Goal: Task Accomplishment & Management: Manage account settings

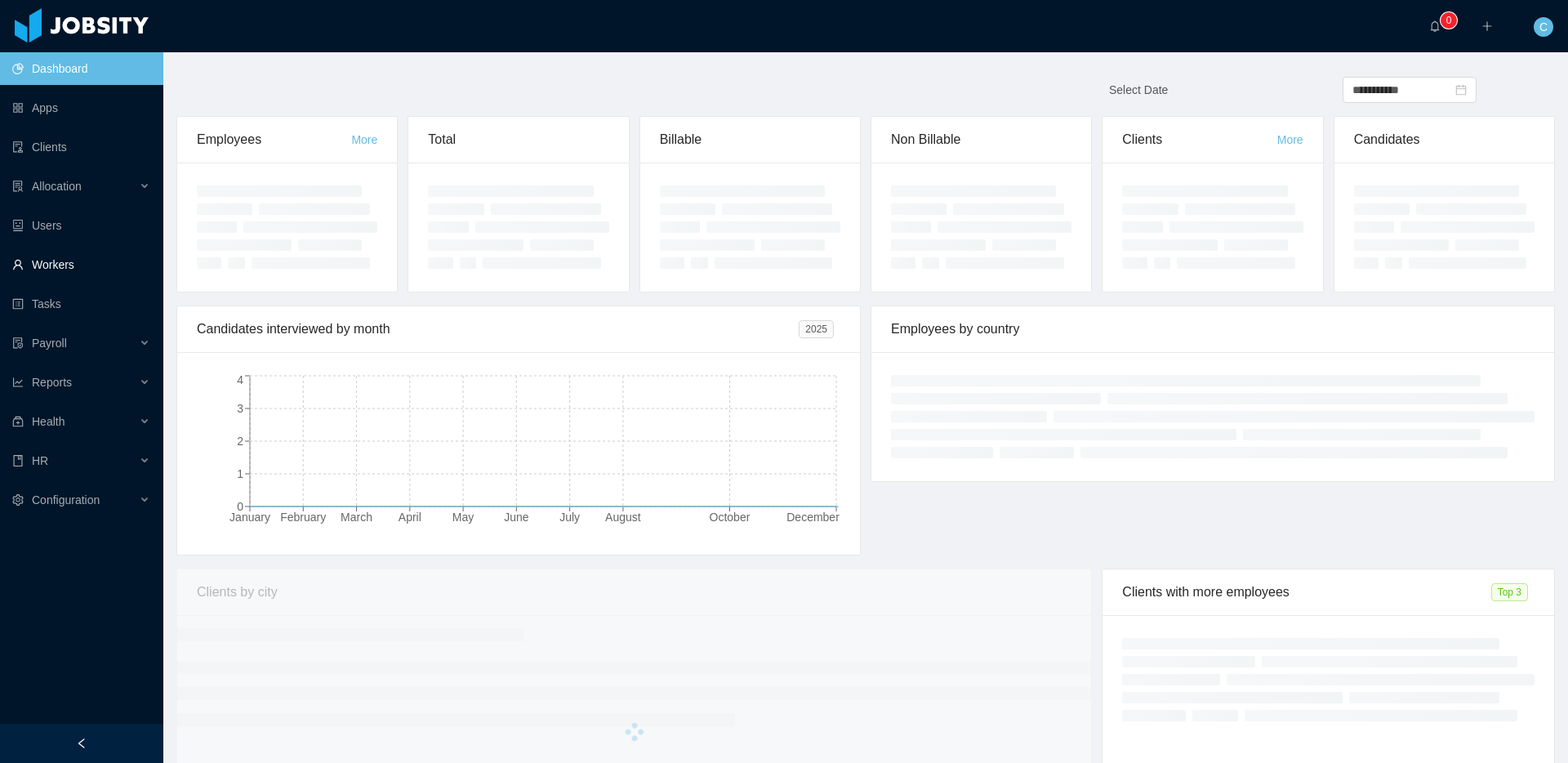
click at [119, 263] on link "Workers" at bounding box center [81, 264] width 138 height 32
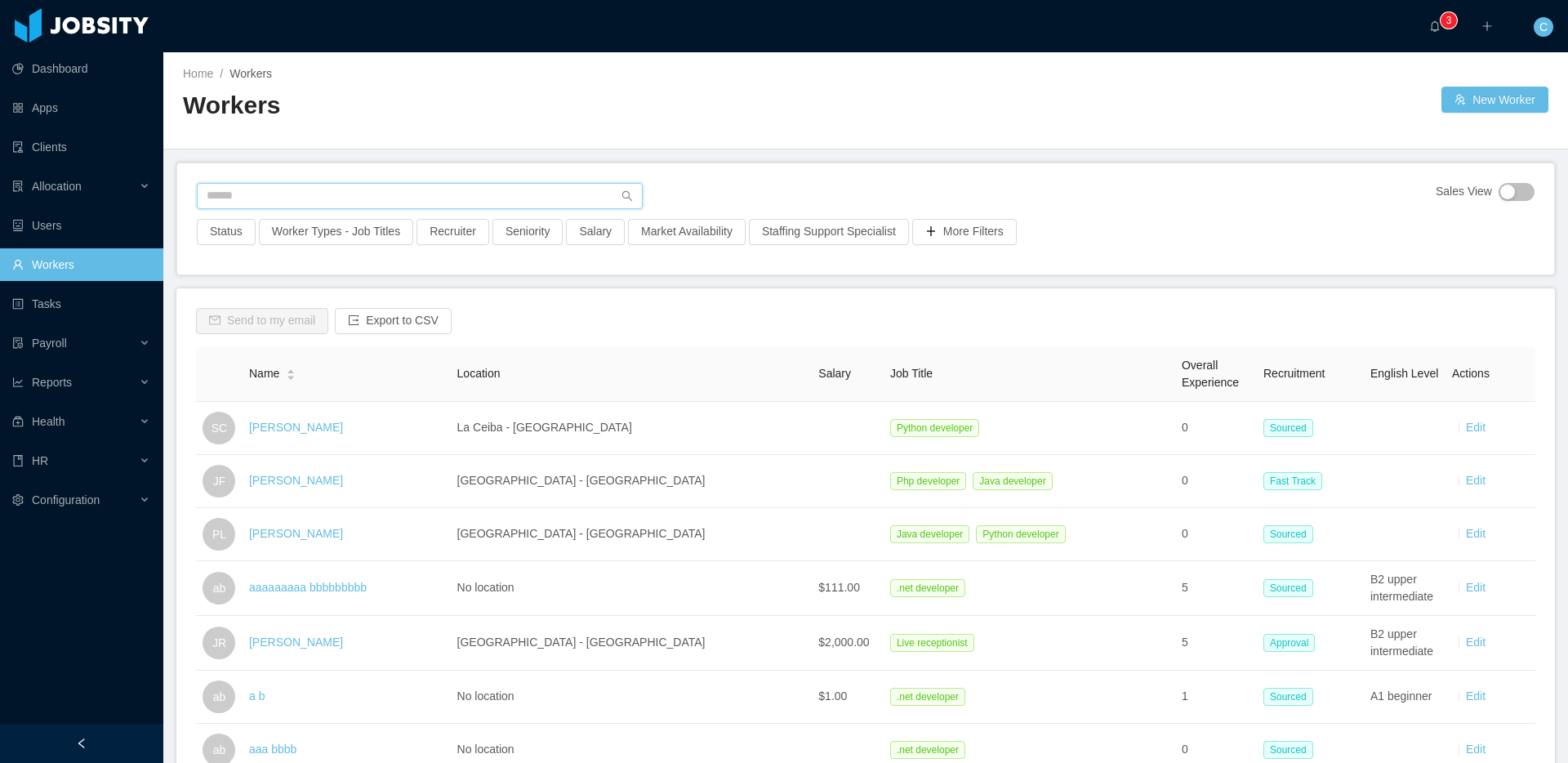
click at [548, 190] on input "text" at bounding box center [420, 196] width 446 height 26
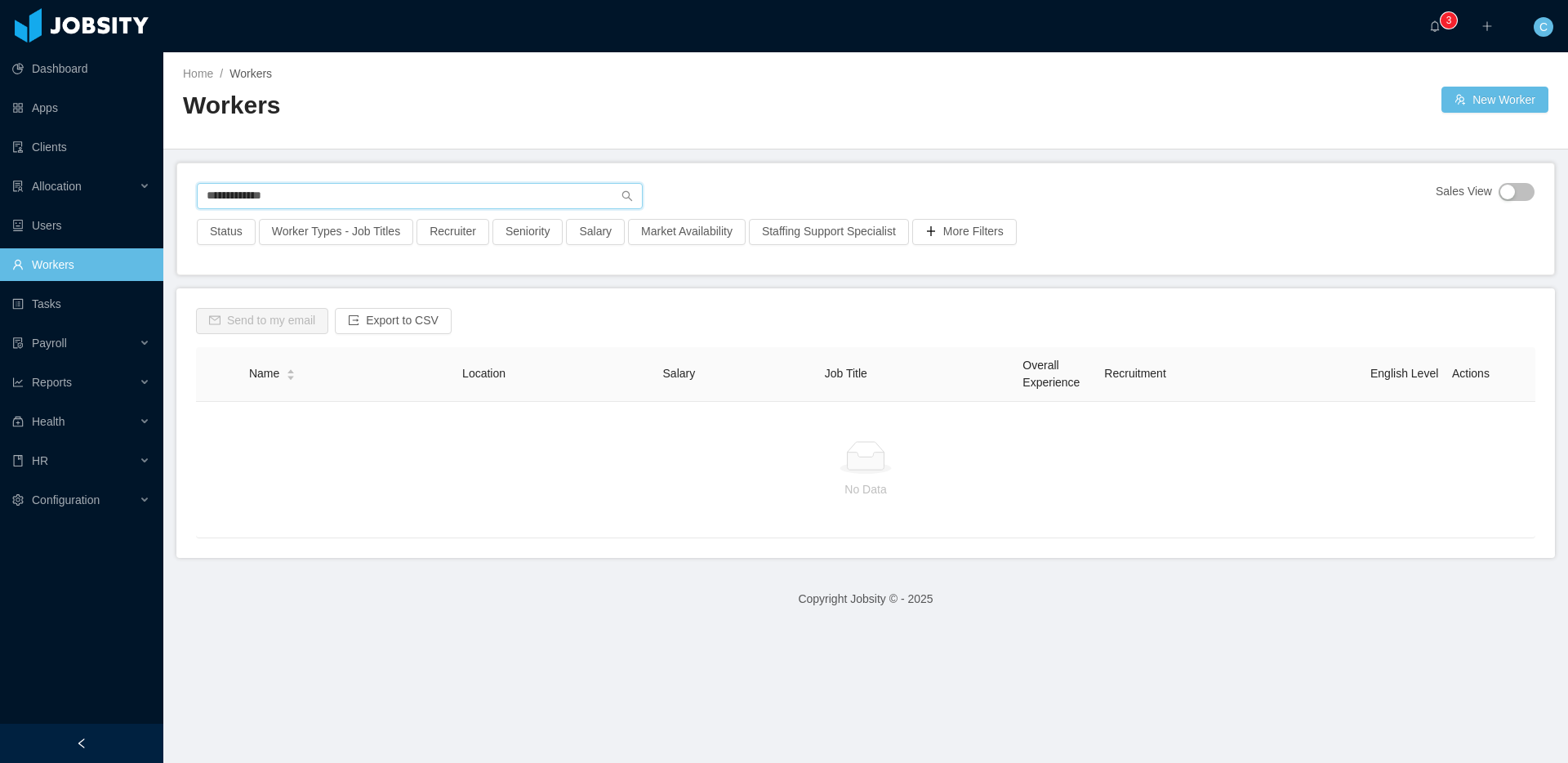
click at [254, 193] on input "**********" at bounding box center [420, 196] width 446 height 26
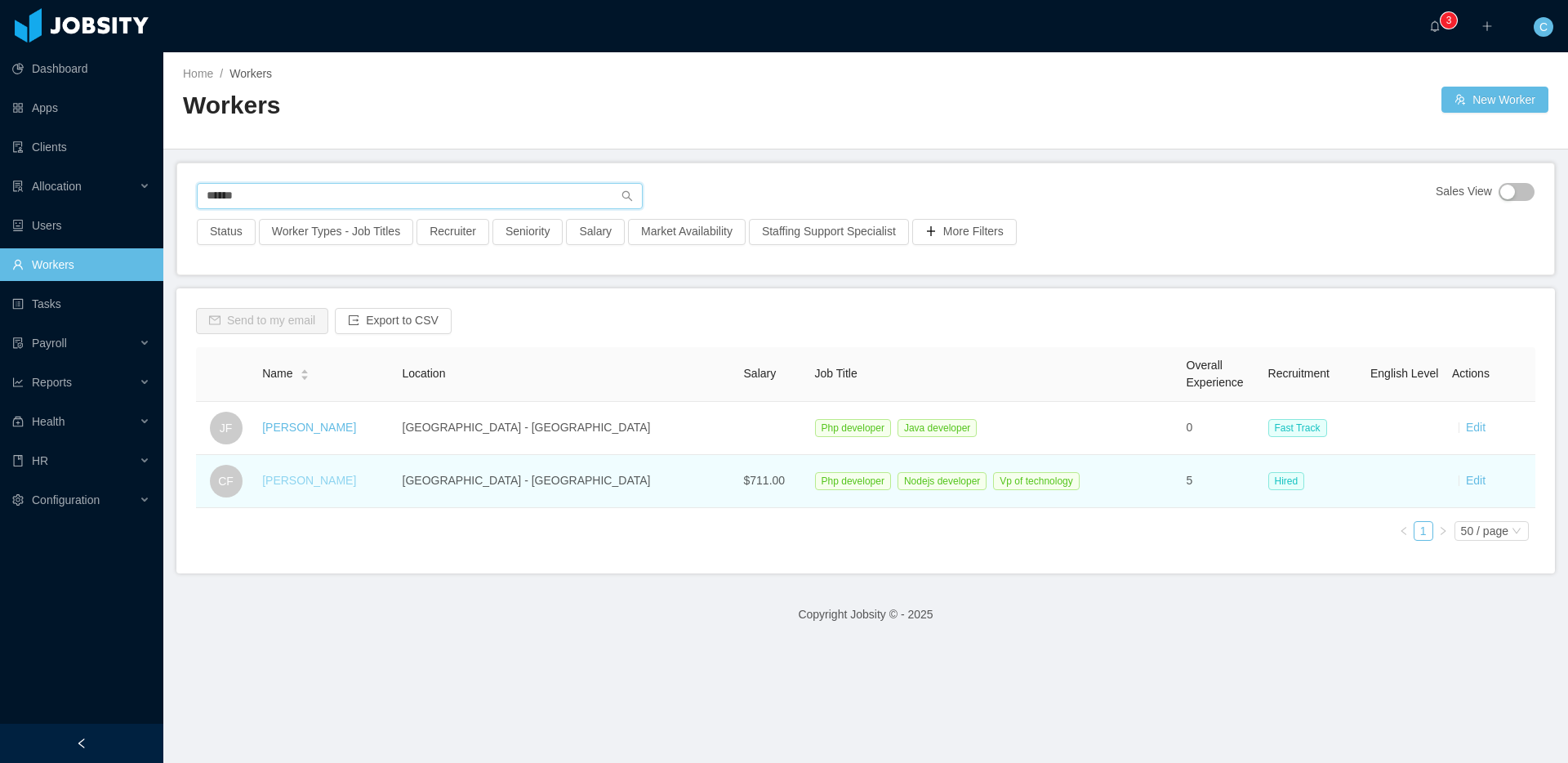
type input "******"
click at [323, 485] on link "[PERSON_NAME]" at bounding box center [308, 480] width 94 height 13
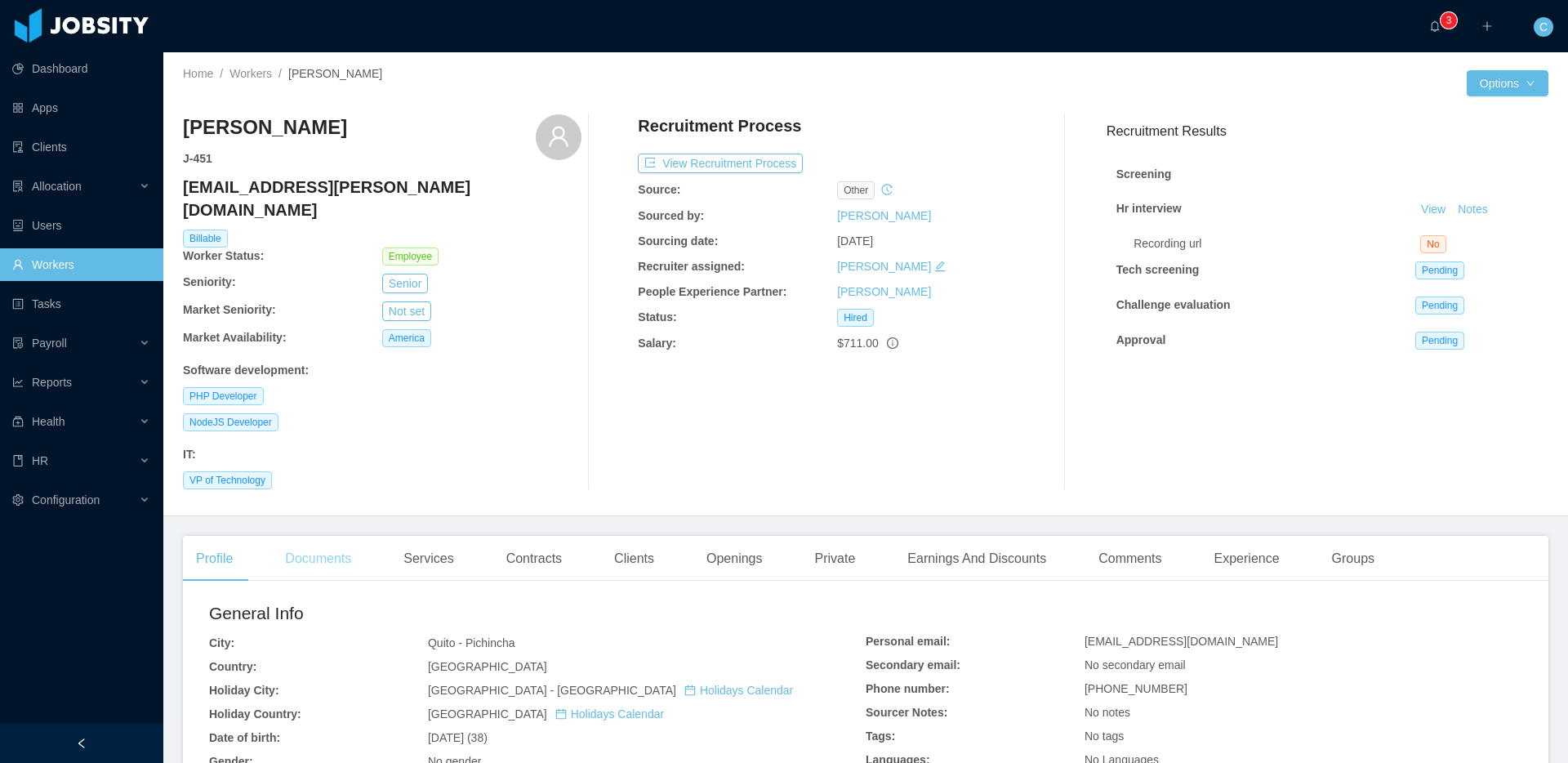
click at [317, 536] on div "Documents" at bounding box center [317, 558] width 92 height 45
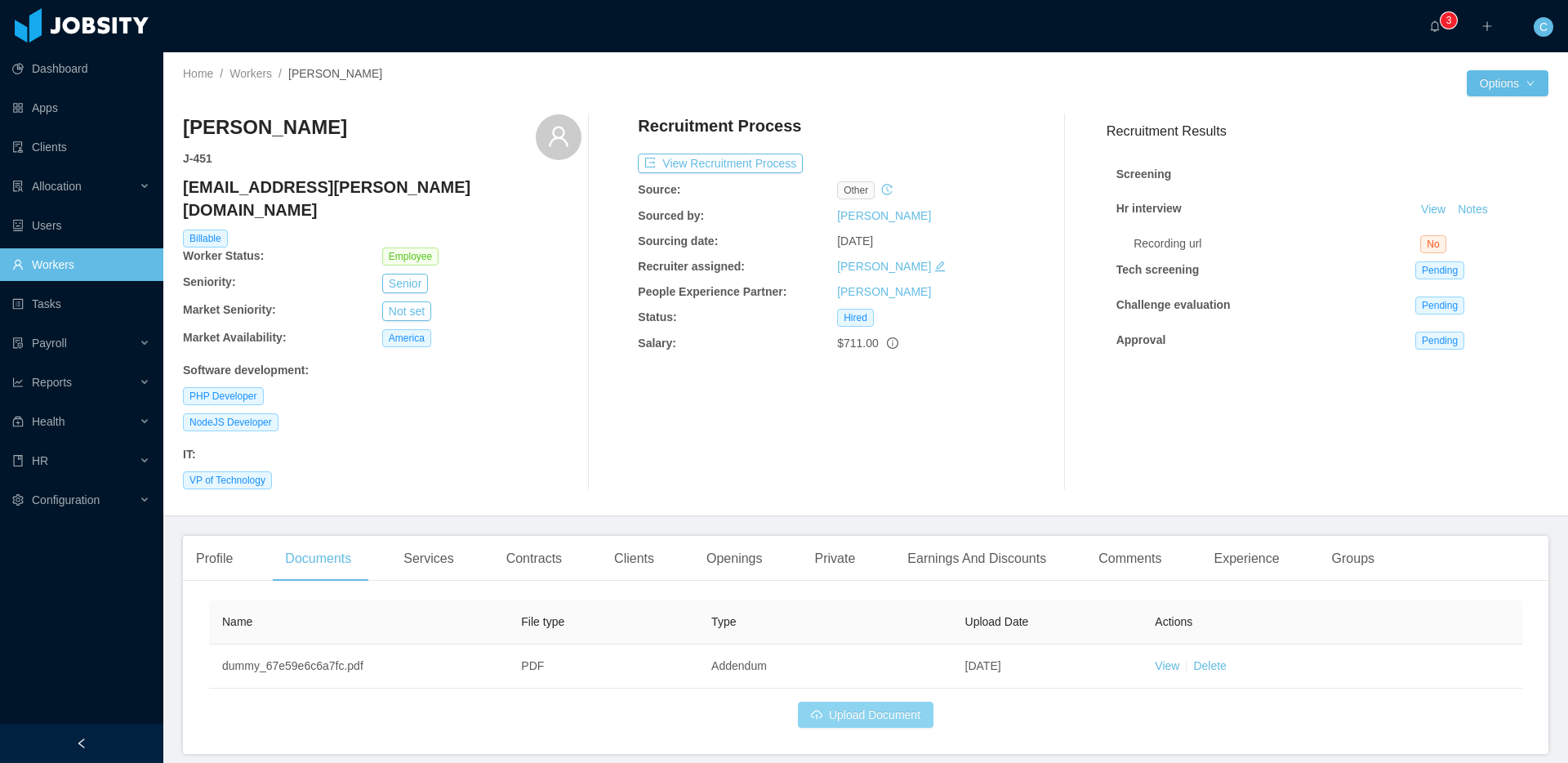
click at [869, 702] on button "Upload Document" at bounding box center [865, 715] width 136 height 26
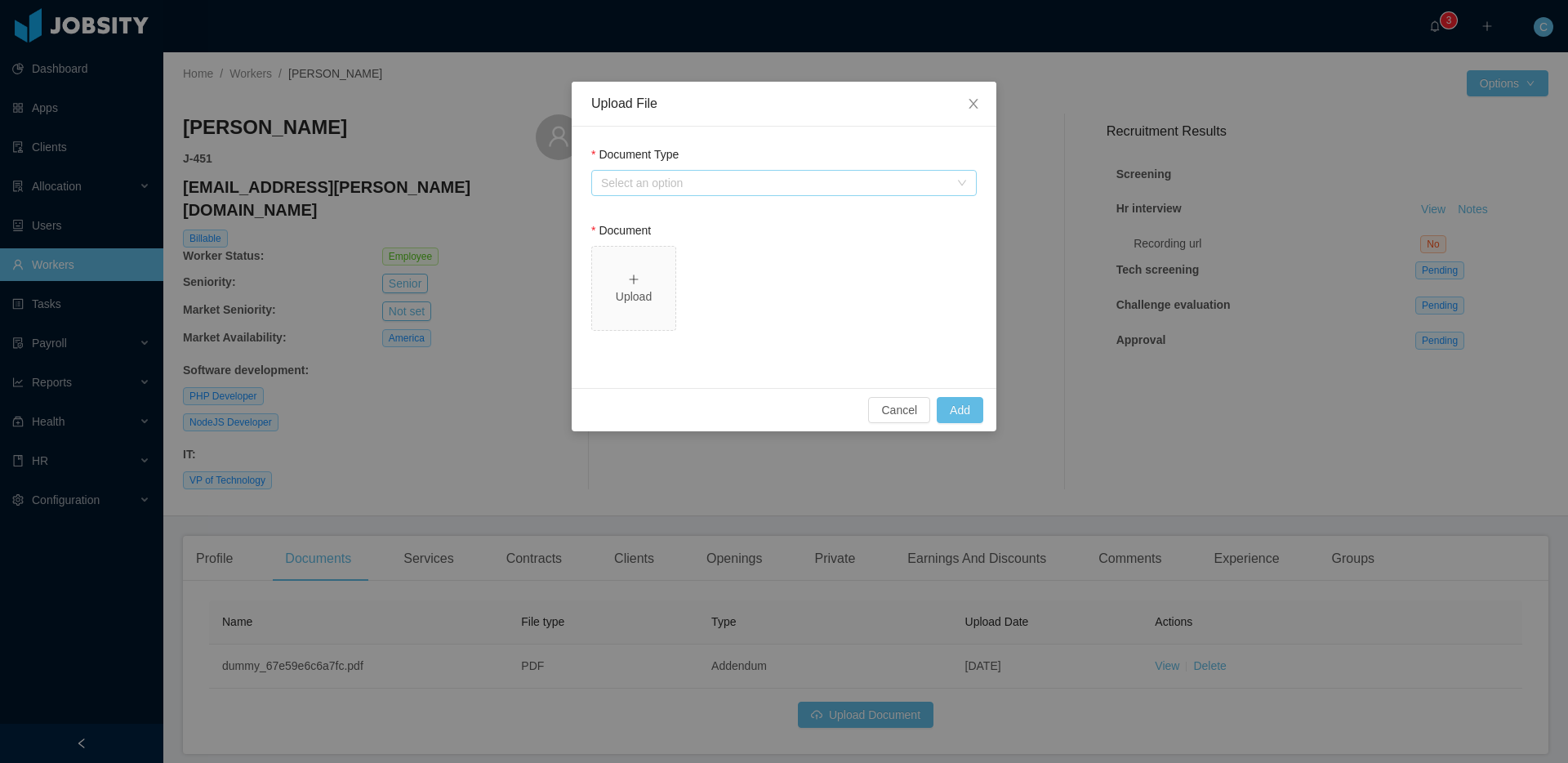
click at [740, 181] on div "Select an option" at bounding box center [774, 183] width 348 height 17
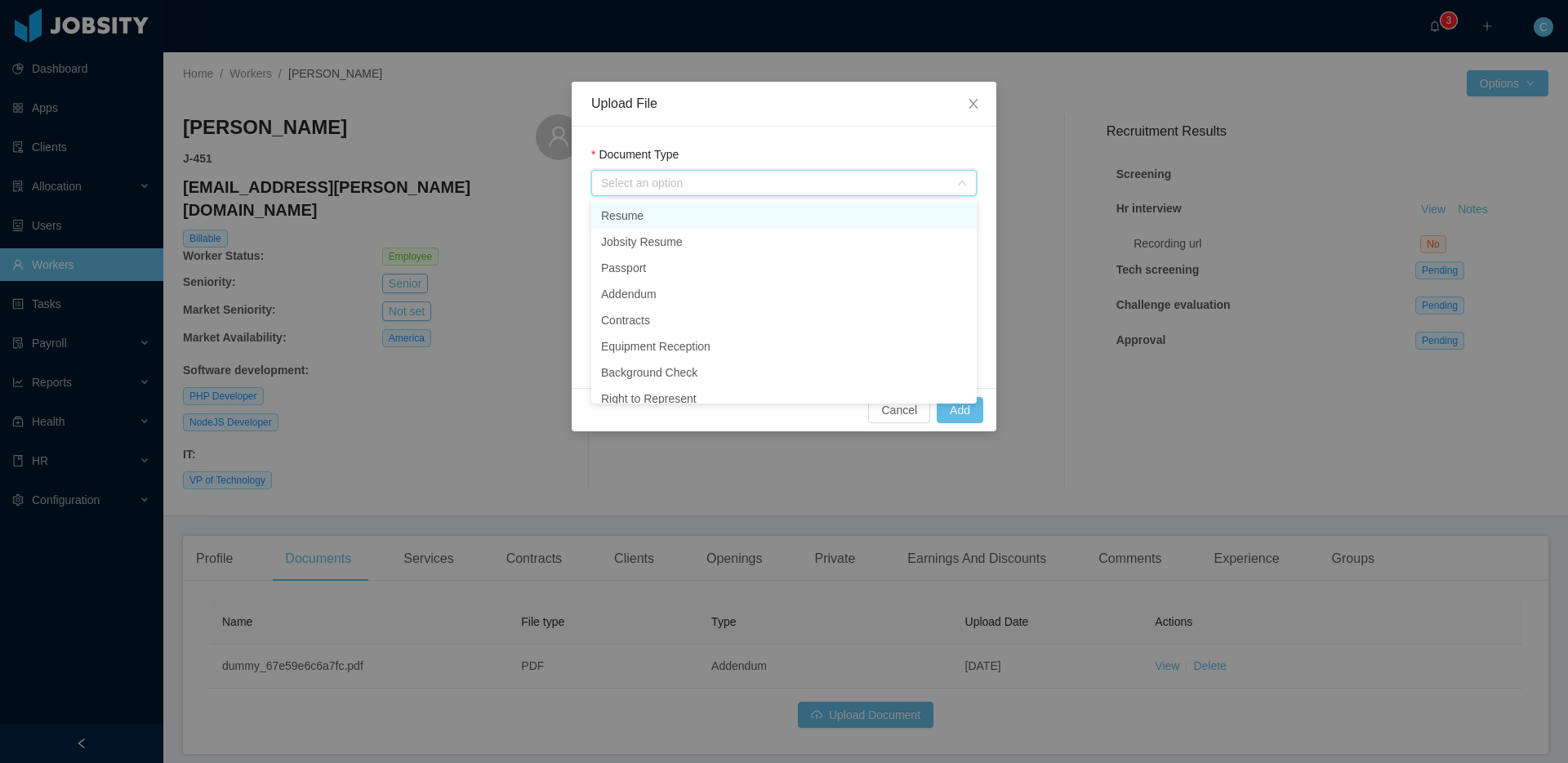
click at [641, 224] on li "Resume" at bounding box center [784, 215] width 385 height 26
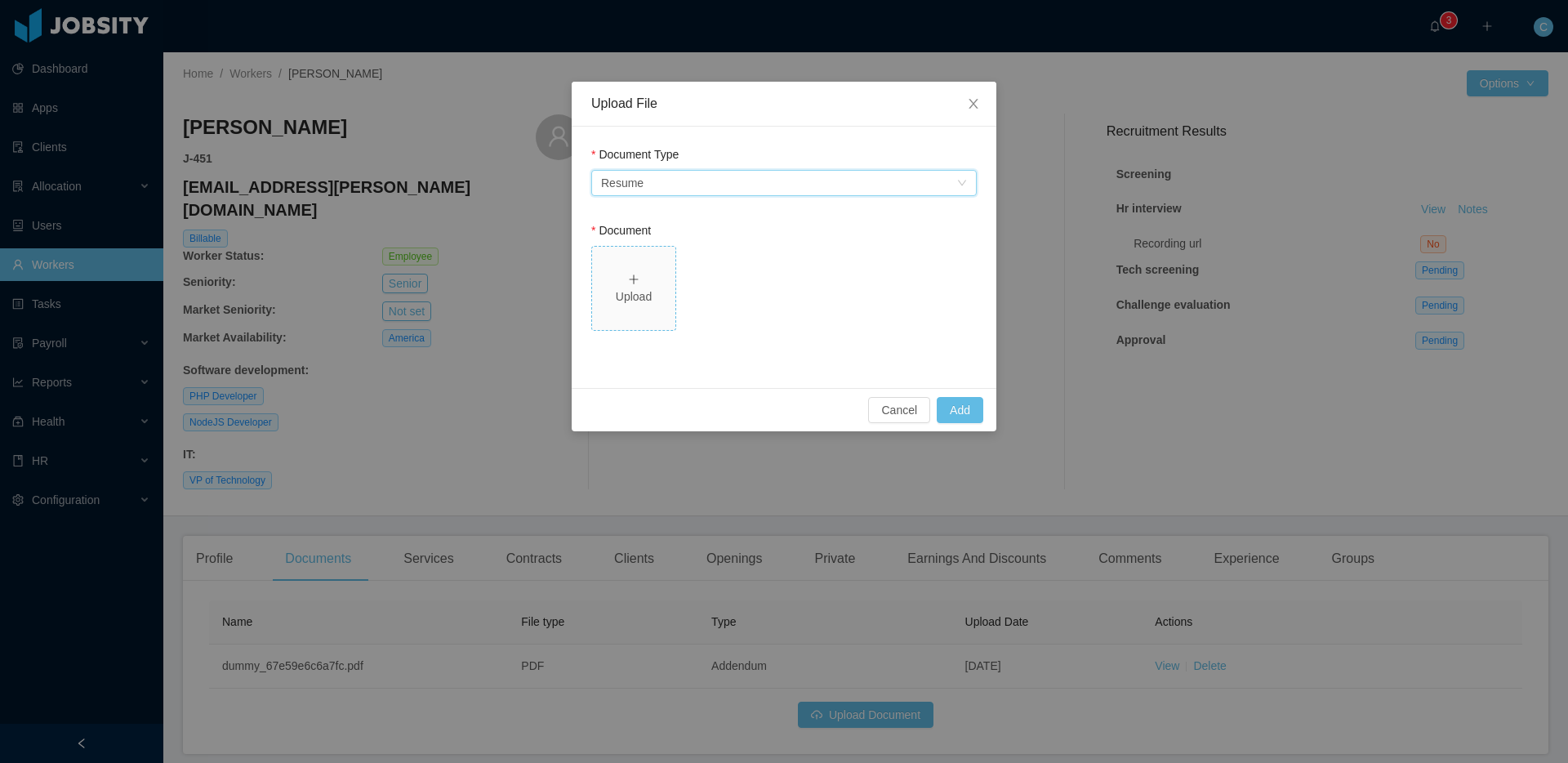
click at [649, 284] on div "Upload" at bounding box center [634, 288] width 71 height 34
click at [952, 404] on button "Add" at bounding box center [960, 409] width 46 height 26
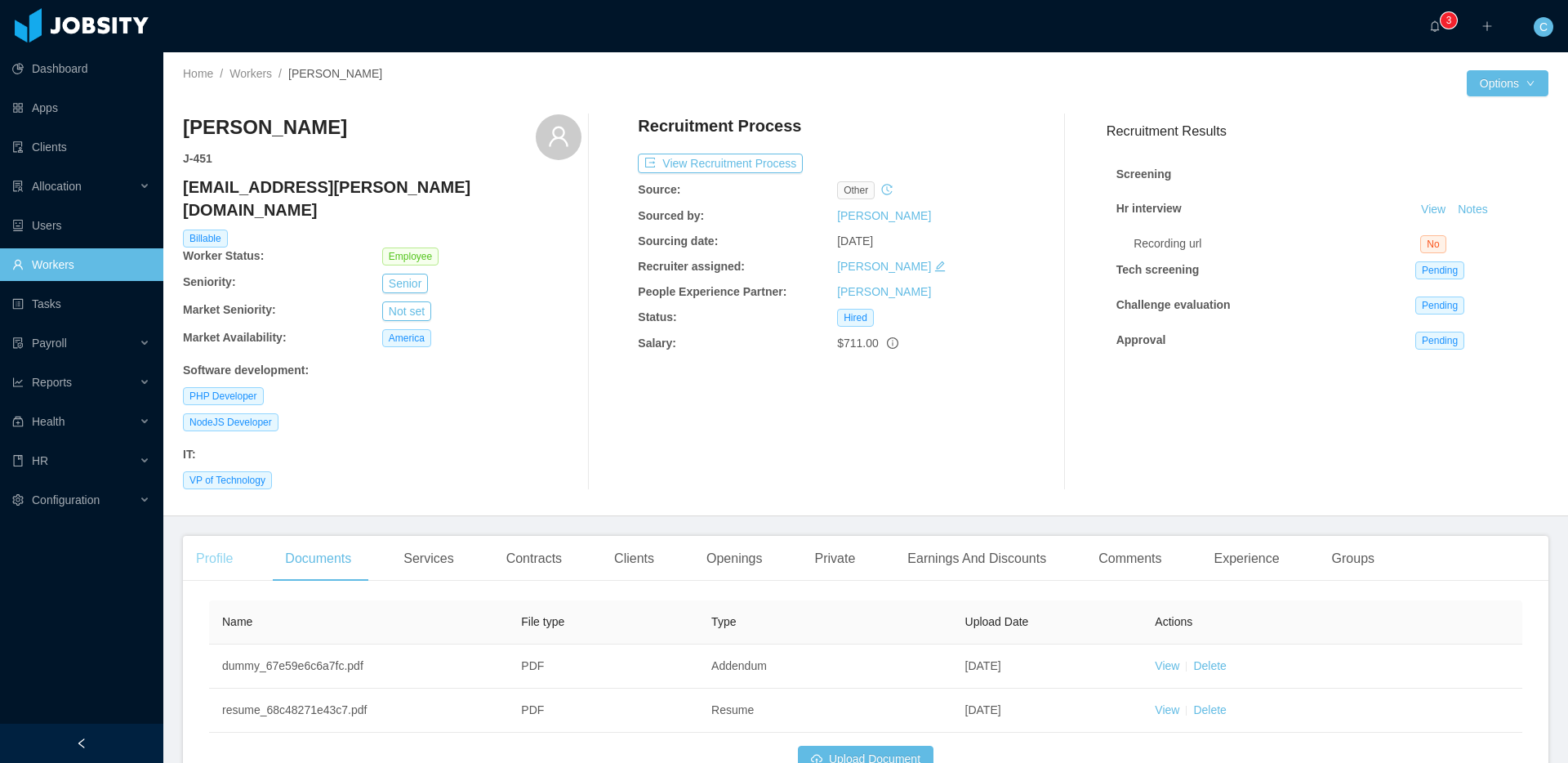
click at [214, 537] on div "Profile" at bounding box center [214, 558] width 63 height 45
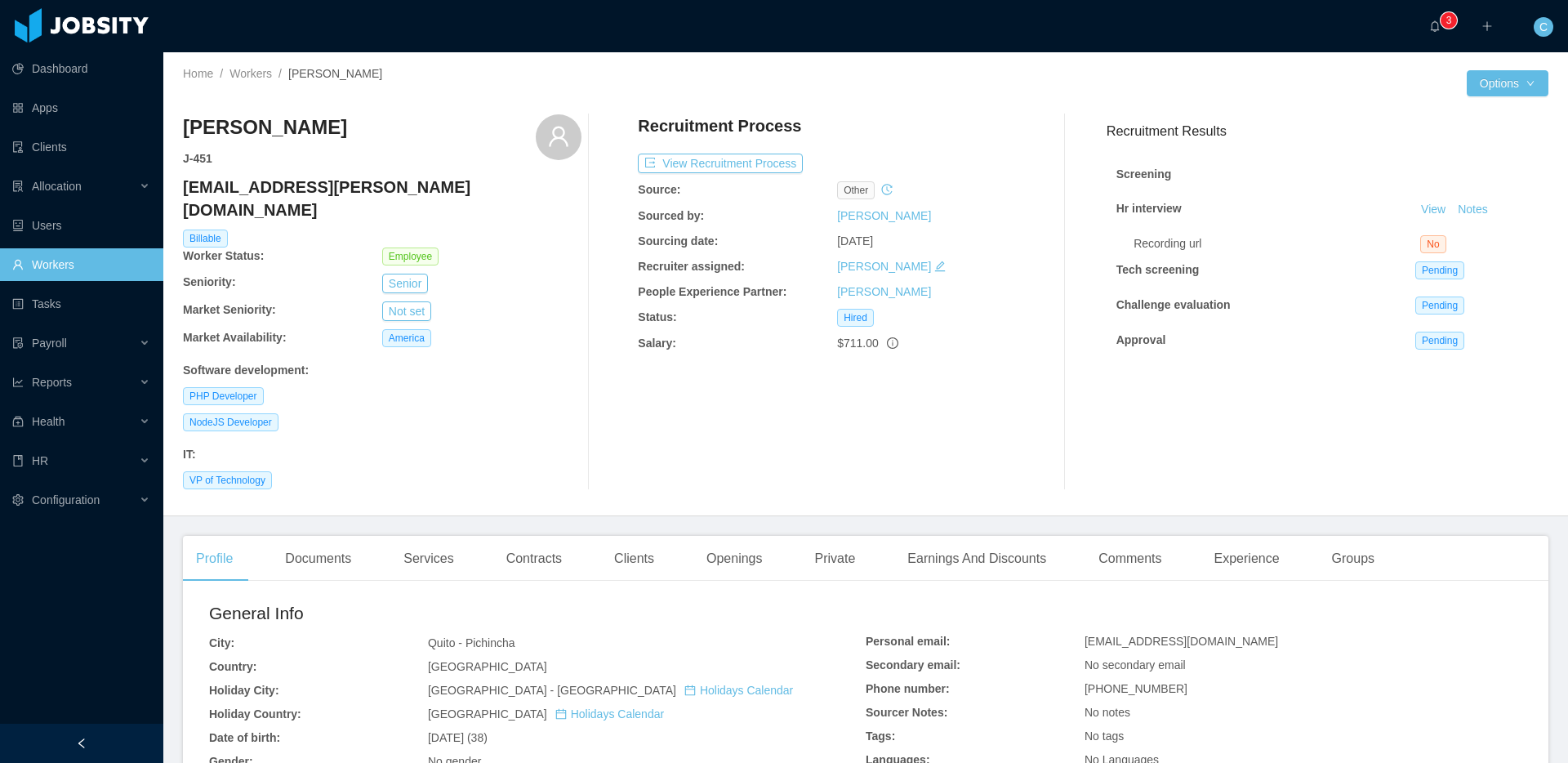
scroll to position [502, 0]
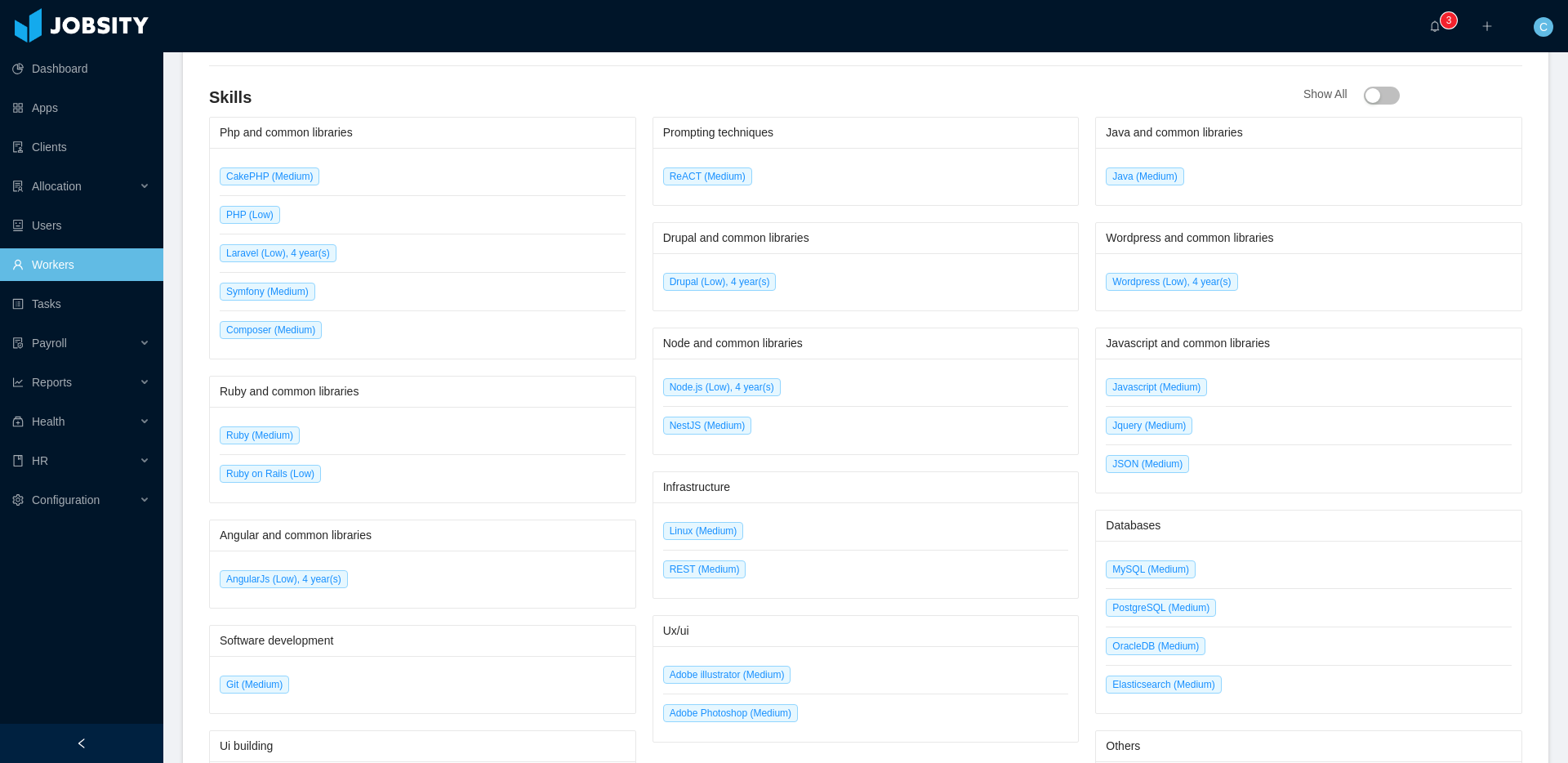
scroll to position [906, 0]
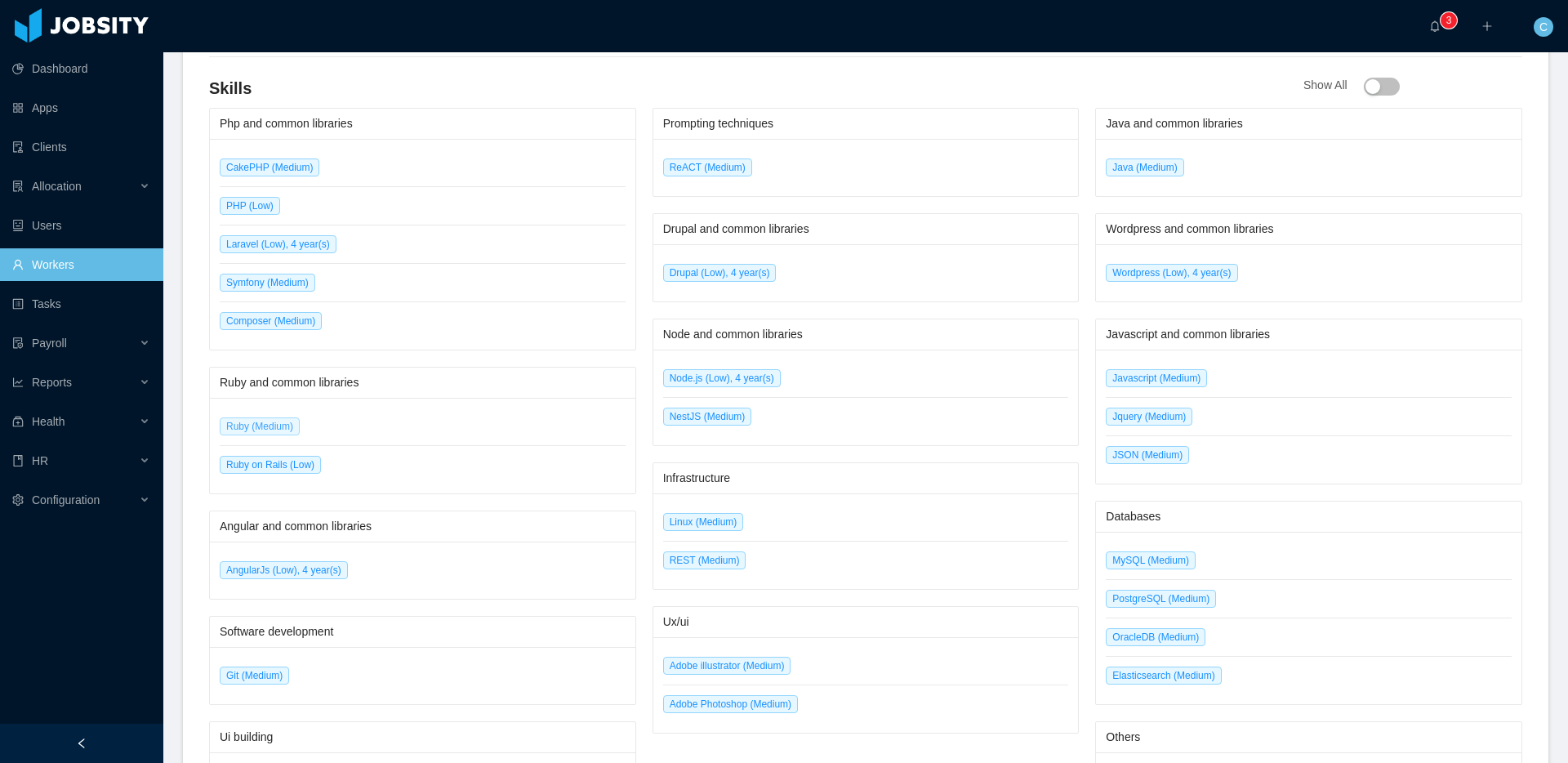
click at [246, 417] on span "Ruby (Medium)" at bounding box center [260, 425] width 80 height 18
click at [240, 417] on span "Ruby (Medium)" at bounding box center [260, 425] width 80 height 18
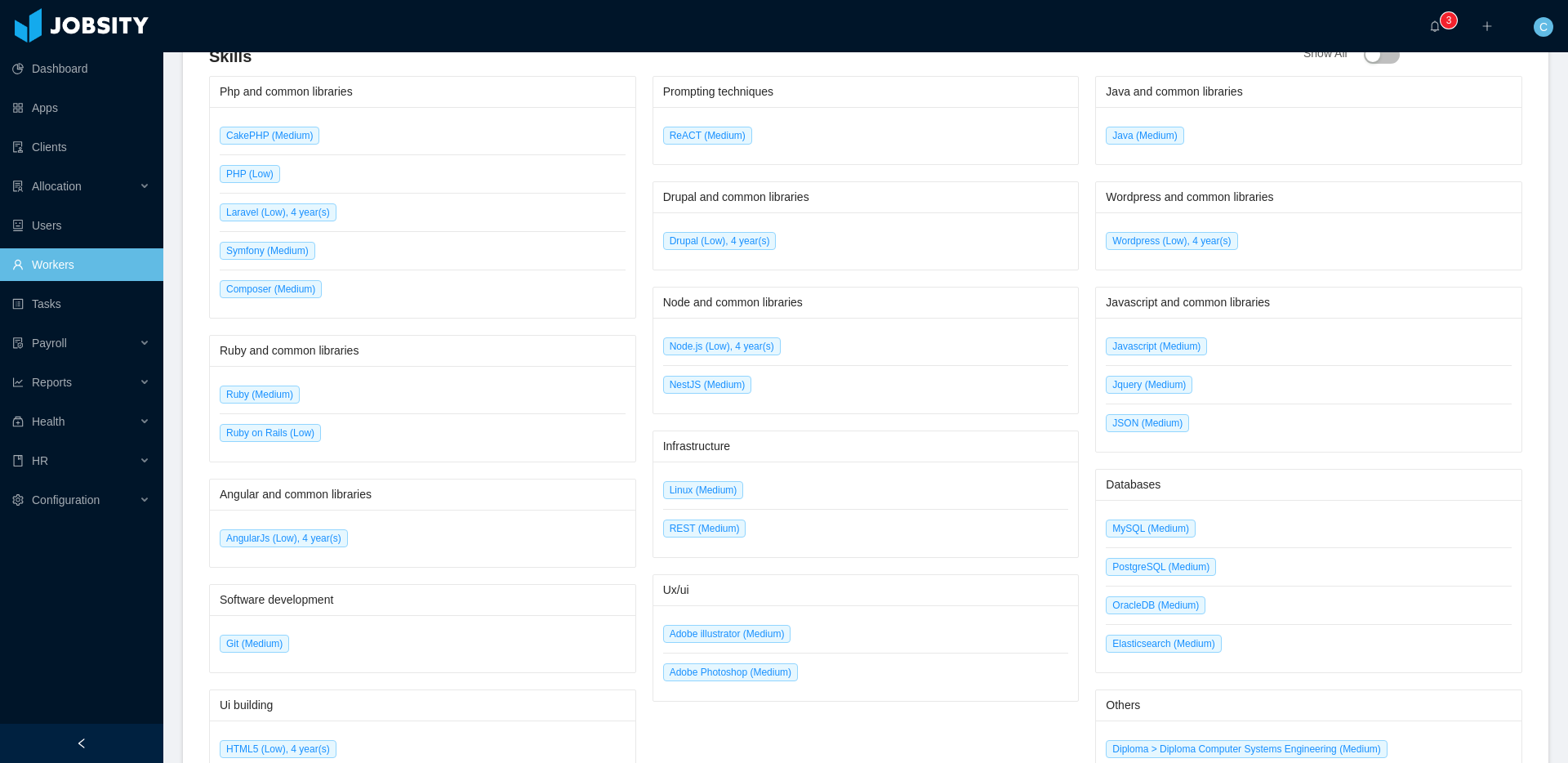
scroll to position [940, 0]
click at [680, 124] on span "ReACT (Medium)" at bounding box center [707, 133] width 89 height 18
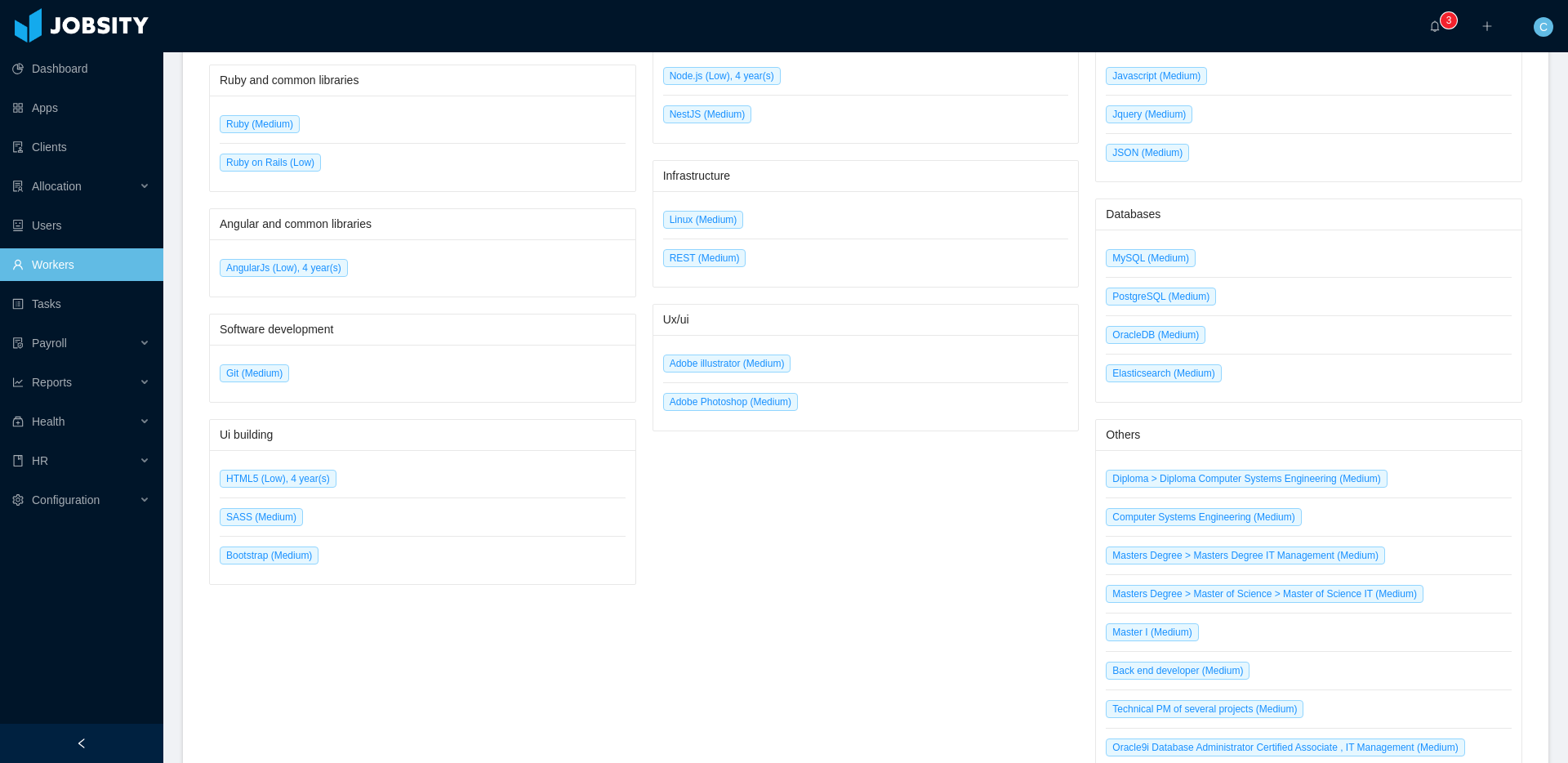
scroll to position [1209, 0]
drag, startPoint x: 242, startPoint y: 457, endPoint x: 239, endPoint y: 494, distance: 37.1
click at [242, 469] on span "HTML5 (Low), 4 year(s)" at bounding box center [279, 477] width 117 height 18
click at [724, 354] on span "Adobe illustrator (Medium)" at bounding box center [727, 362] width 128 height 18
drag, startPoint x: 722, startPoint y: 383, endPoint x: 764, endPoint y: 410, distance: 49.9
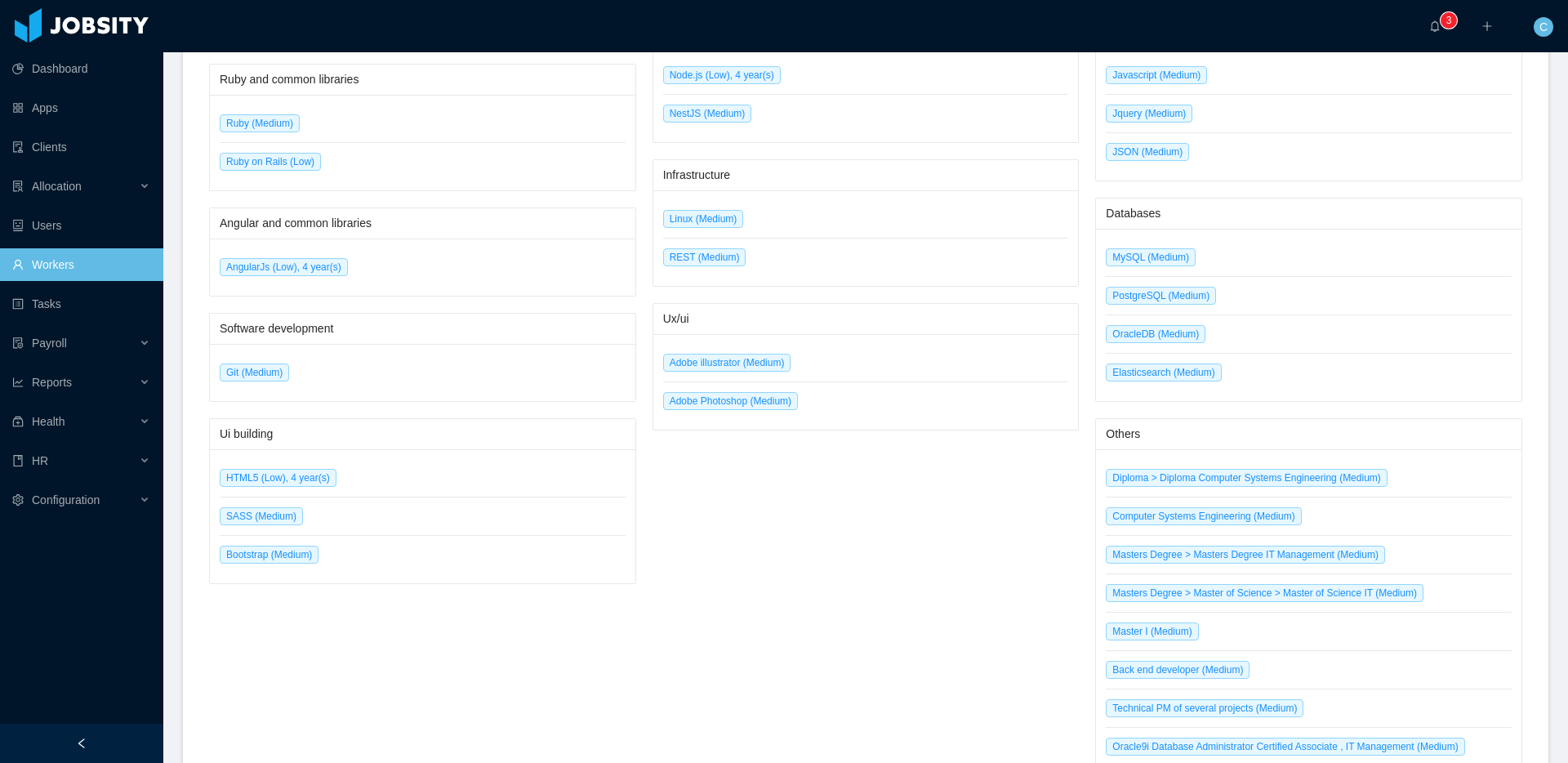
click at [722, 392] on span "Adobe Photoshop (Medium)" at bounding box center [730, 400] width 135 height 18
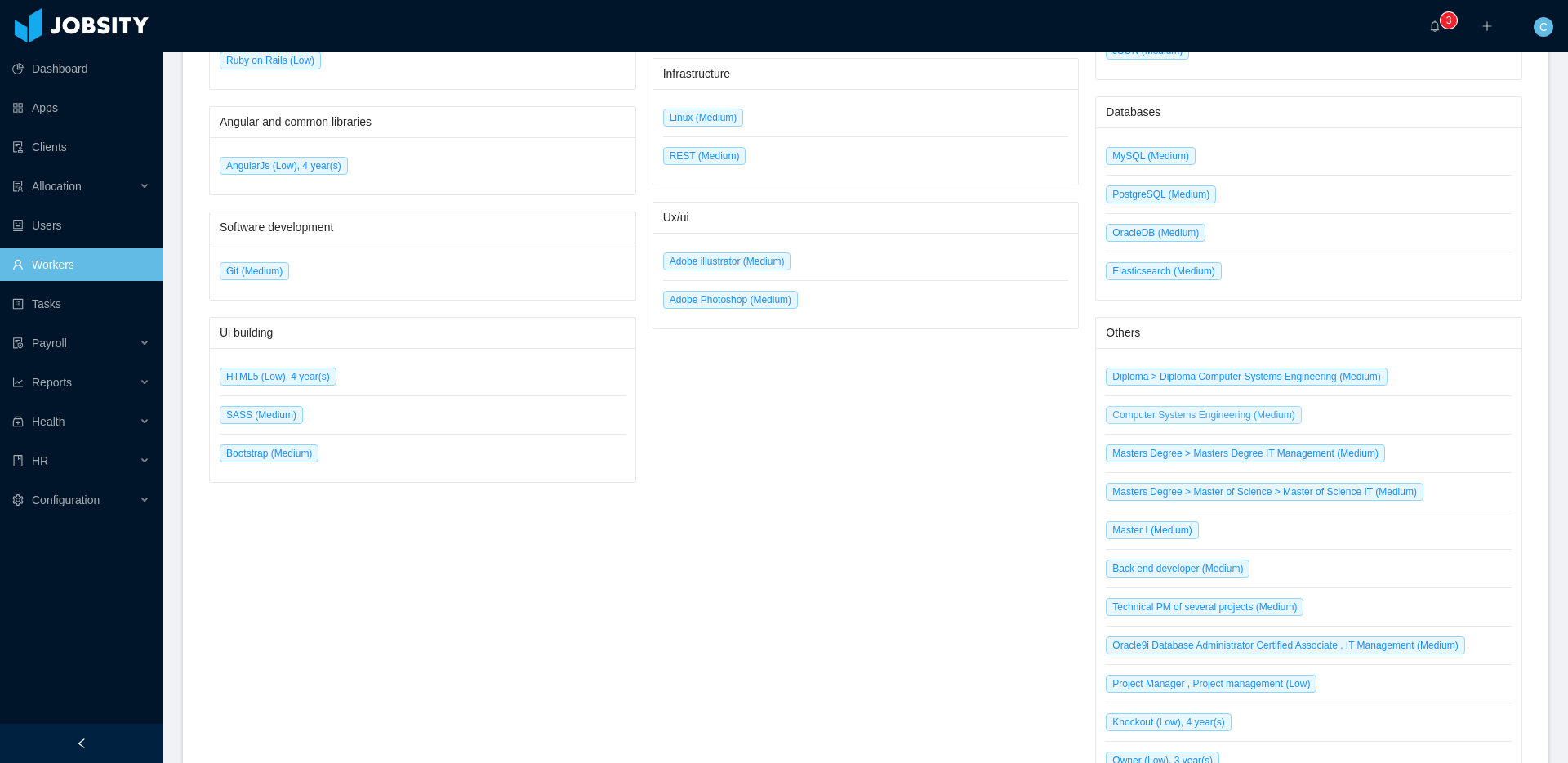
scroll to position [1312, 0]
drag, startPoint x: 1112, startPoint y: 354, endPoint x: 1352, endPoint y: 357, distance: 240.0
click at [1352, 367] on span "Diploma > Diploma Computer Systems Engineering (Medium)" at bounding box center [1246, 375] width 281 height 18
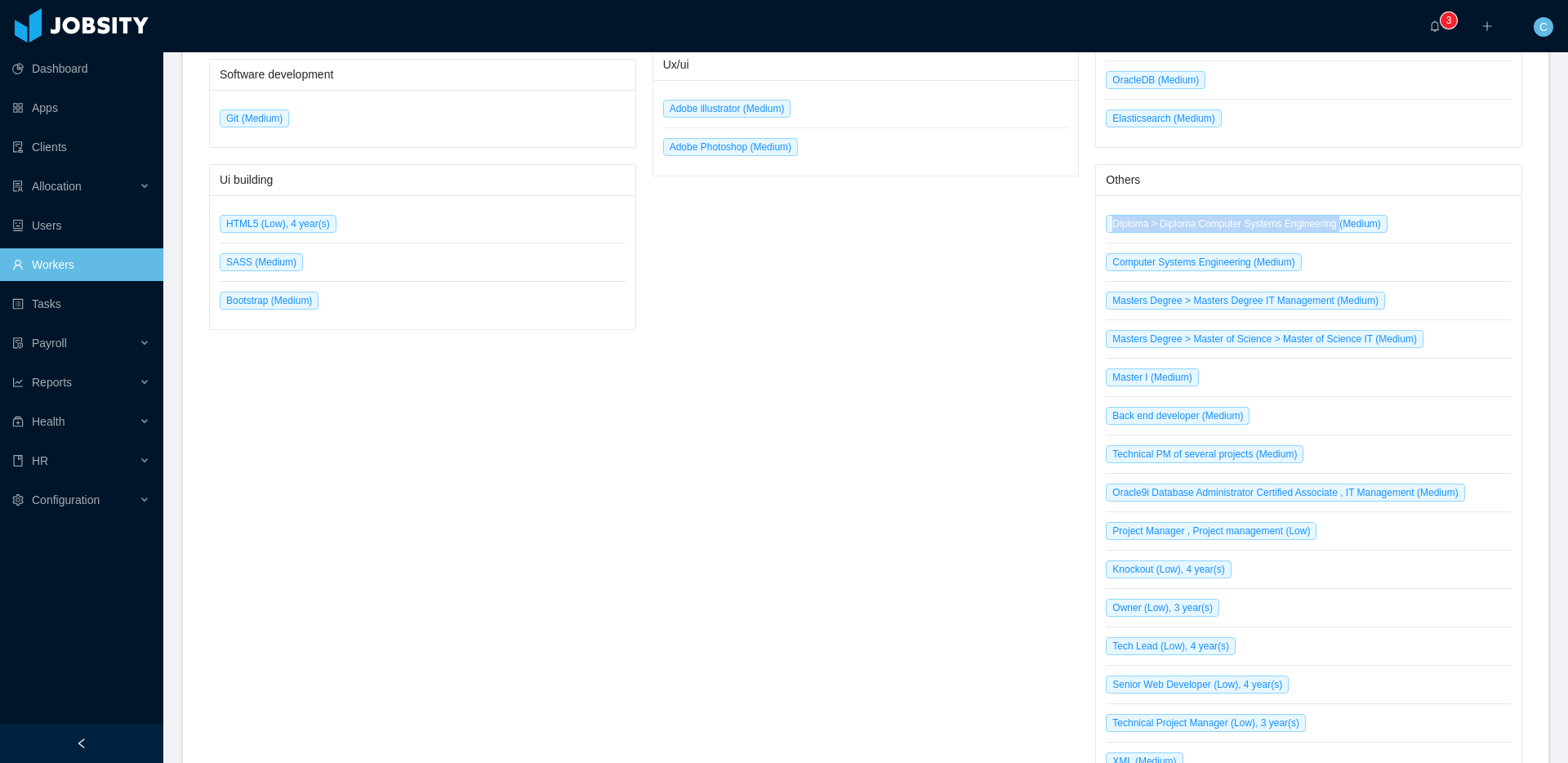
scroll to position [1465, 0]
drag, startPoint x: 1112, startPoint y: 472, endPoint x: 1376, endPoint y: 466, distance: 264.1
click at [1376, 482] on span "Oracle9i Database Administrator Certified Associate , IT Management (Medium)" at bounding box center [1285, 490] width 358 height 18
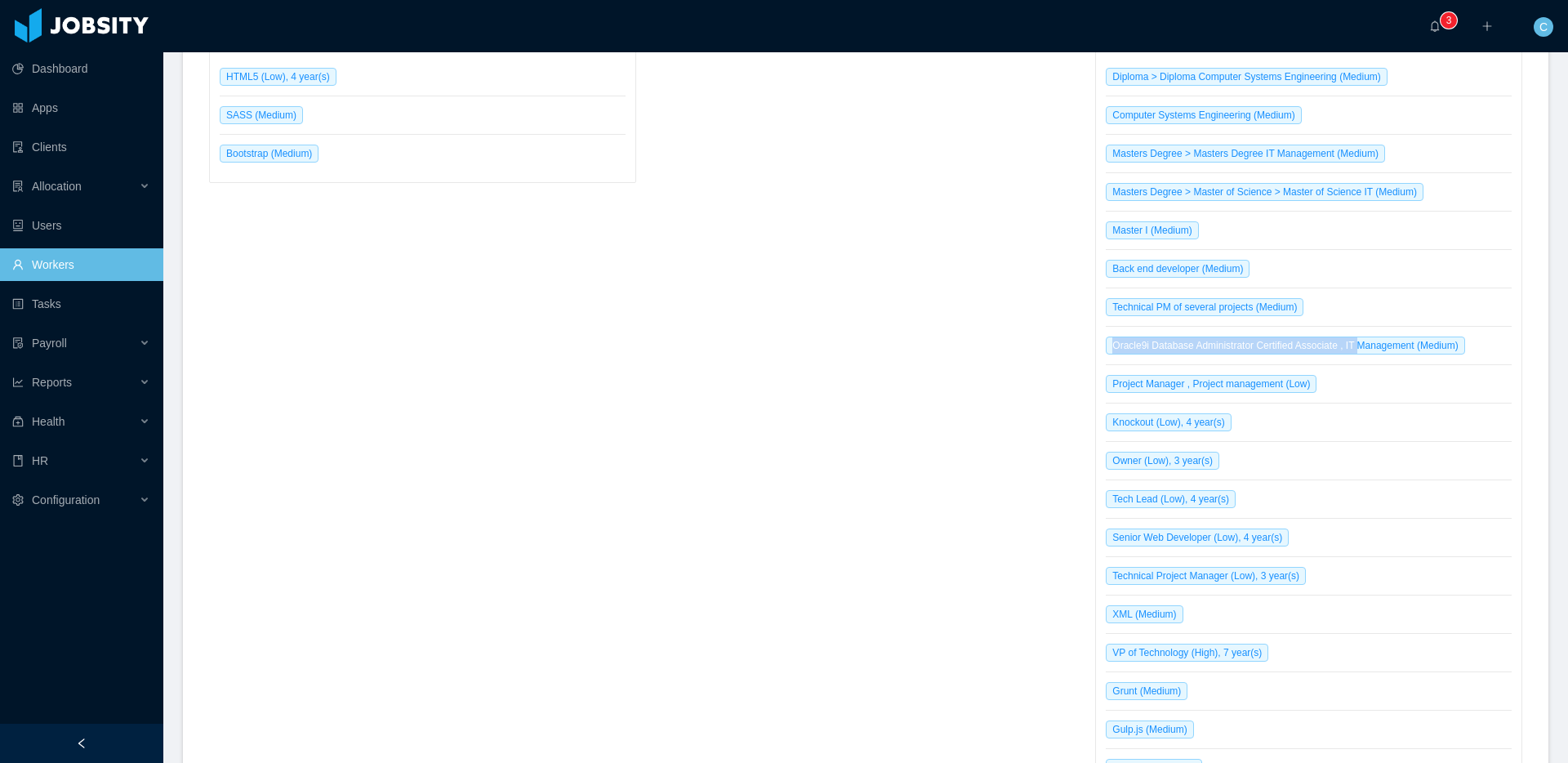
scroll to position [1611, 0]
drag, startPoint x: 1111, startPoint y: 552, endPoint x: 1301, endPoint y: 555, distance: 190.0
click at [1301, 565] on span "Technical Project Manager (Low), 3 year(s)" at bounding box center [1205, 574] width 200 height 18
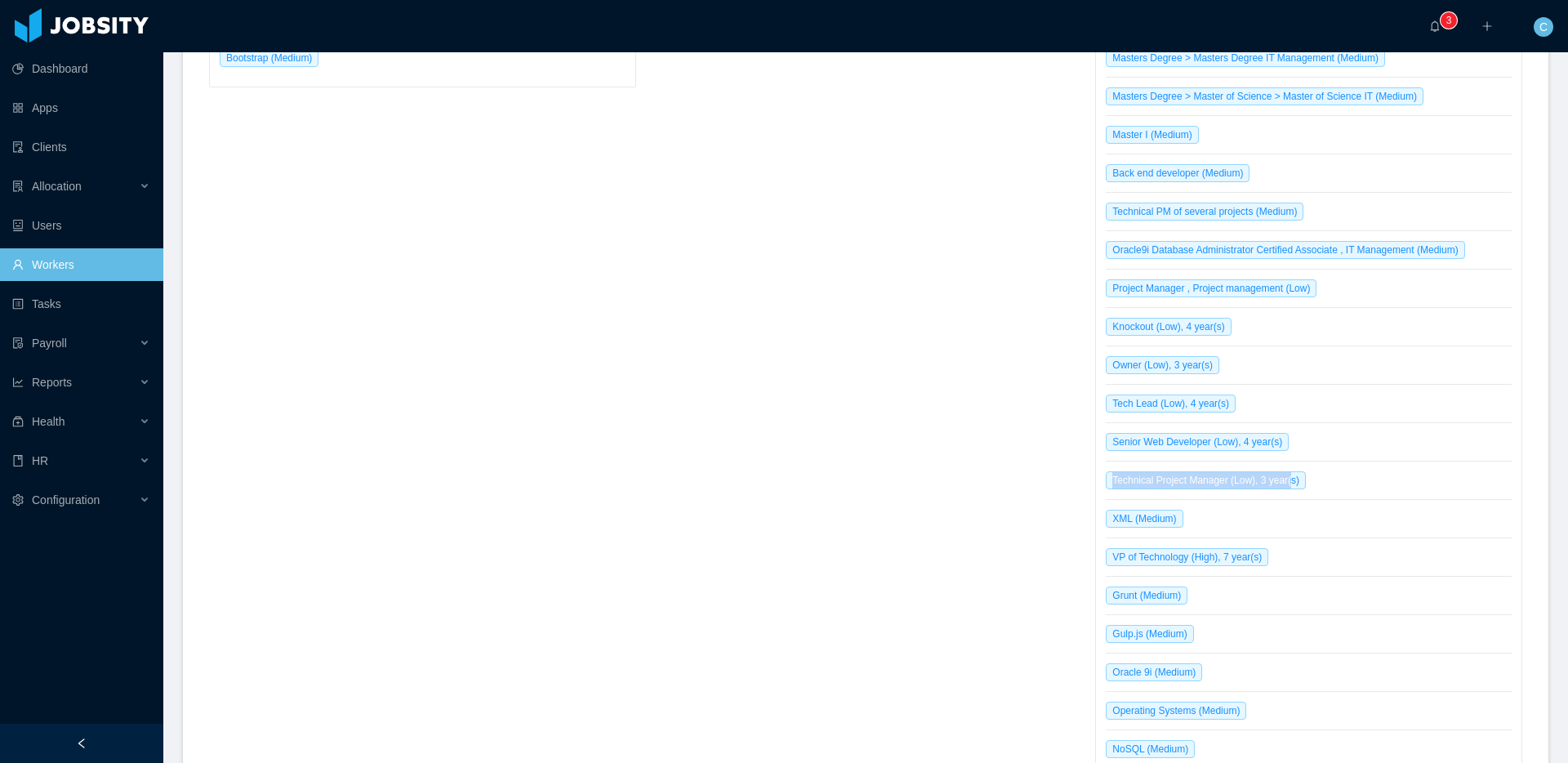
scroll to position [1706, 0]
drag, startPoint x: 1111, startPoint y: 538, endPoint x: 1276, endPoint y: 535, distance: 165.0
click at [1268, 547] on span "VP of Technology (High), 7 year(s)" at bounding box center [1186, 555] width 162 height 18
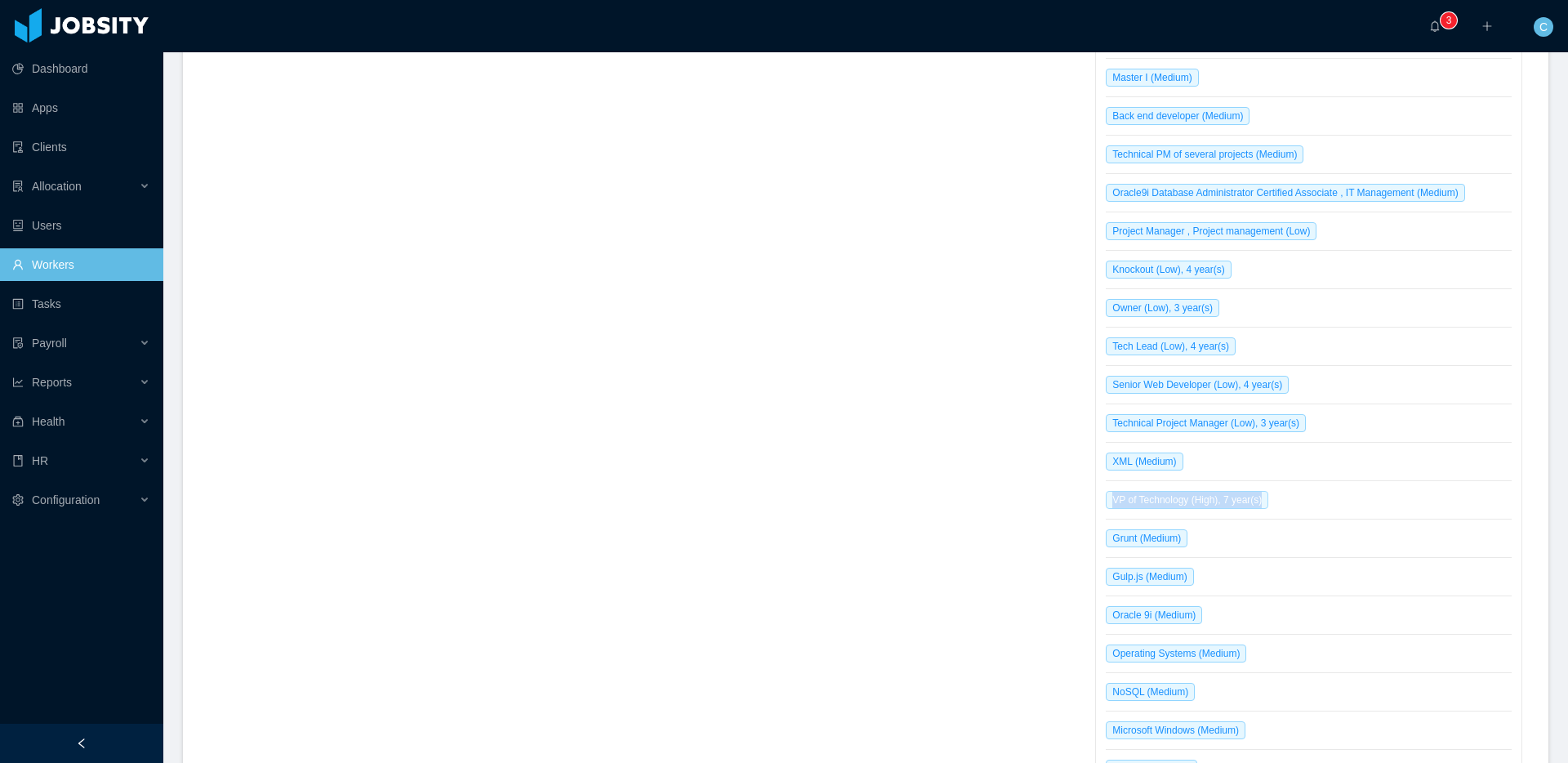
scroll to position [1764, 0]
drag, startPoint x: 1121, startPoint y: 515, endPoint x: 1143, endPoint y: 532, distance: 27.8
click at [1156, 528] on span "Grunt (Medium)" at bounding box center [1147, 537] width 82 height 18
drag, startPoint x: 1113, startPoint y: 559, endPoint x: 1191, endPoint y: 559, distance: 78.0
click at [1189, 566] on span "Gulp.js (Medium)" at bounding box center [1149, 575] width 87 height 18
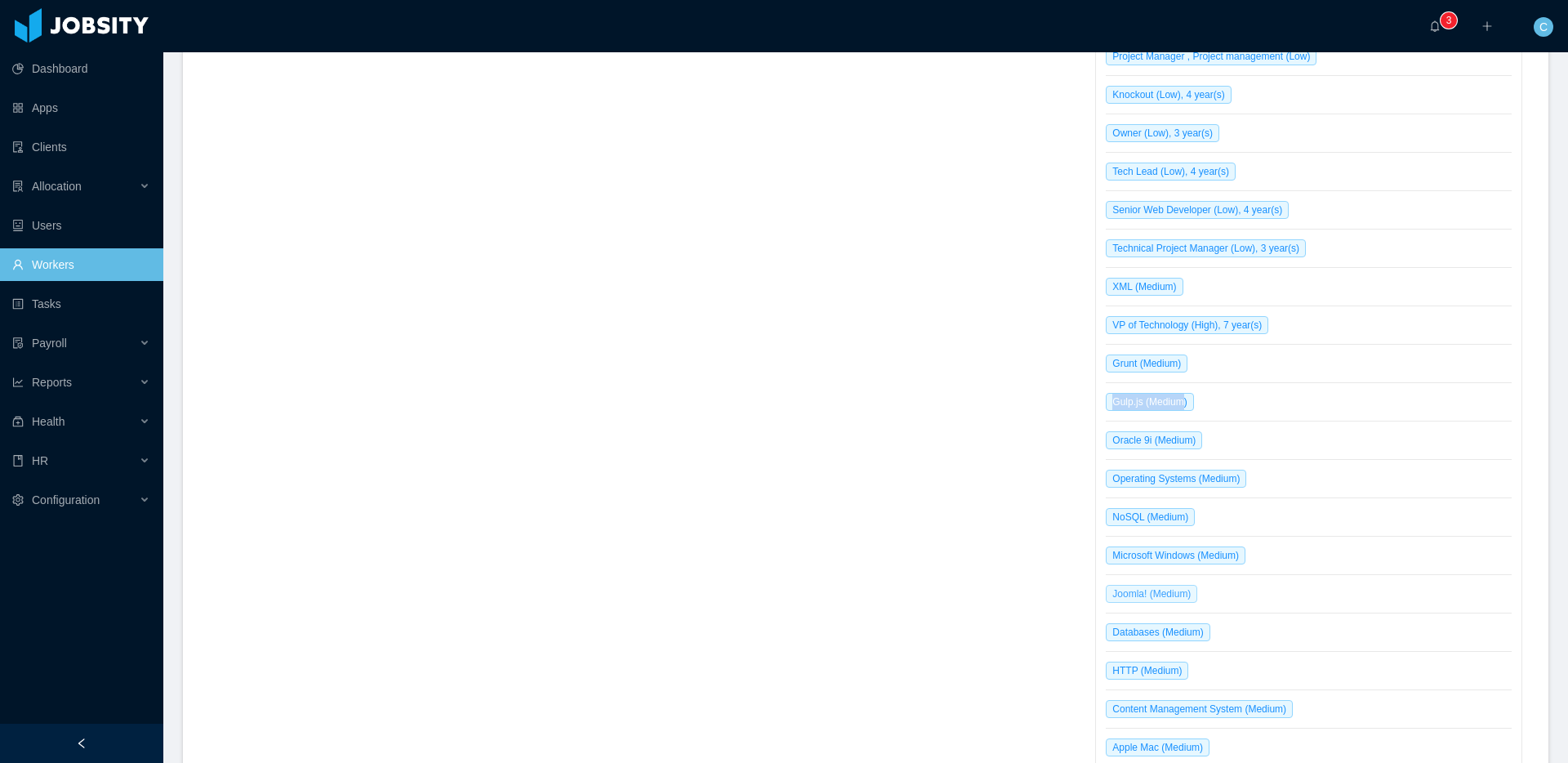
scroll to position [1939, 0]
drag, startPoint x: 1115, startPoint y: 573, endPoint x: 1183, endPoint y: 573, distance: 68.0
click at [1183, 583] on span "Joomla! (Medium)" at bounding box center [1151, 591] width 92 height 18
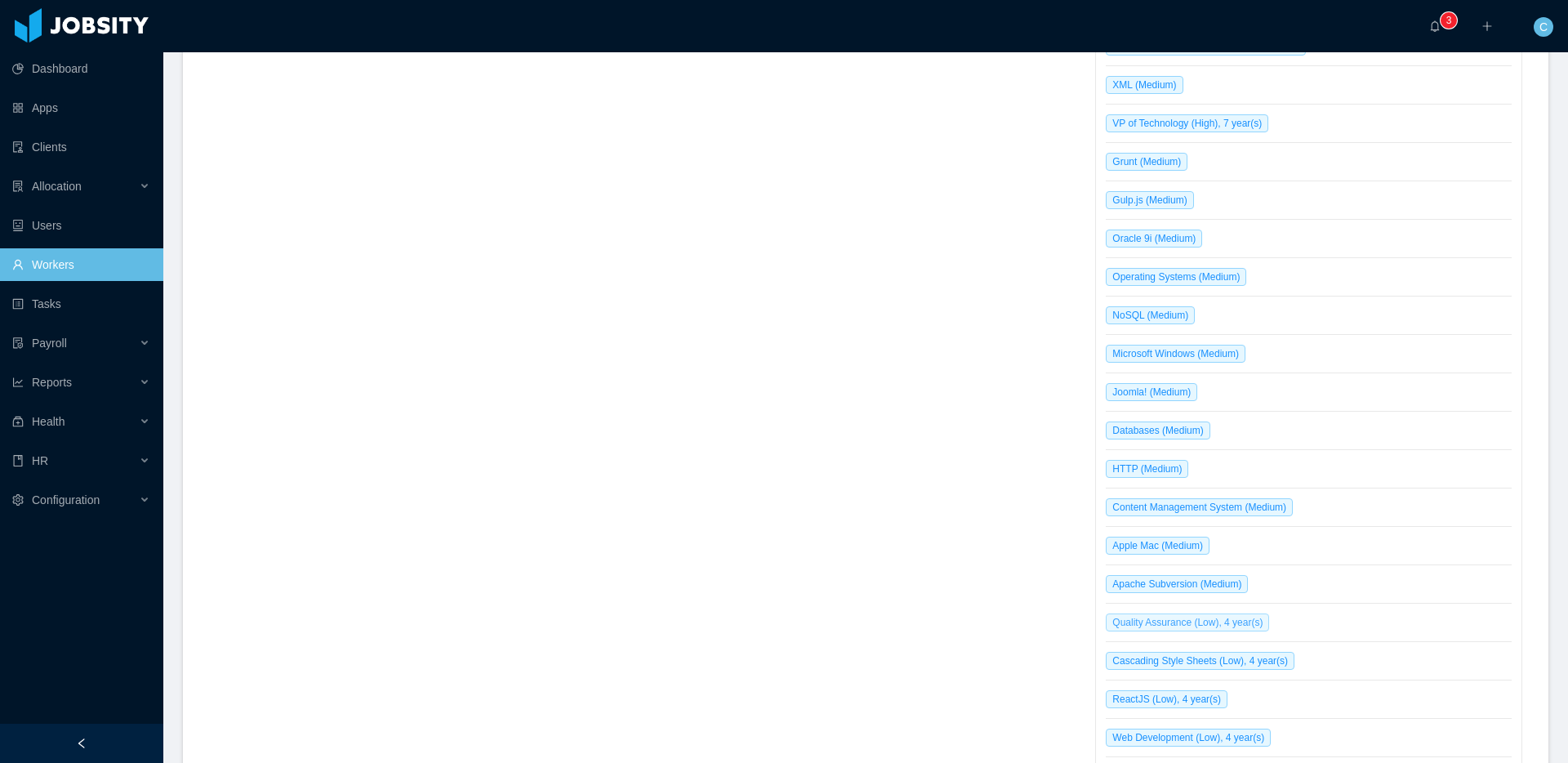
scroll to position [2191, 0]
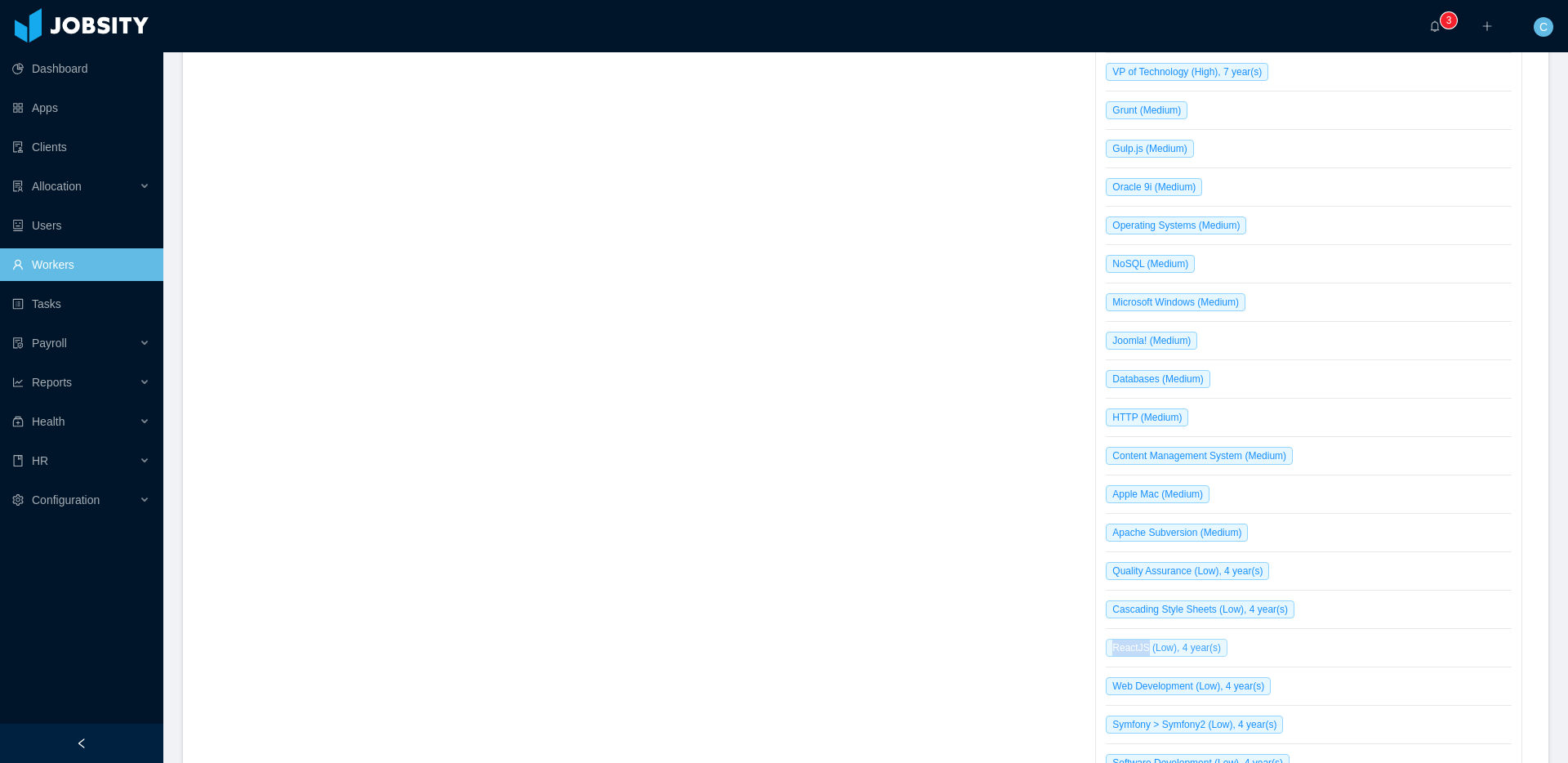
drag, startPoint x: 1110, startPoint y: 630, endPoint x: 1151, endPoint y: 630, distance: 41.0
click at [1151, 639] on span "ReactJS (Low), 4 year(s)" at bounding box center [1166, 647] width 122 height 18
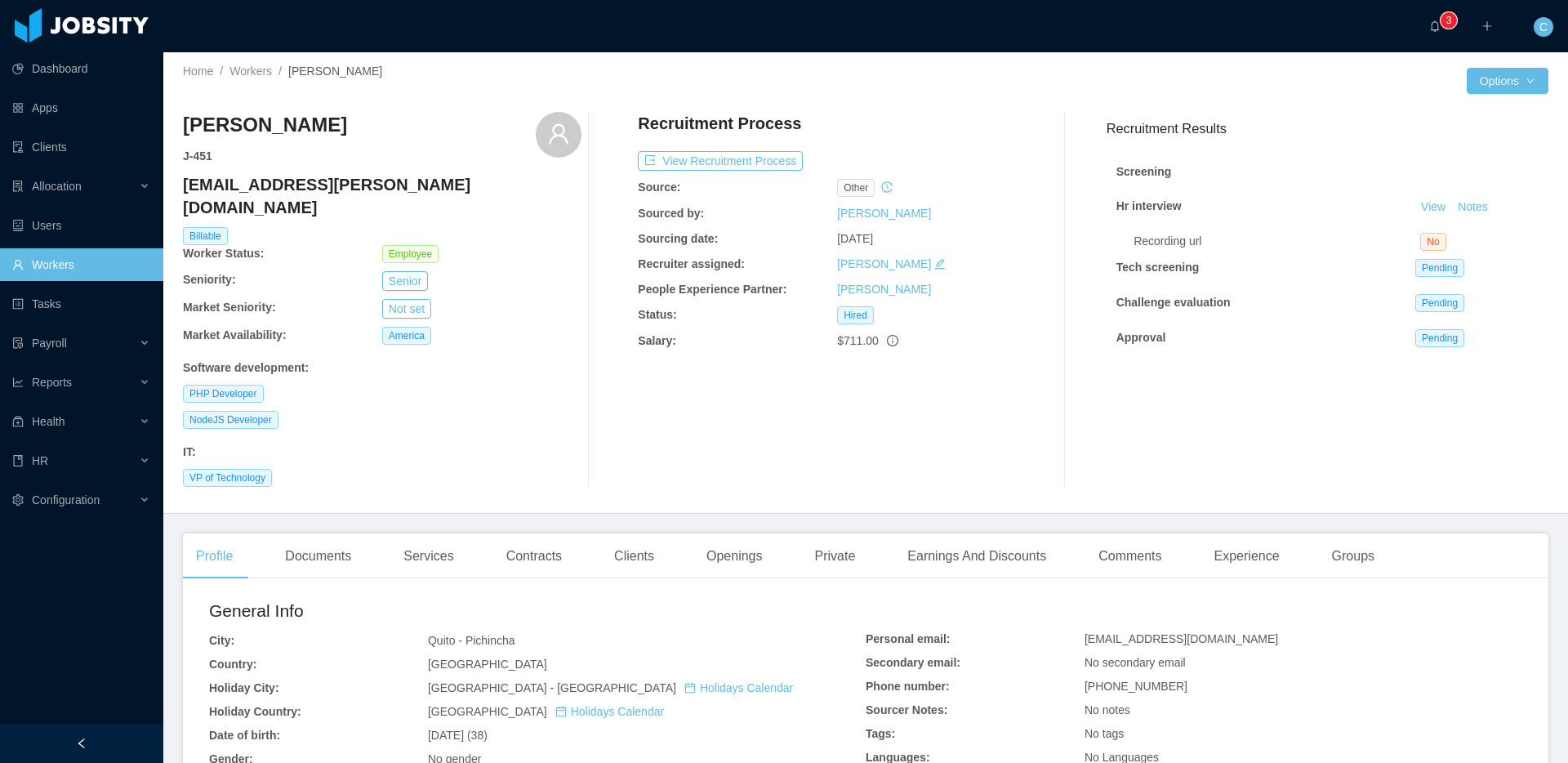
scroll to position [0, 0]
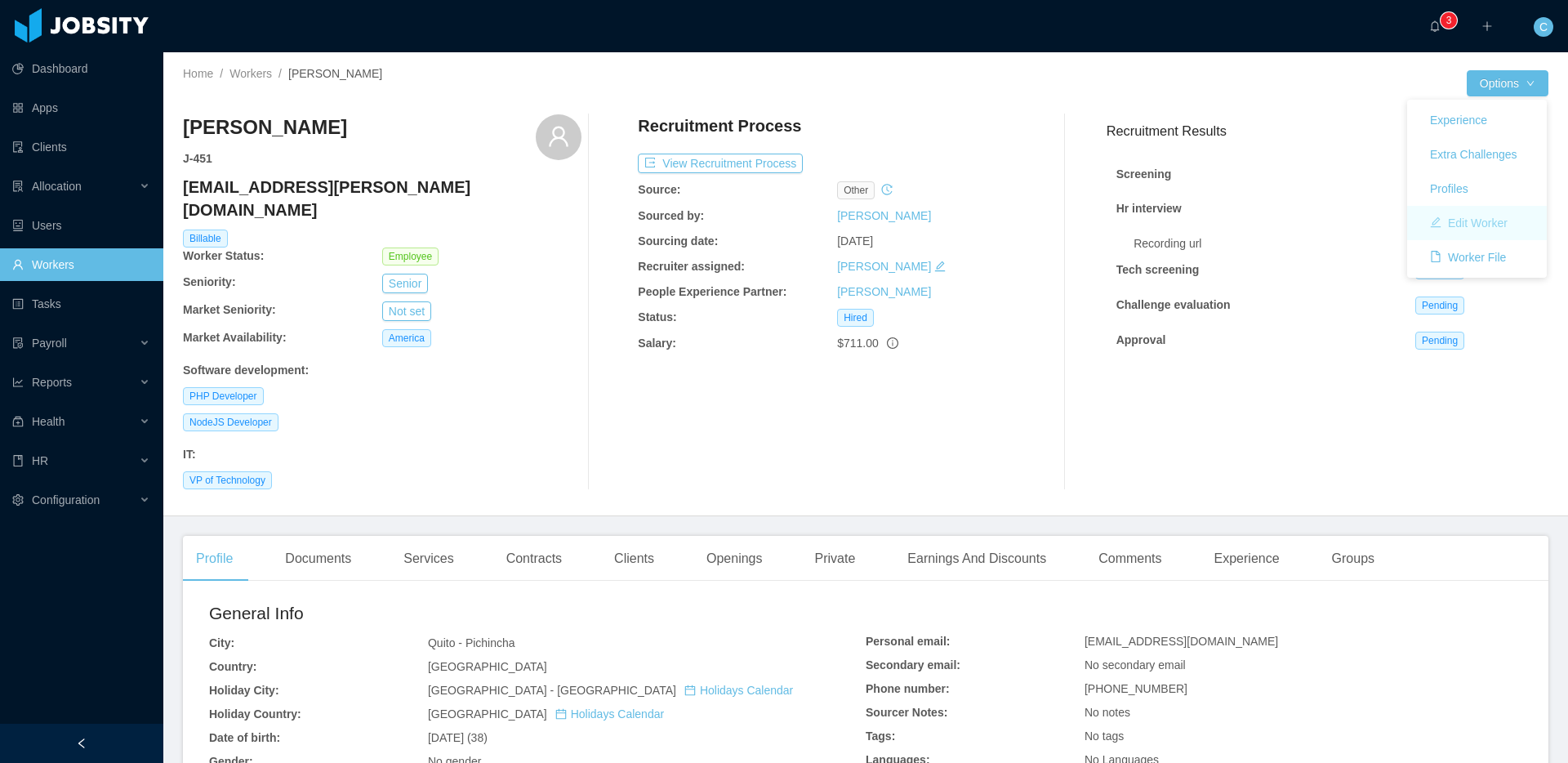
click at [1467, 216] on button "Edit Worker" at bounding box center [1469, 223] width 104 height 26
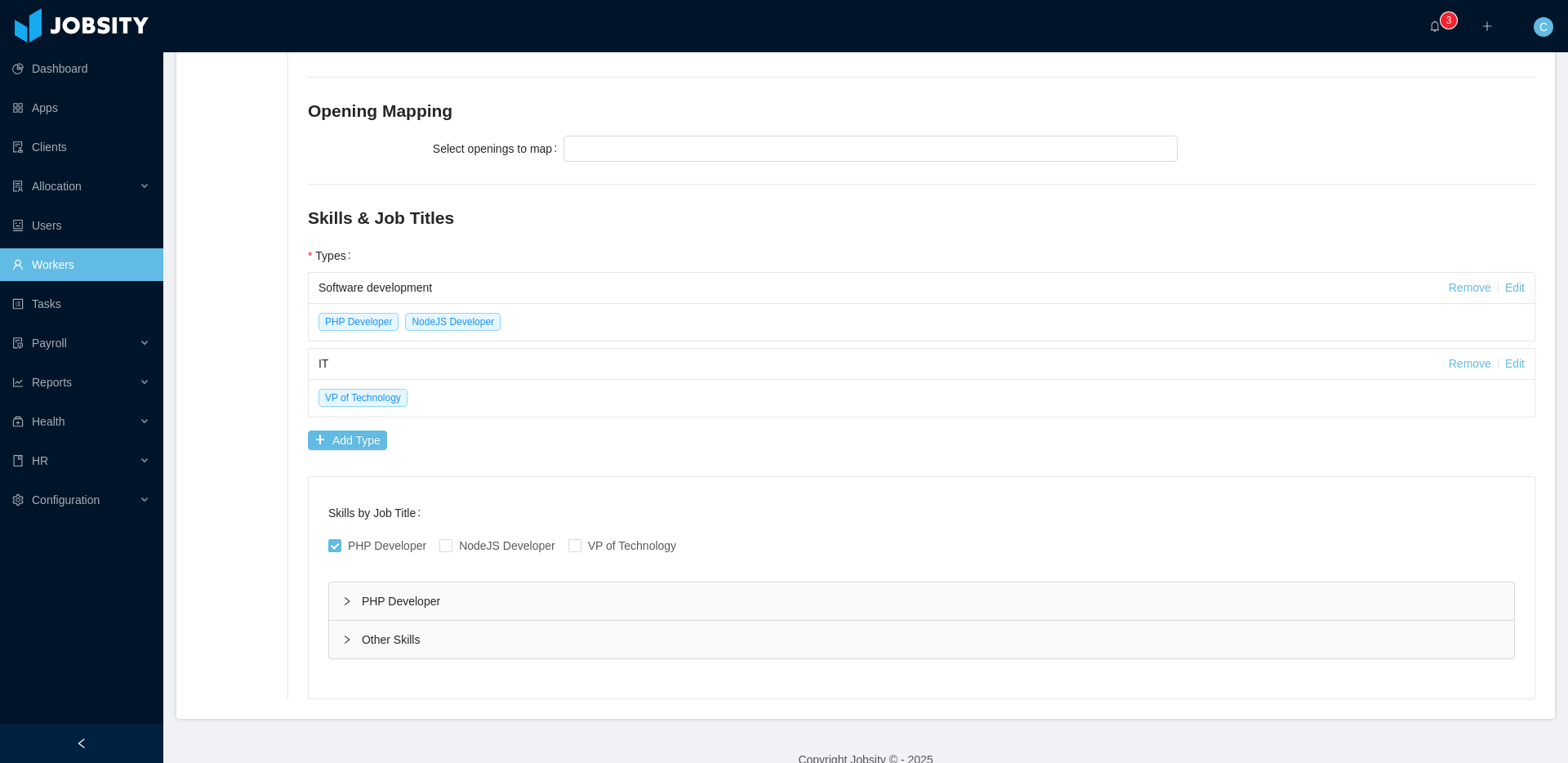
scroll to position [762, 0]
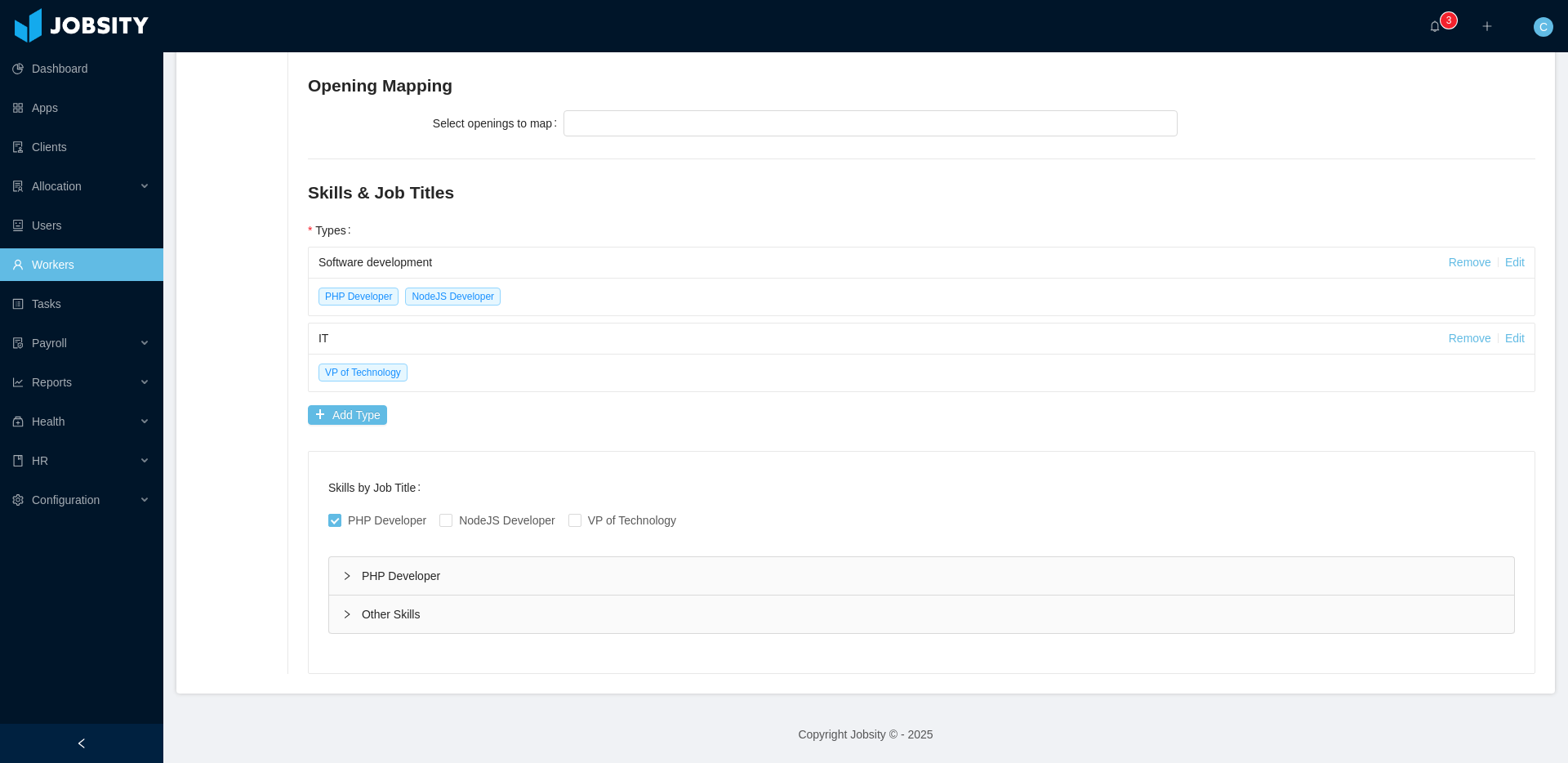
click at [343, 572] on icon "icon: right" at bounding box center [347, 575] width 10 height 10
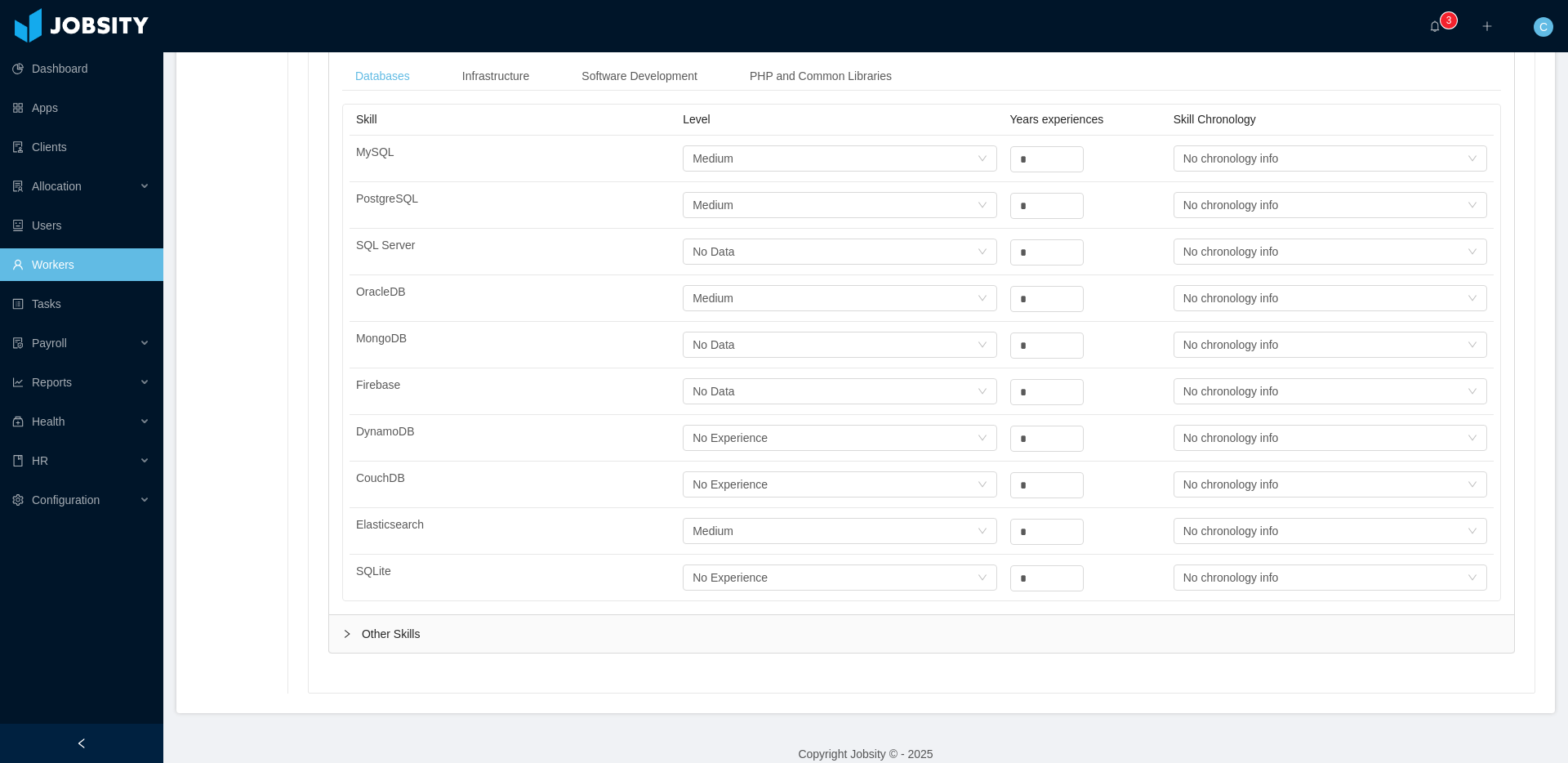
scroll to position [1305, 0]
click at [343, 634] on icon "icon: right" at bounding box center [347, 636] width 10 height 10
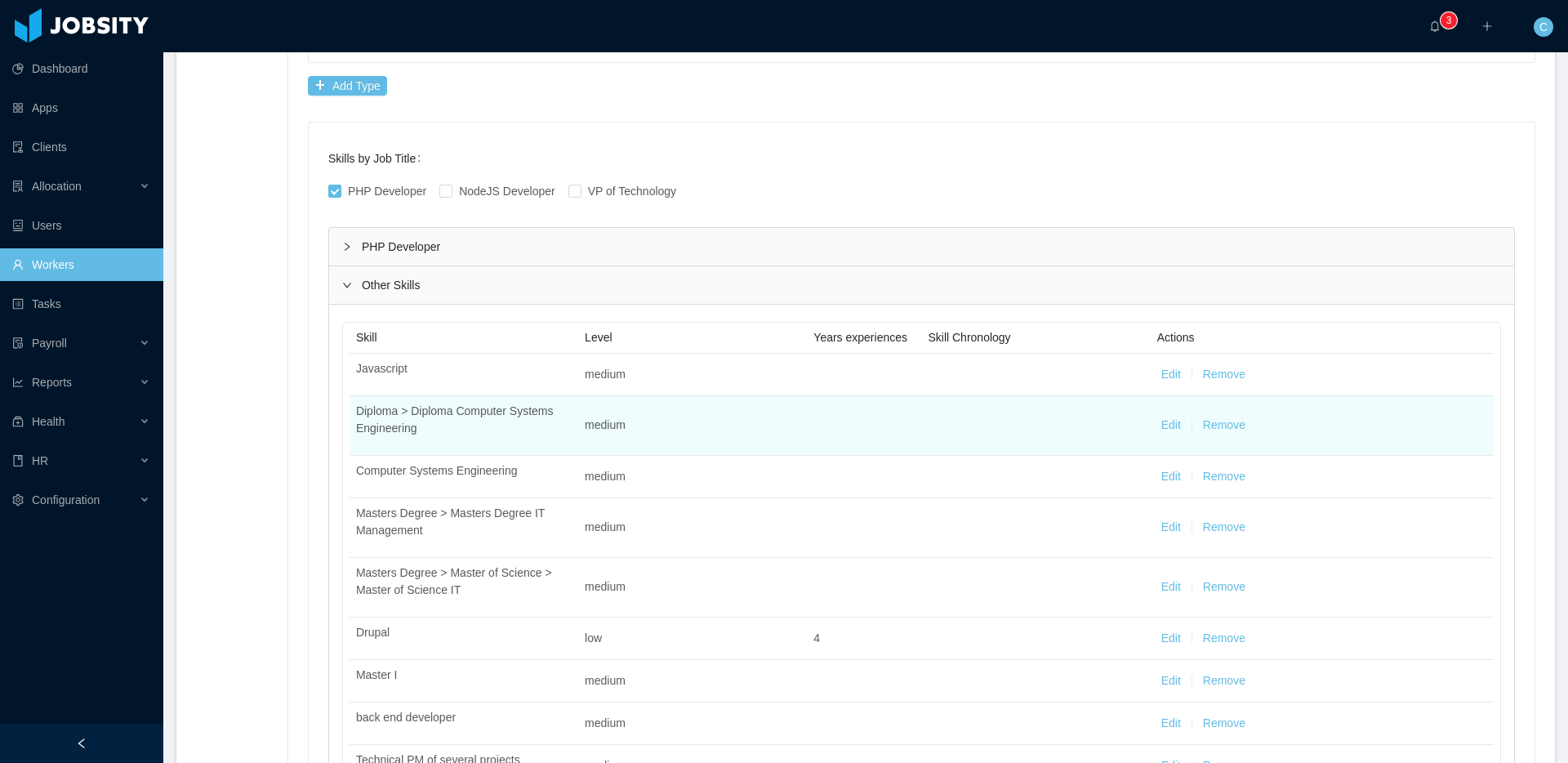
scroll to position [1083, 0]
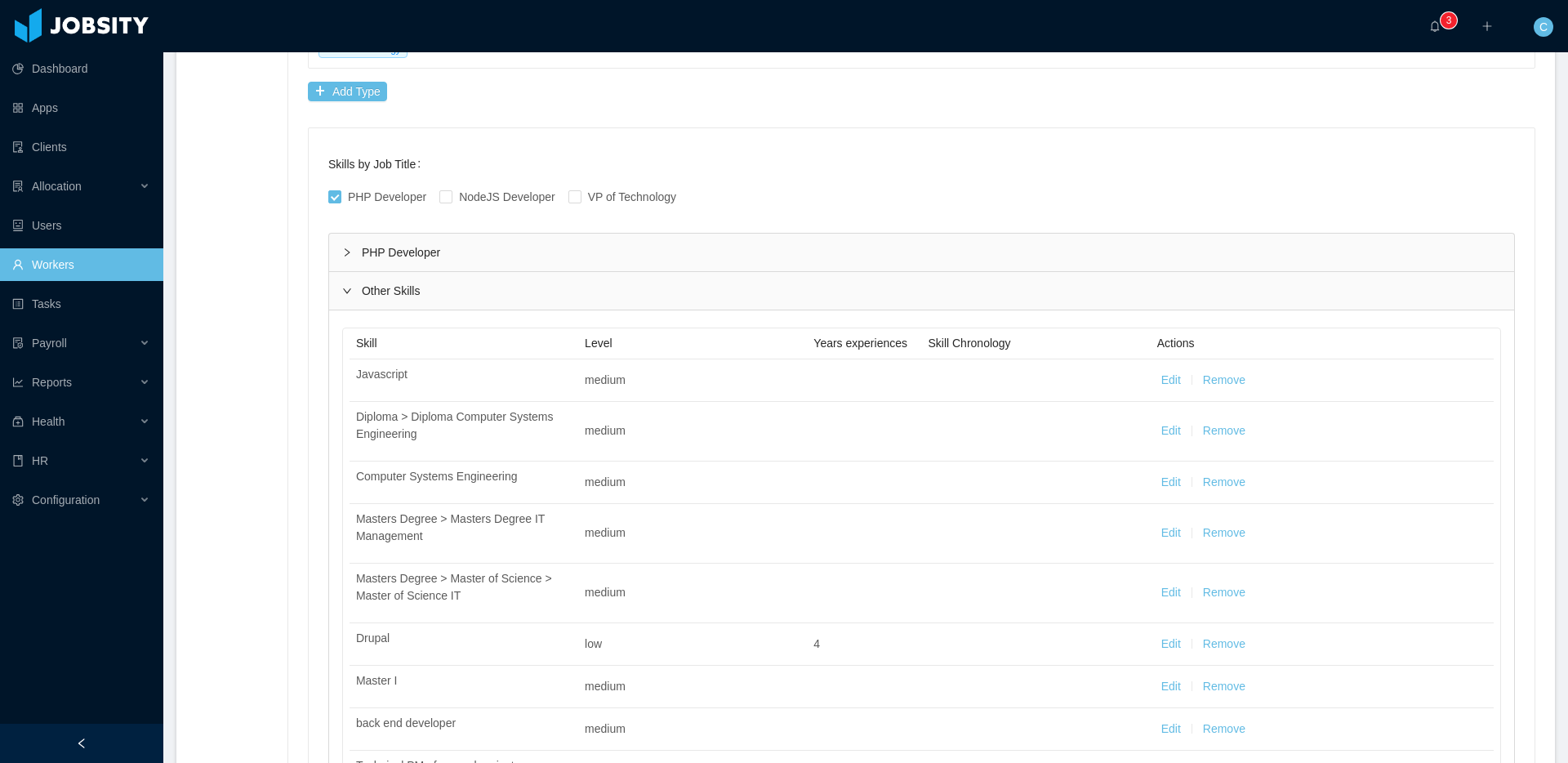
click at [348, 293] on icon "icon: right" at bounding box center [346, 290] width 8 height 5
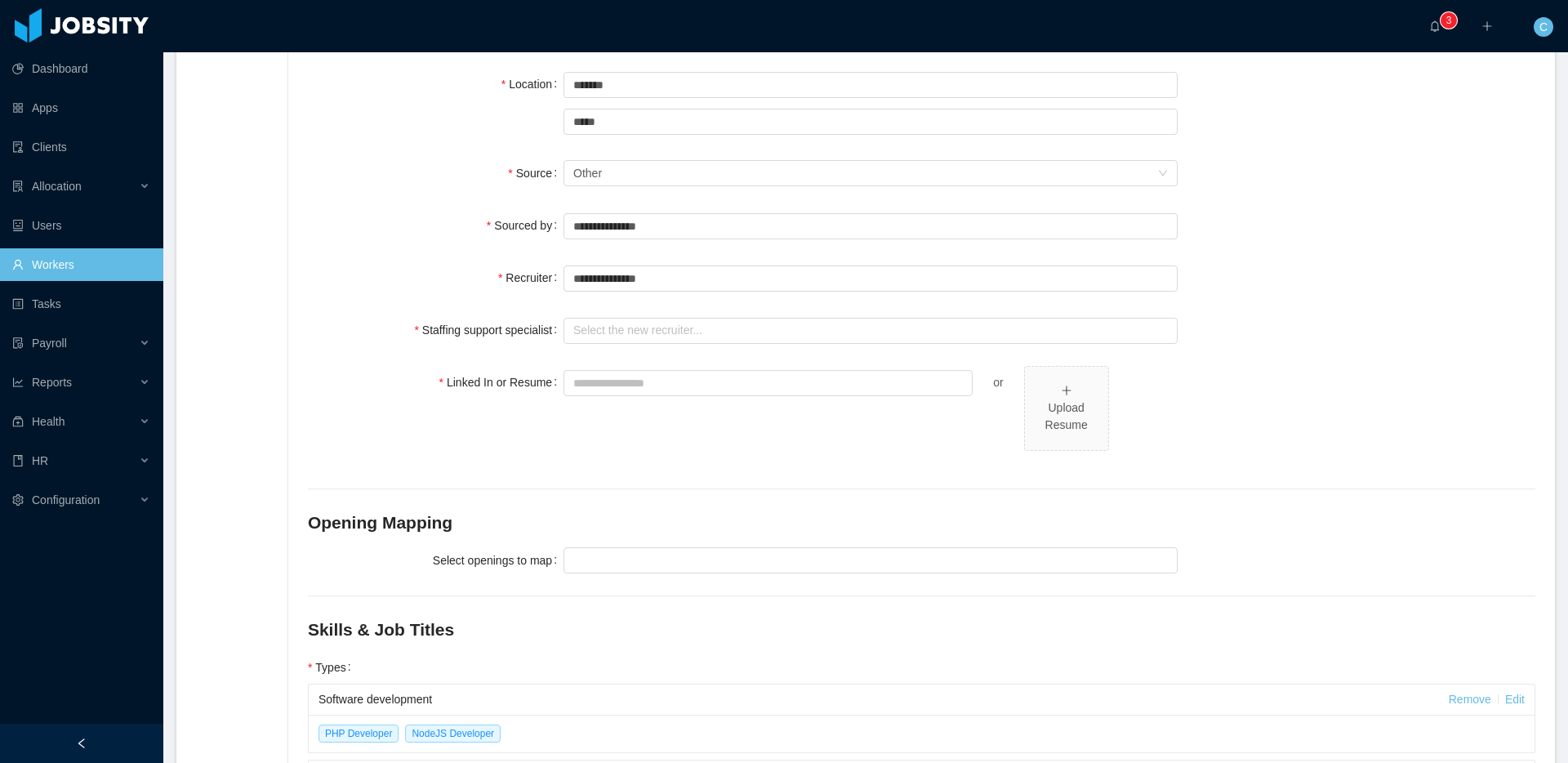
scroll to position [0, 0]
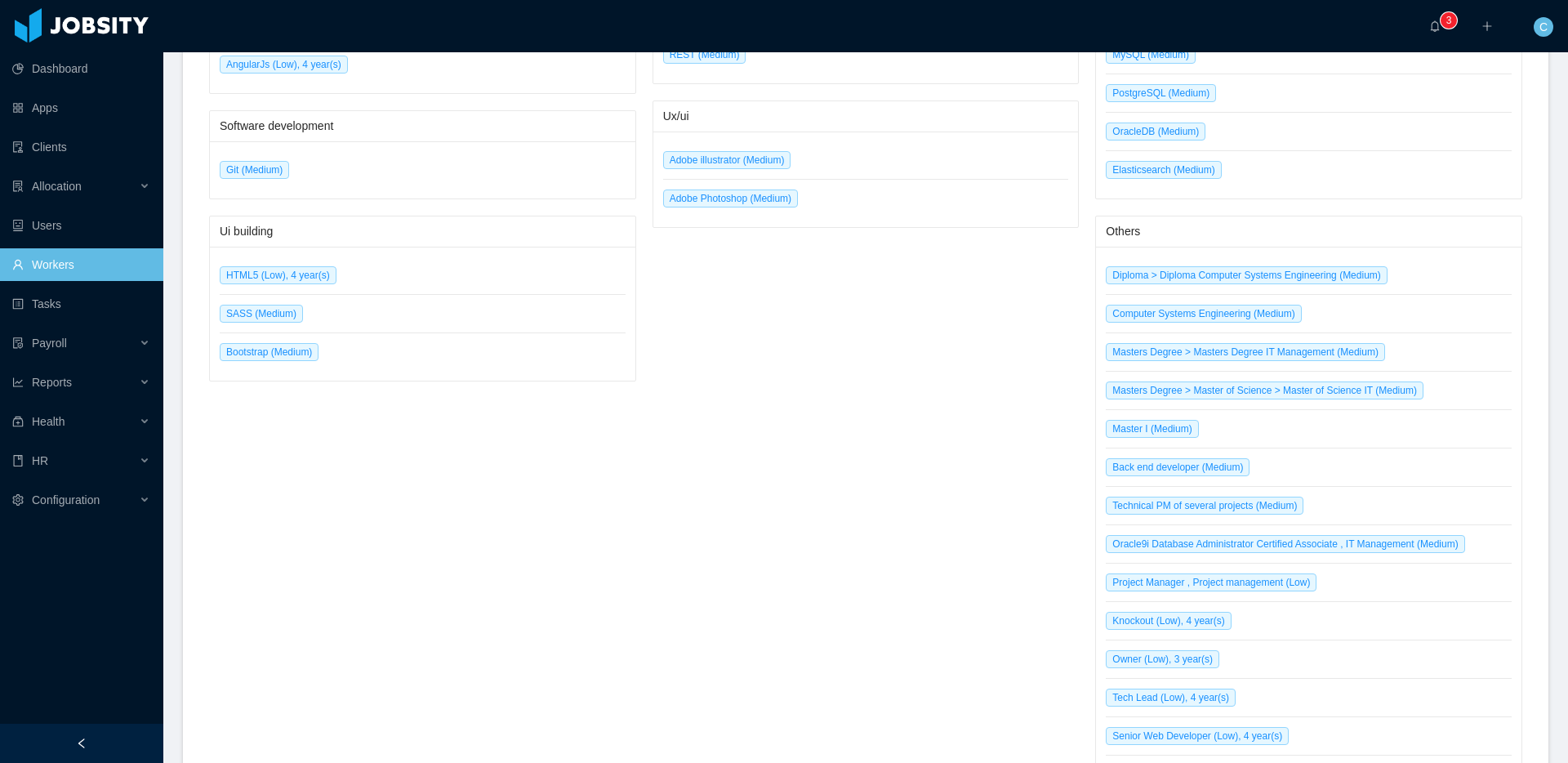
scroll to position [1444, 0]
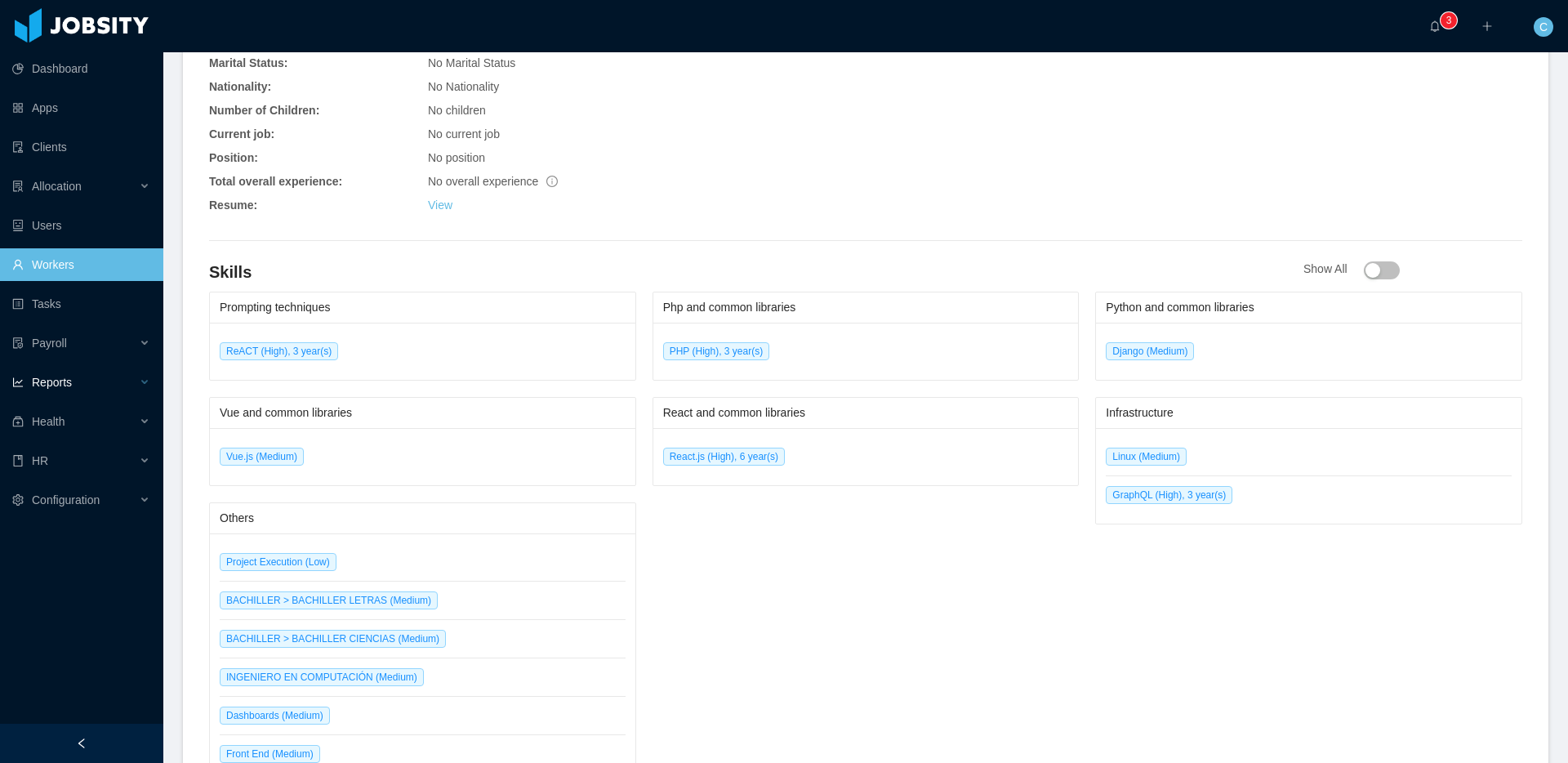
scroll to position [475, 0]
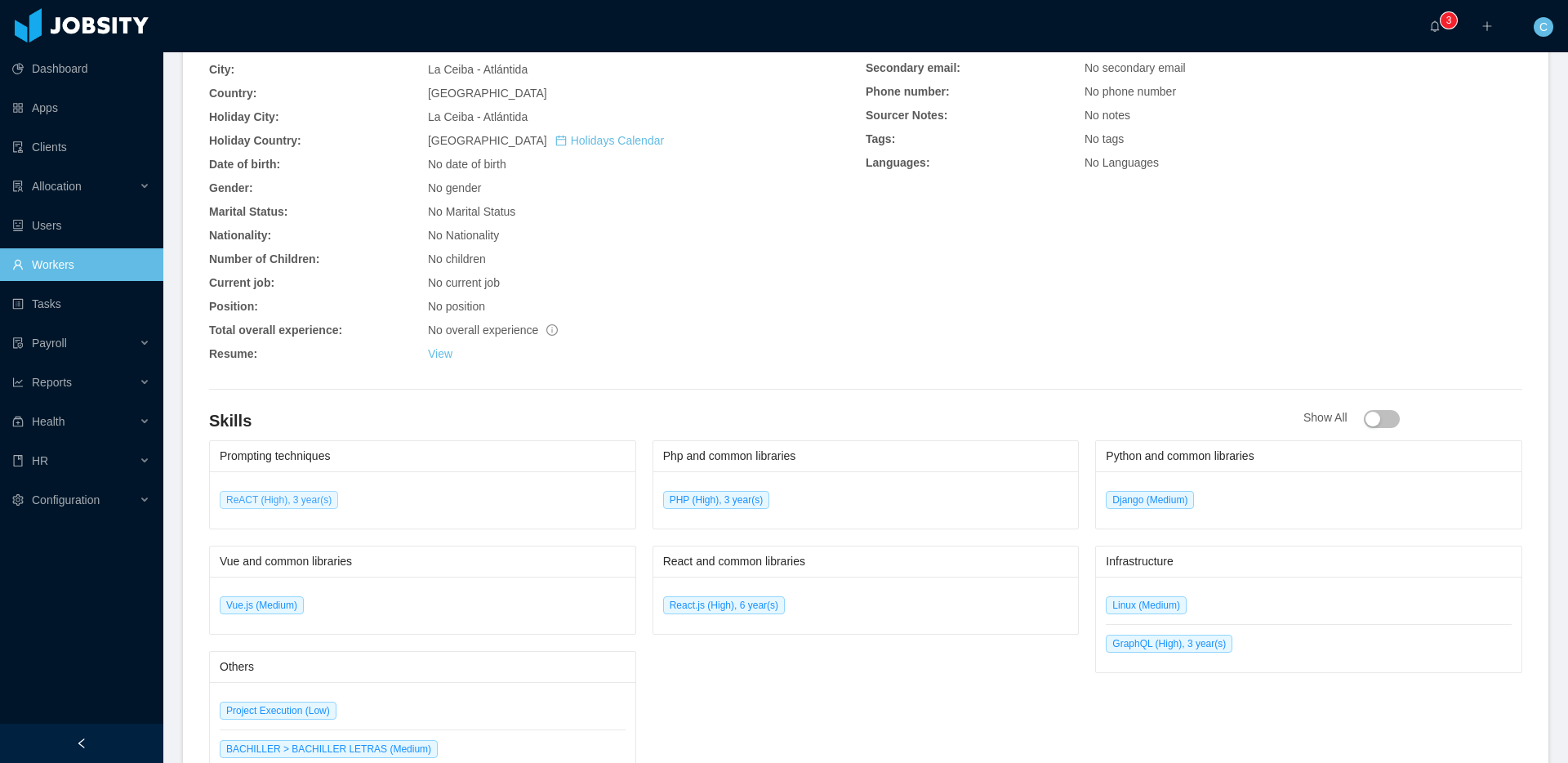
click at [240, 499] on span "ReACT (High), 3 year(s)" at bounding box center [279, 499] width 119 height 18
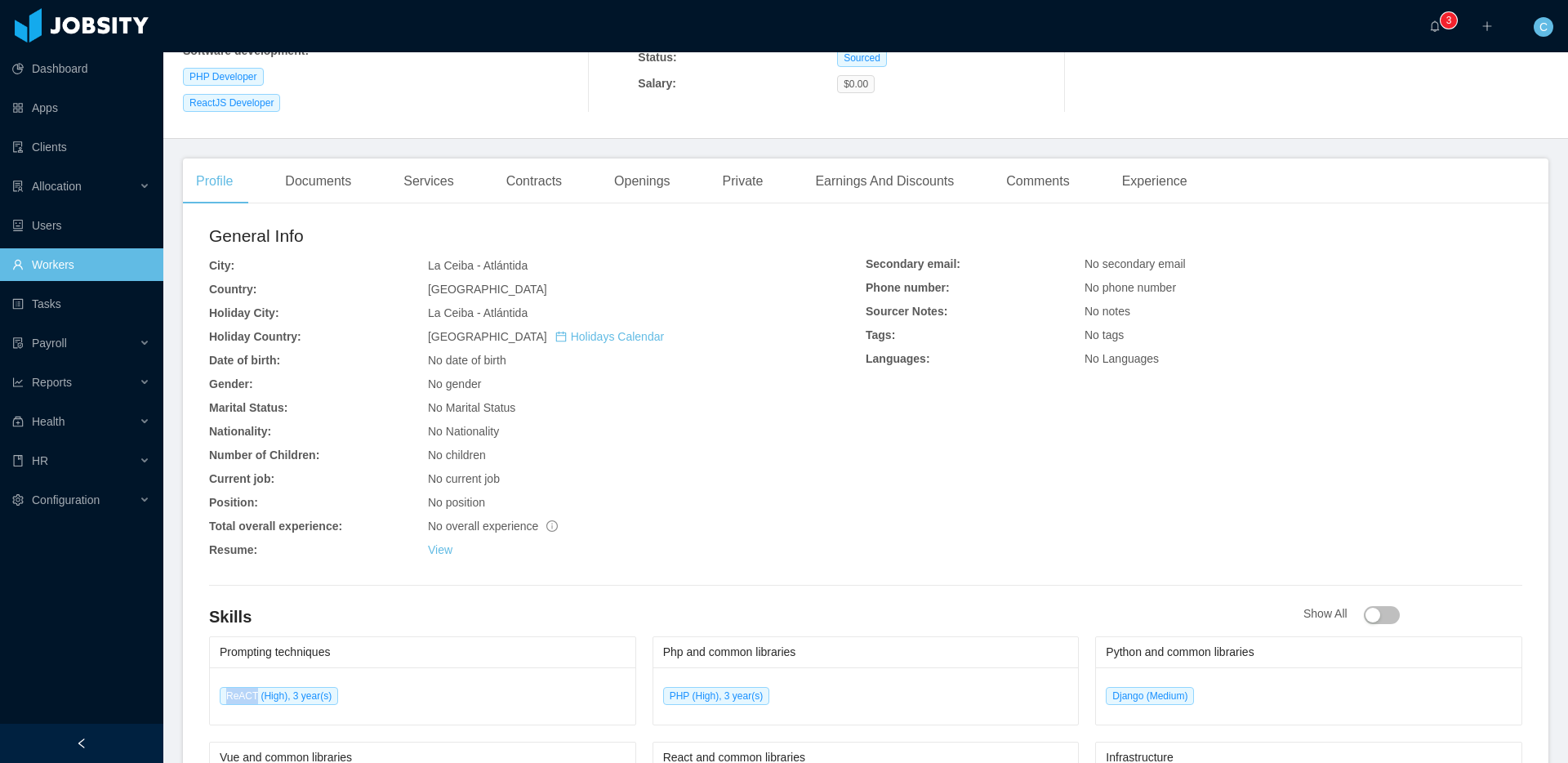
scroll to position [271, 0]
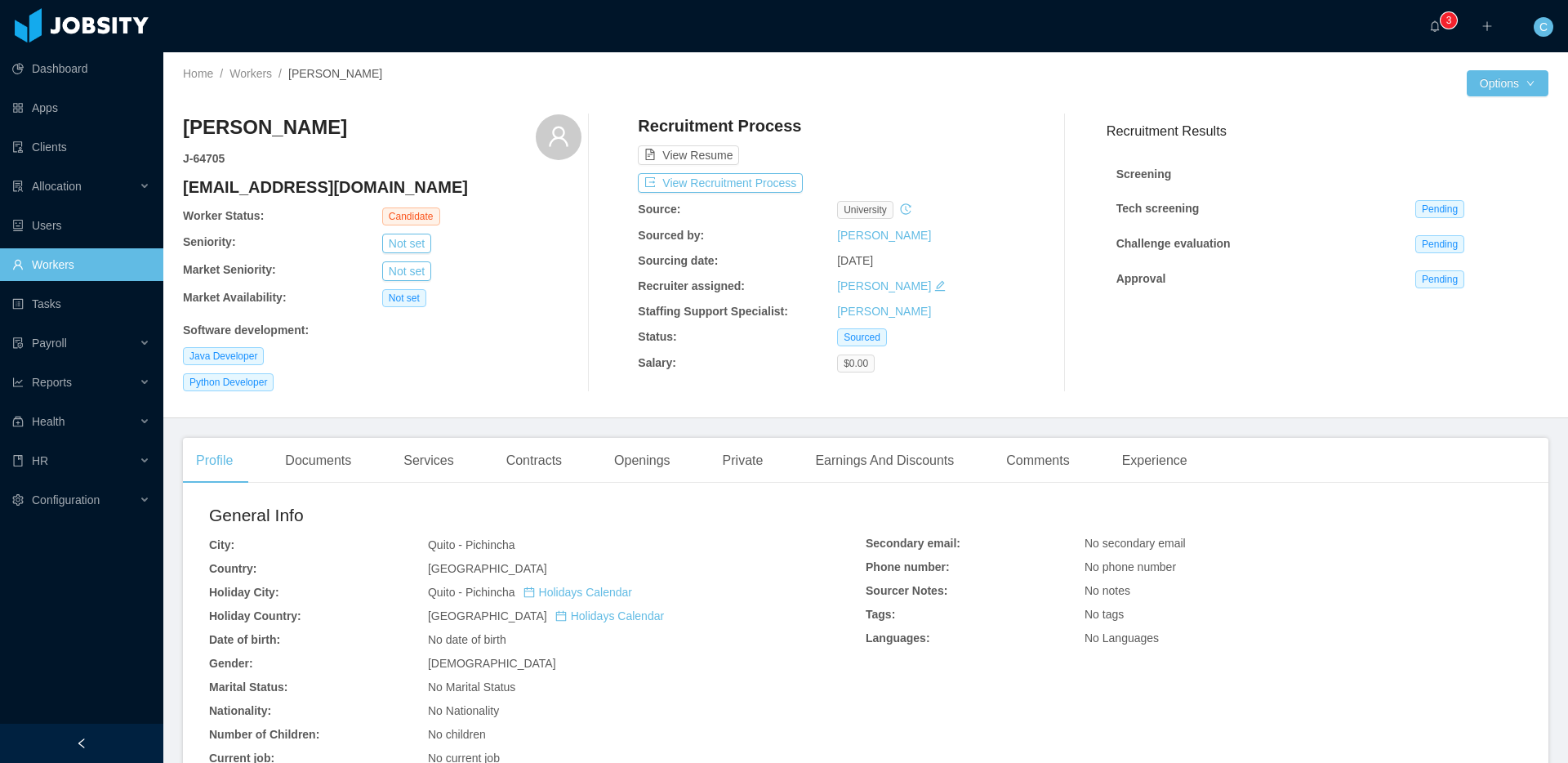
click at [658, 71] on div "Home / Workers / Pepe Lopez /" at bounding box center [524, 73] width 682 height 17
click at [1485, 215] on button "Edit Worker" at bounding box center [1469, 223] width 104 height 26
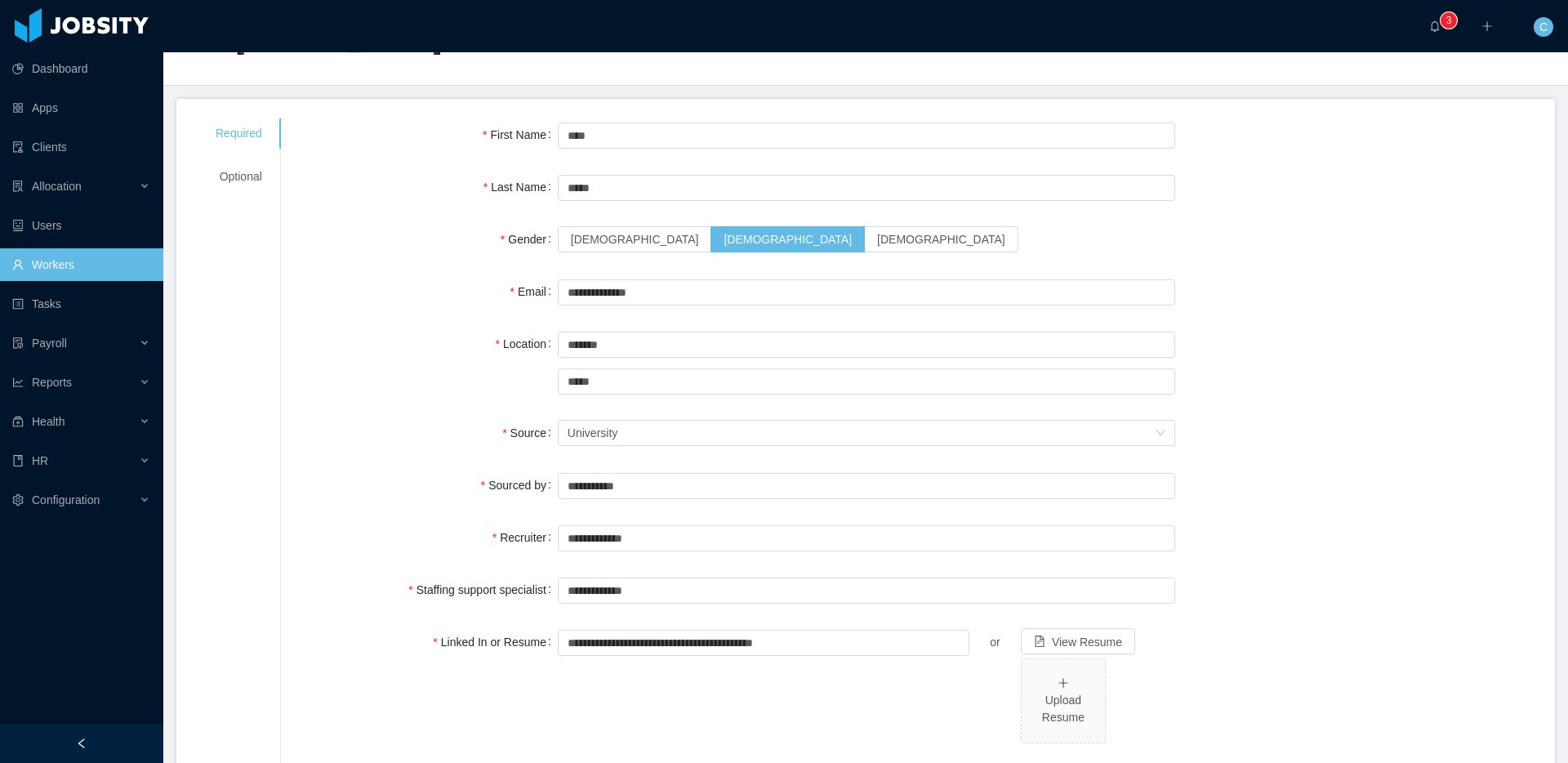
scroll to position [97, 0]
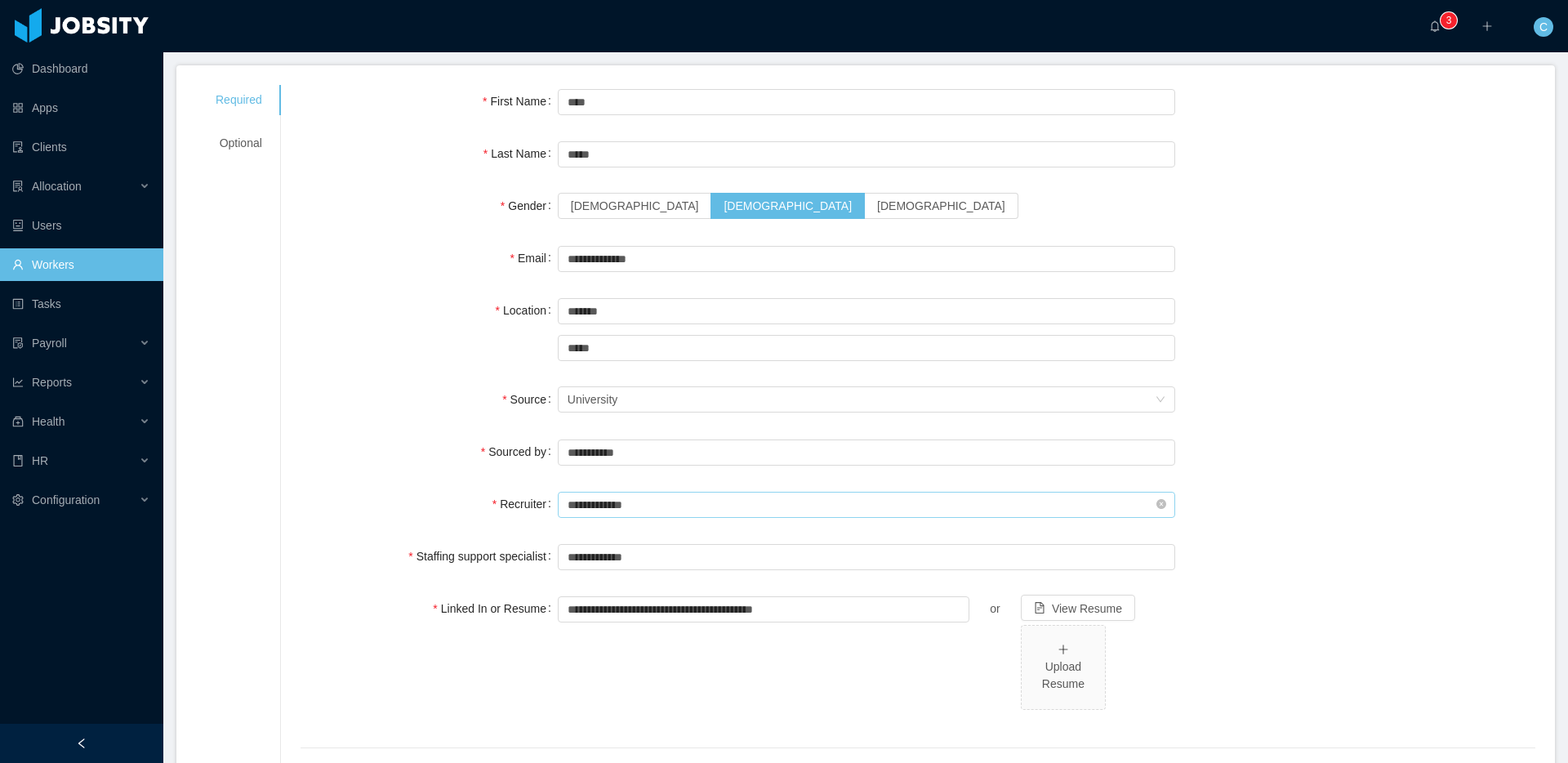
drag, startPoint x: 1164, startPoint y: 505, endPoint x: 930, endPoint y: 508, distance: 234.0
click at [1163, 505] on icon "icon: close-circle" at bounding box center [1160, 503] width 10 height 10
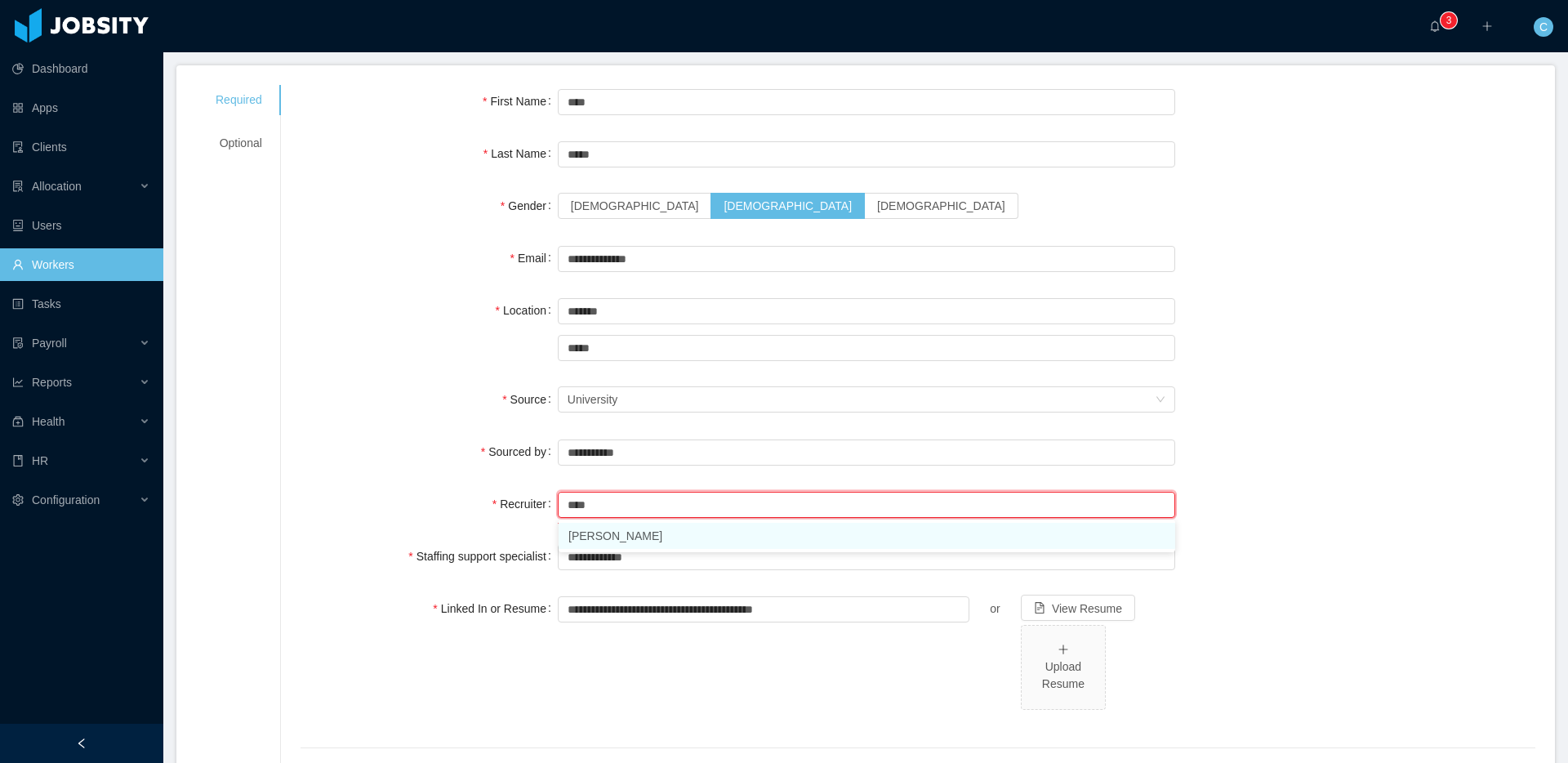
click at [600, 539] on li "Vanessa Romero" at bounding box center [867, 536] width 616 height 26
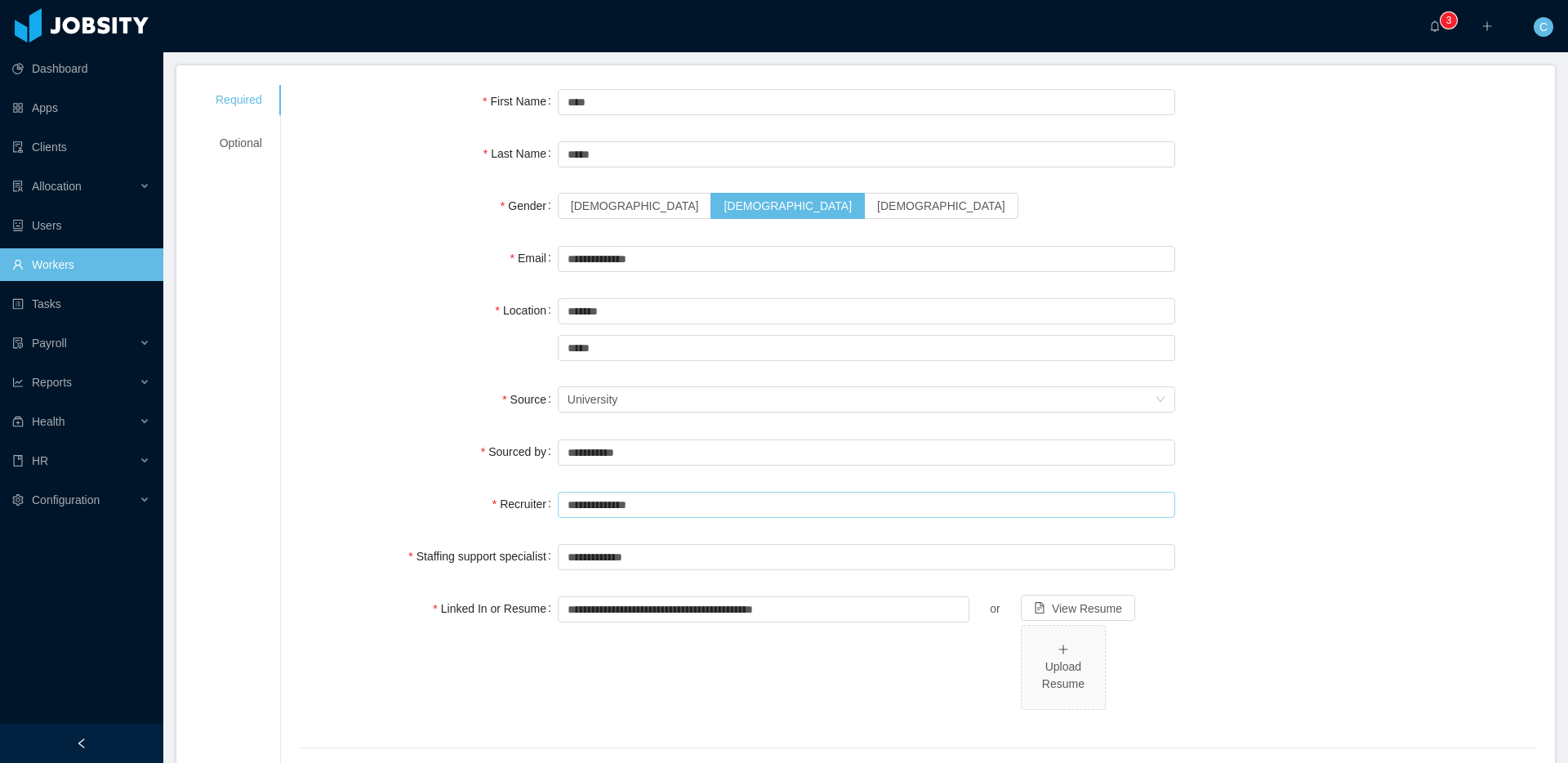
type input "**********"
click at [1321, 484] on div "**********" at bounding box center [918, 669] width 1235 height 1170
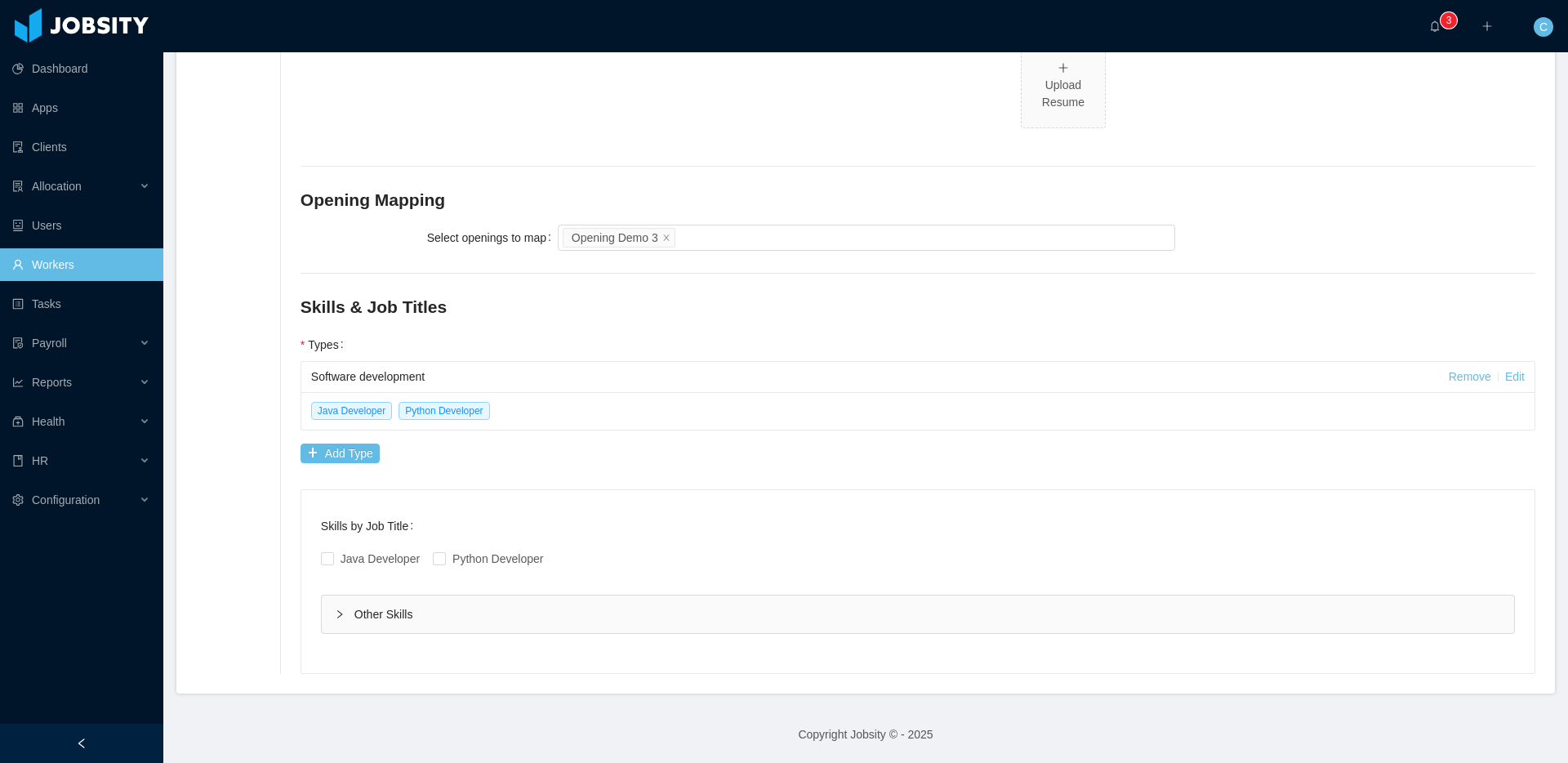
scroll to position [0, 0]
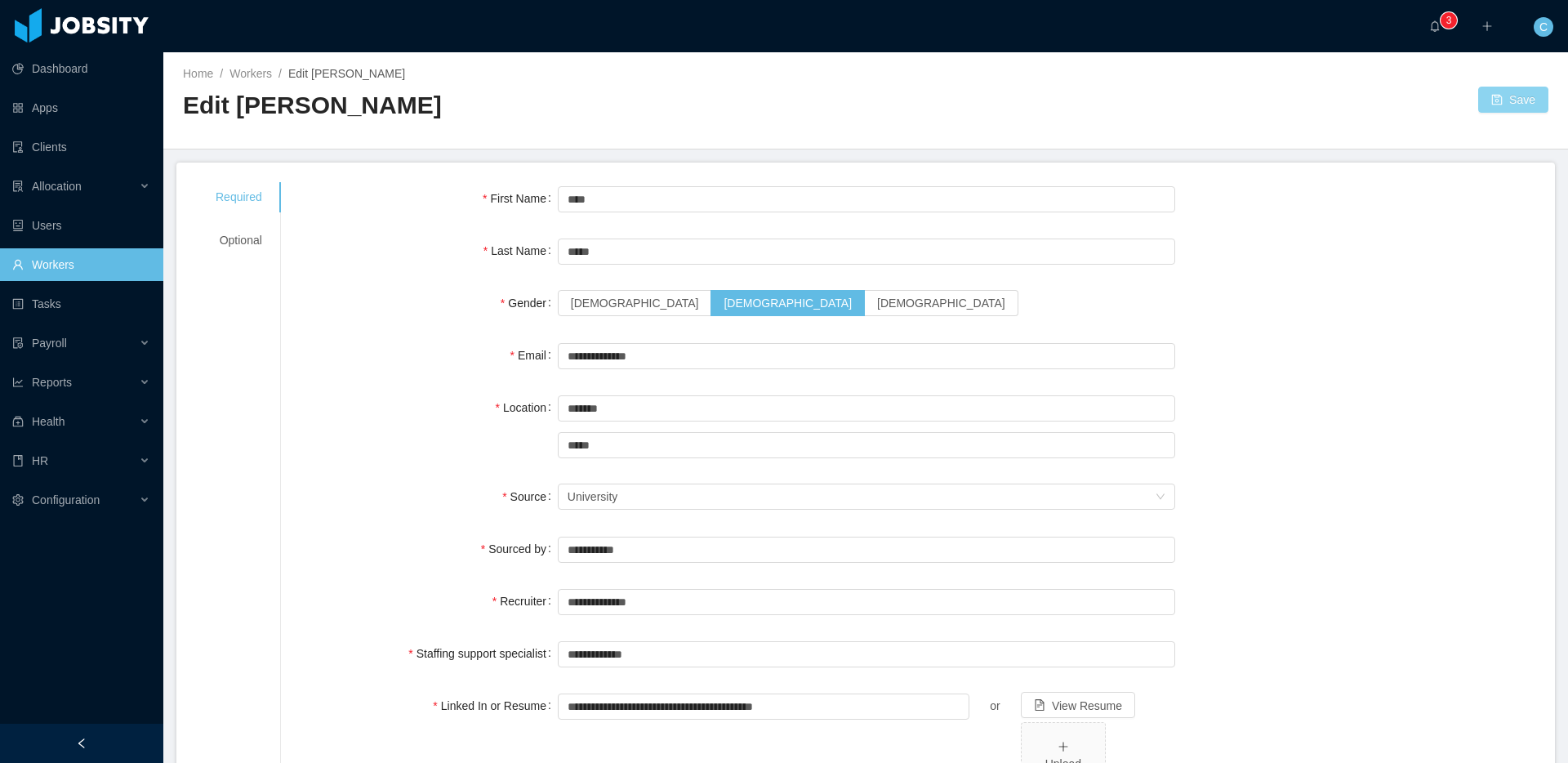
click at [1512, 99] on button "Save" at bounding box center [1513, 99] width 71 height 26
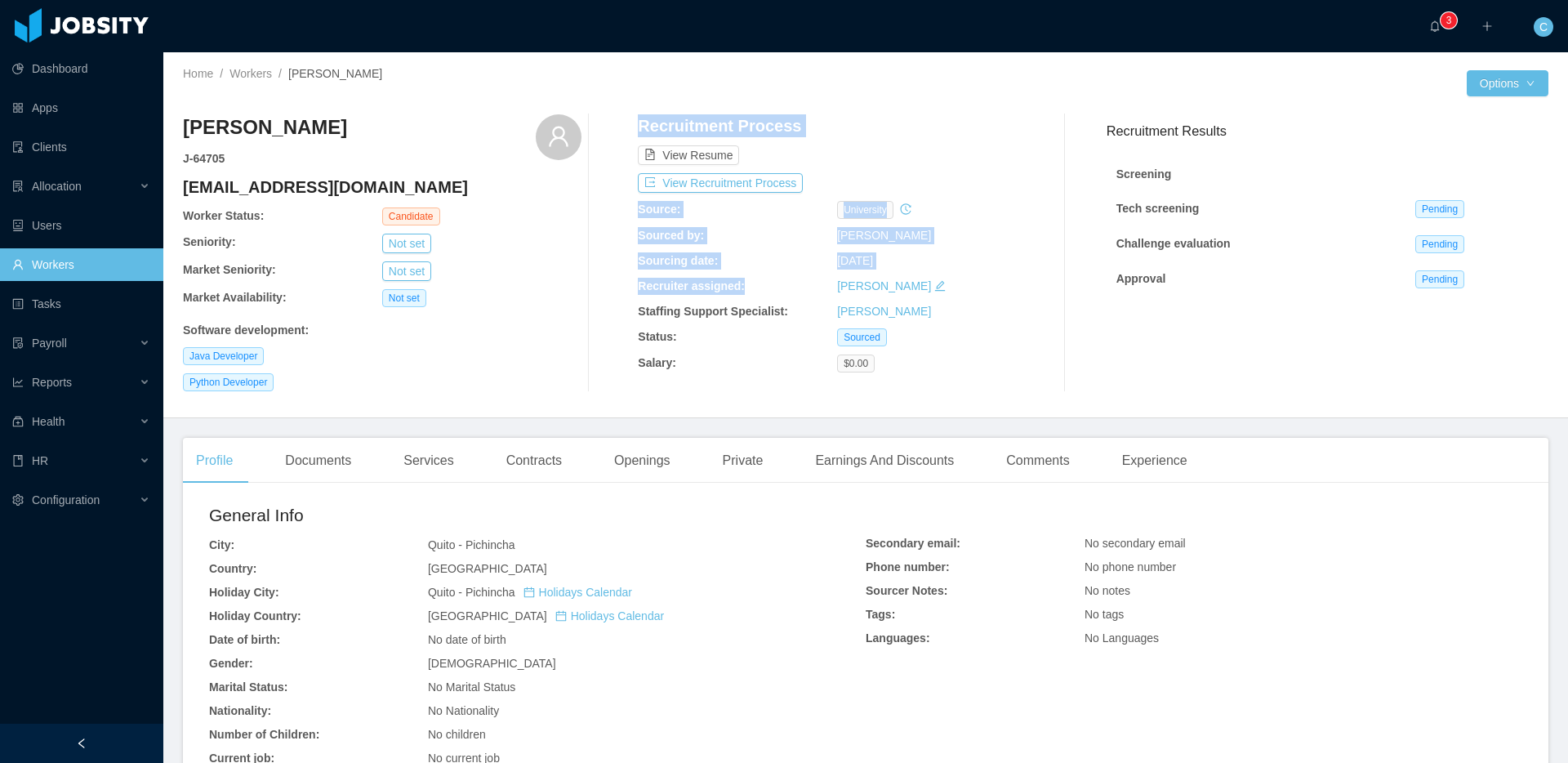
drag, startPoint x: 735, startPoint y: 286, endPoint x: 751, endPoint y: 286, distance: 16.0
click at [751, 286] on div "Pepe Lopez J- 64705 pepelop@lo.com Worker Status: Candidate Seniority: Not set …" at bounding box center [865, 252] width 1366 height 277
click at [770, 290] on div "Recruiter assigned:" at bounding box center [737, 286] width 200 height 17
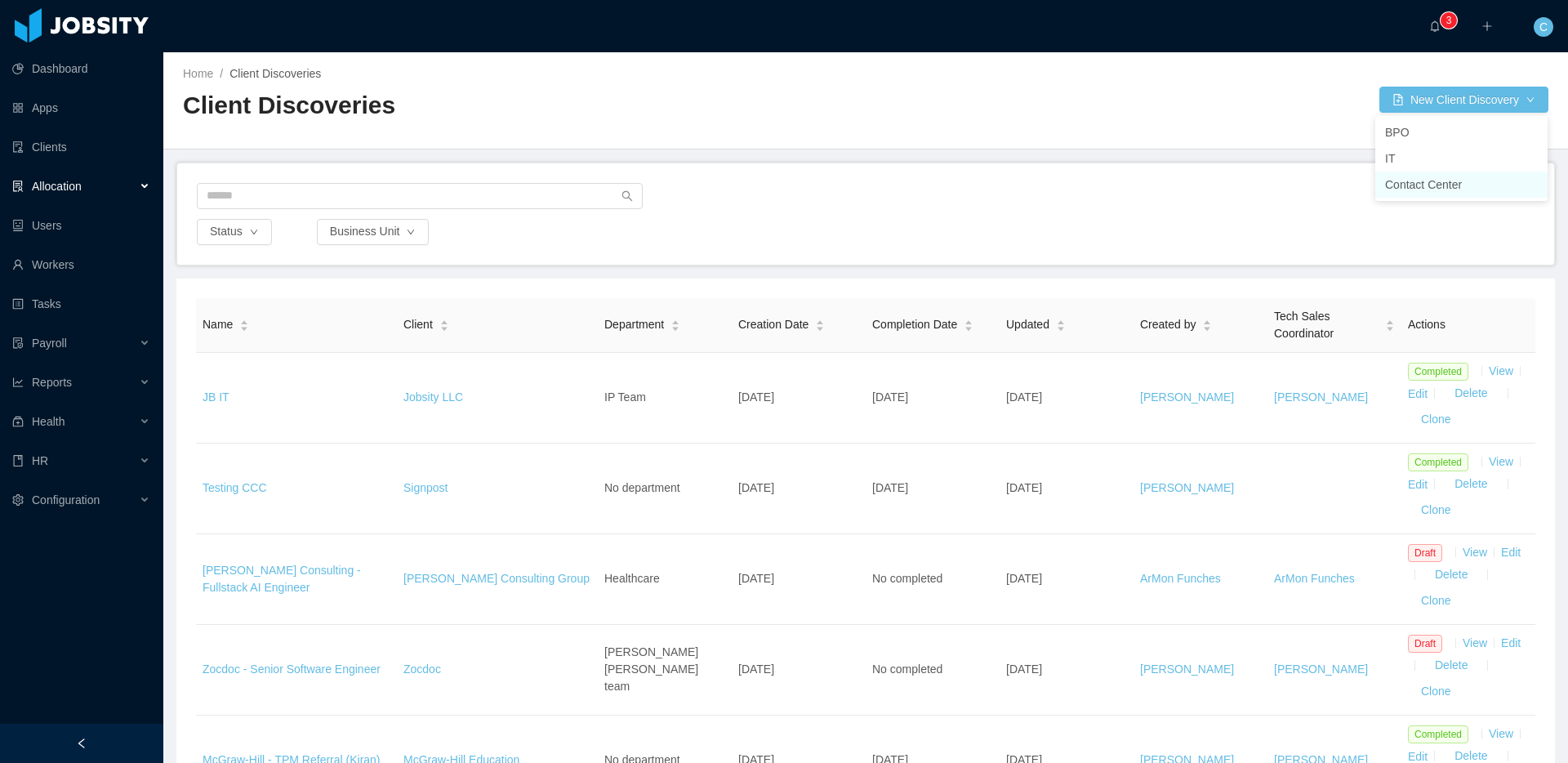
click at [1419, 185] on li "Contact Center" at bounding box center [1461, 185] width 173 height 26
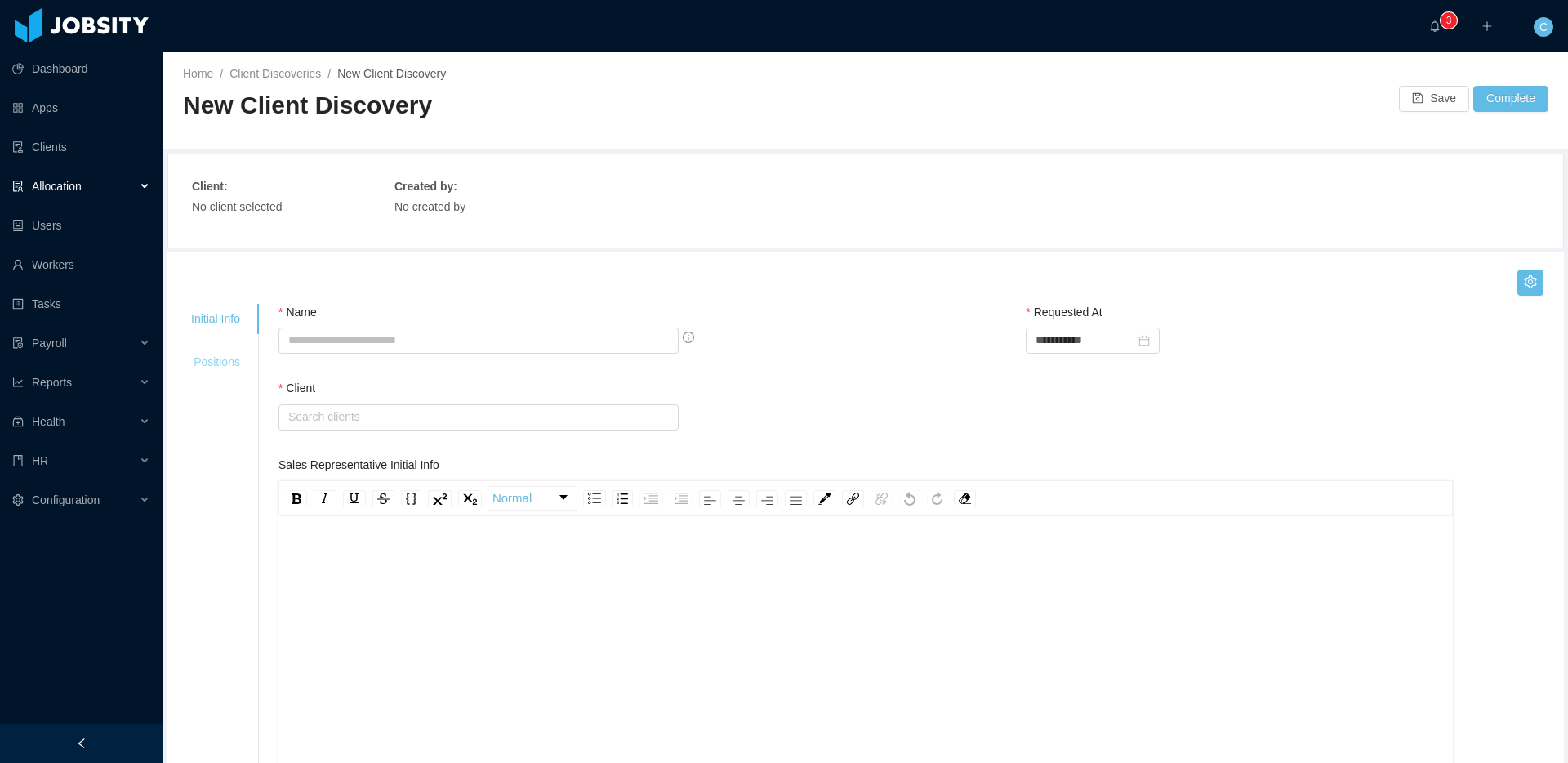
click at [235, 369] on div "Positions" at bounding box center [215, 362] width 88 height 31
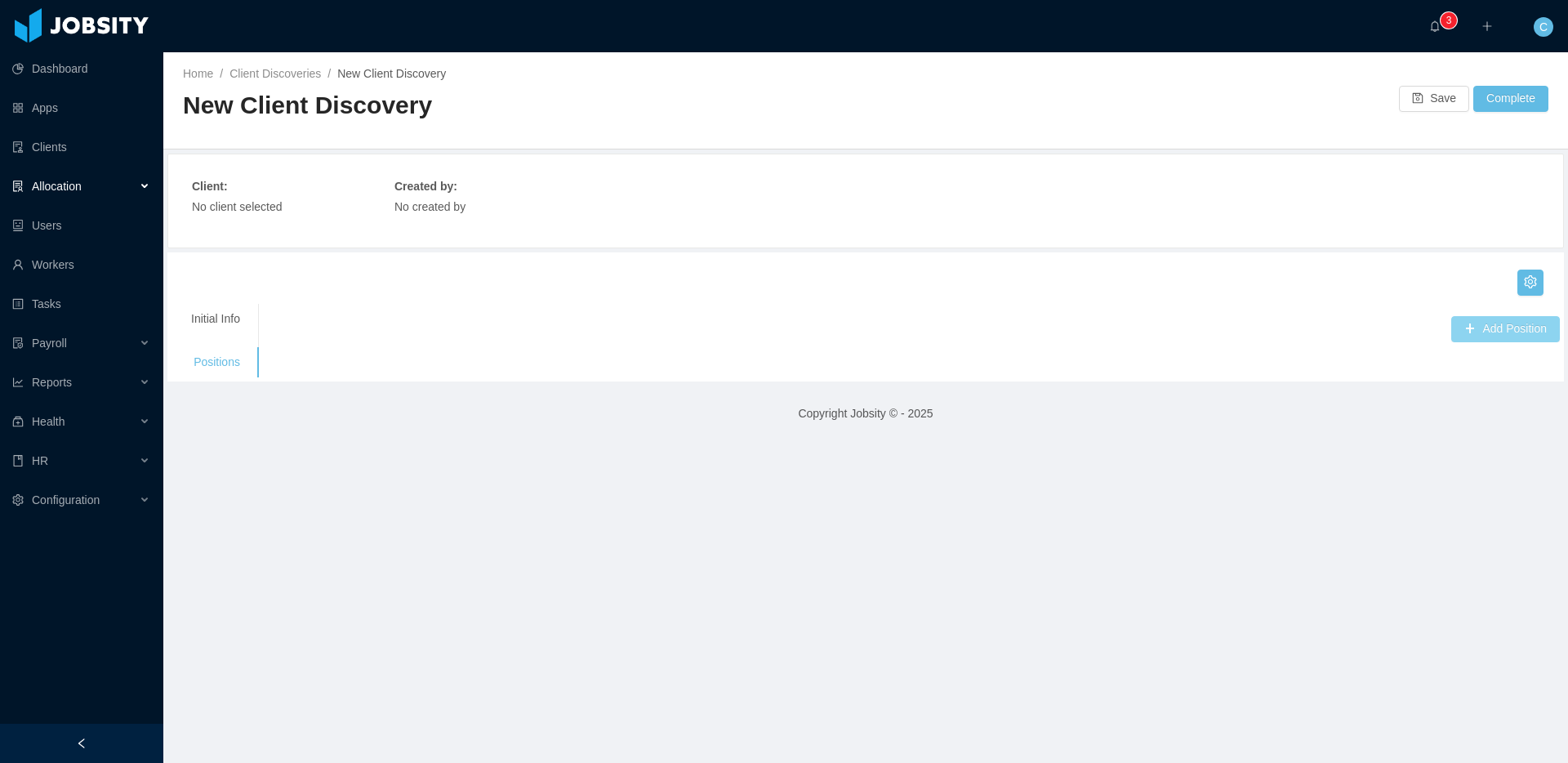
click at [1526, 335] on button "Add Position" at bounding box center [1505, 329] width 109 height 26
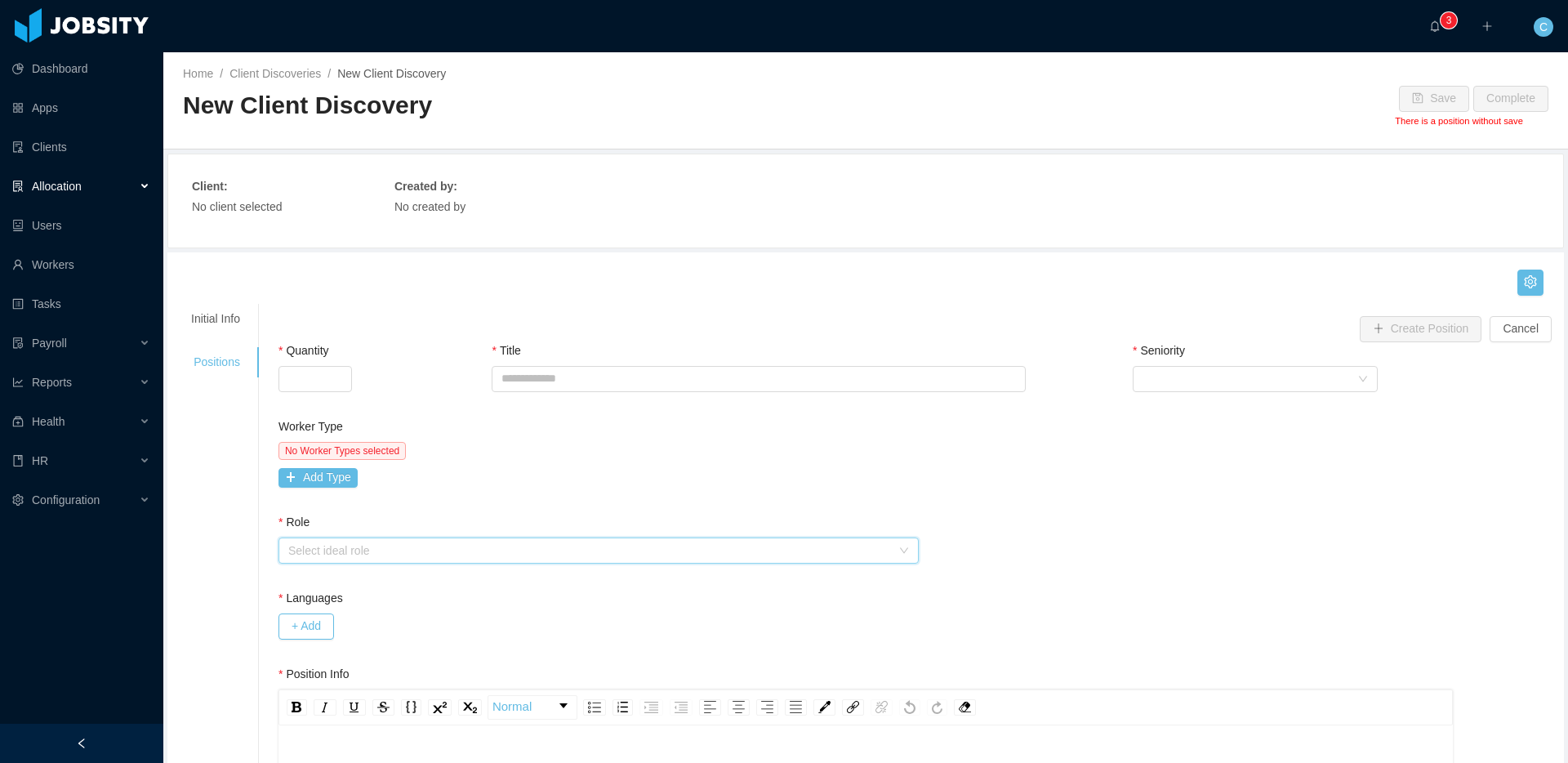
click at [329, 562] on div "Select ideal role" at bounding box center [593, 550] width 611 height 24
click at [398, 512] on div "Worker Type No Worker Types selected Add Type" at bounding box center [597, 465] width 645 height 96
click at [317, 469] on button "Add Type" at bounding box center [317, 477] width 79 height 19
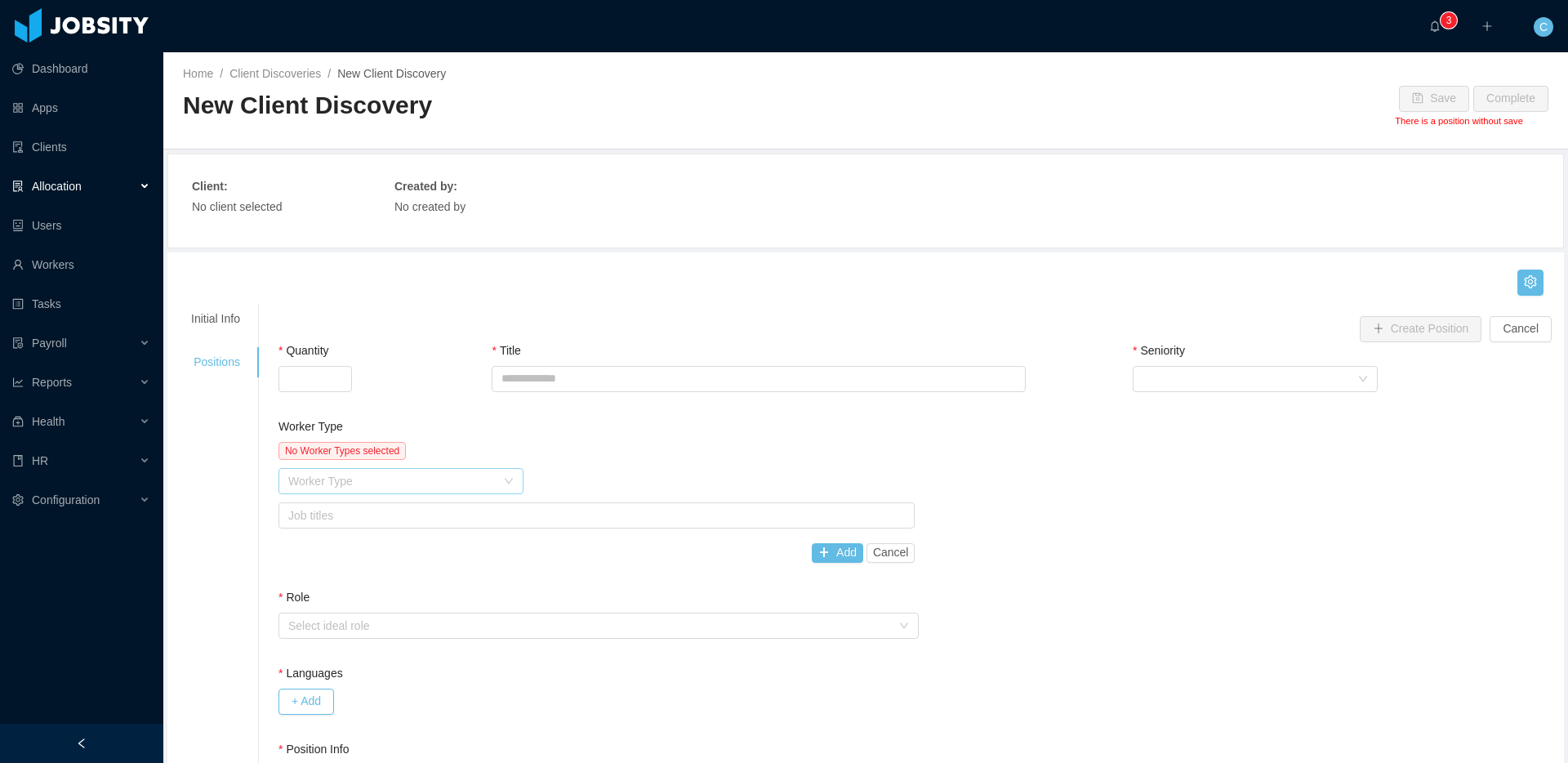
click at [338, 479] on div "Worker Type" at bounding box center [391, 481] width 207 height 17
click at [342, 508] on li "Customer Experience" at bounding box center [403, 513] width 245 height 26
click at [348, 509] on div "Job titles" at bounding box center [592, 515] width 610 height 17
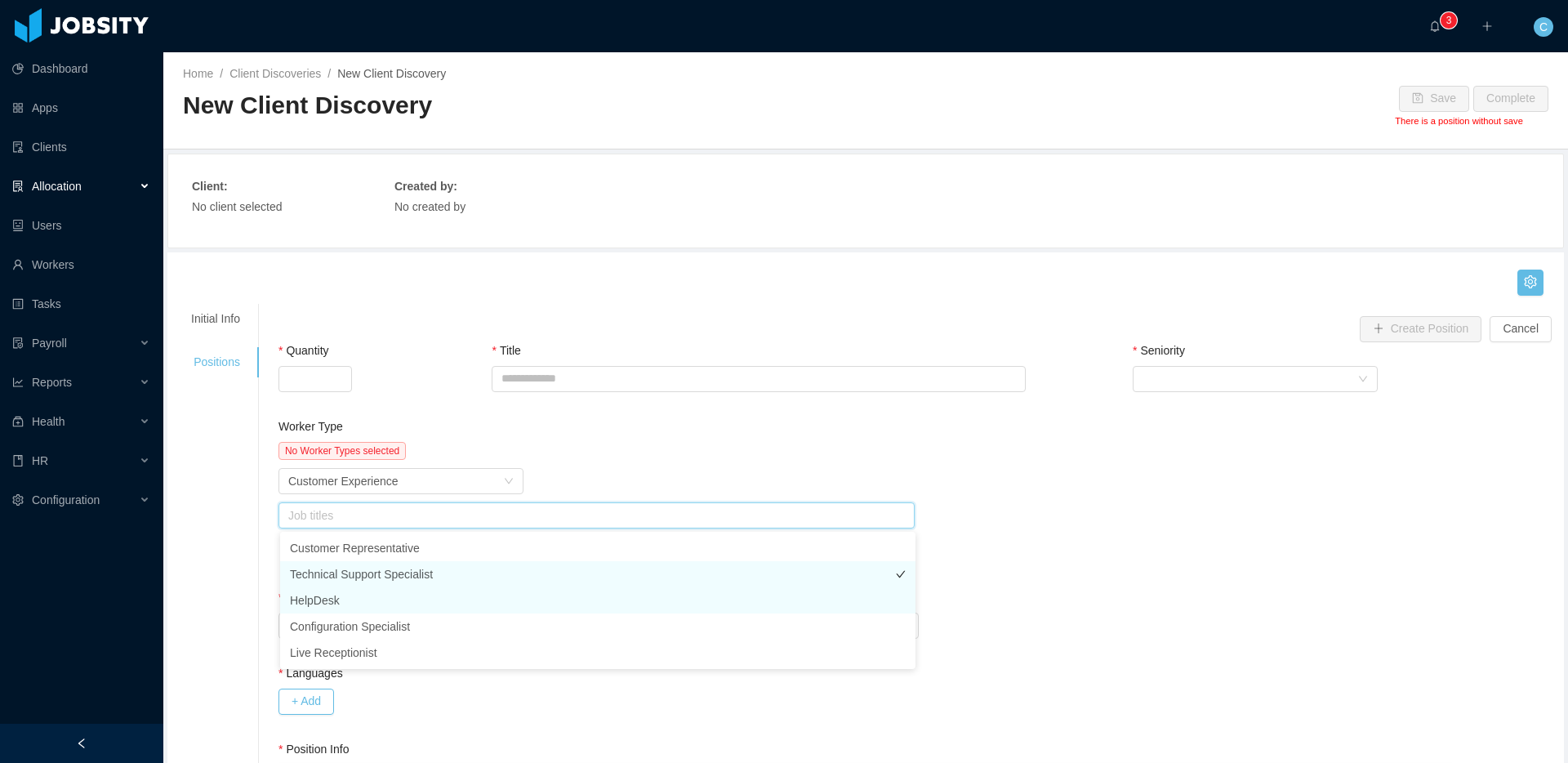
click at [384, 580] on li "Technical Support Specialist" at bounding box center [598, 574] width 635 height 26
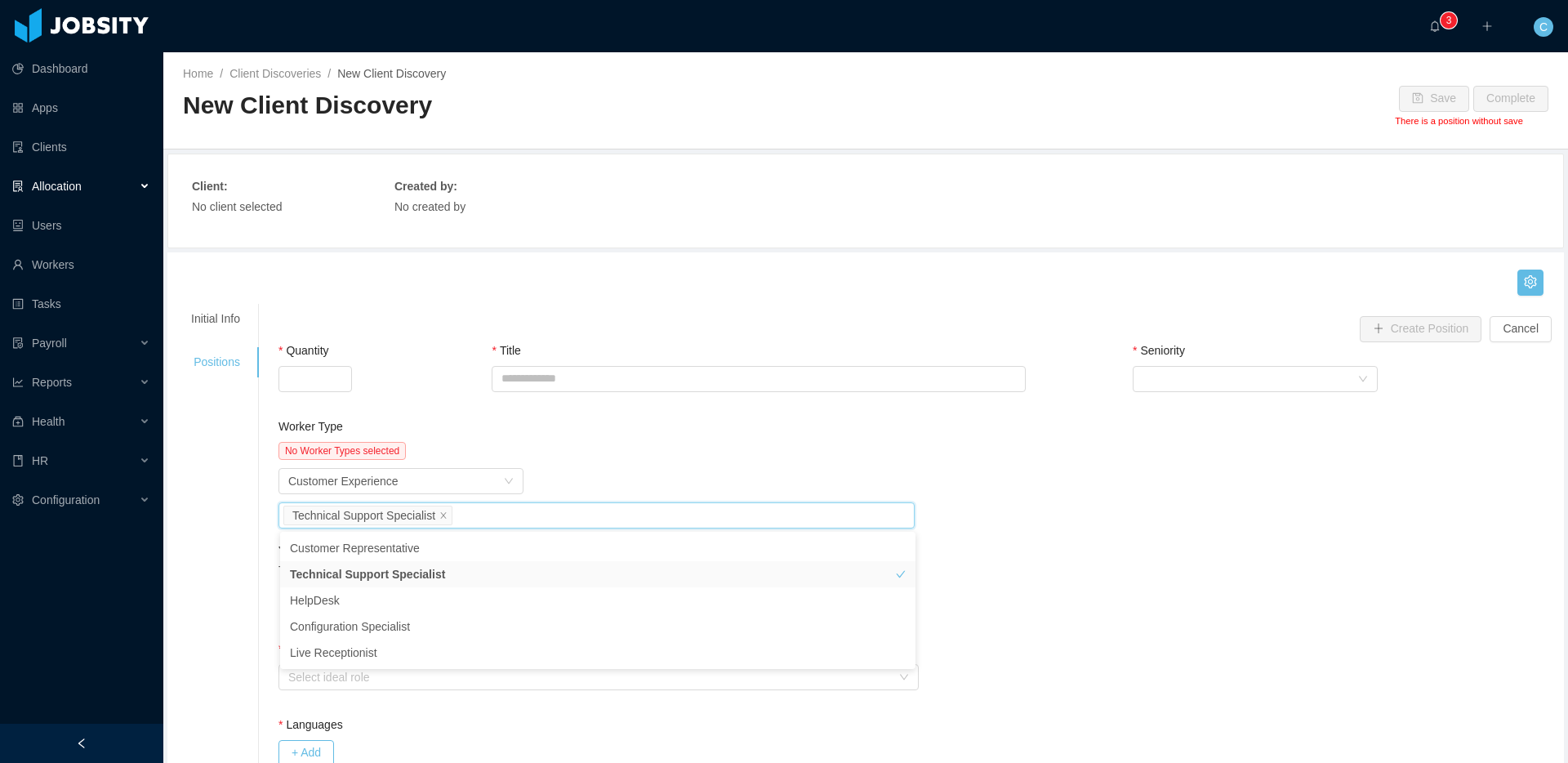
click at [566, 462] on div "No Worker Types selected Worker Type Customer Experience Job titles Technical S…" at bounding box center [597, 528] width 637 height 173
click at [285, 73] on link "Client Discoveries" at bounding box center [275, 73] width 92 height 13
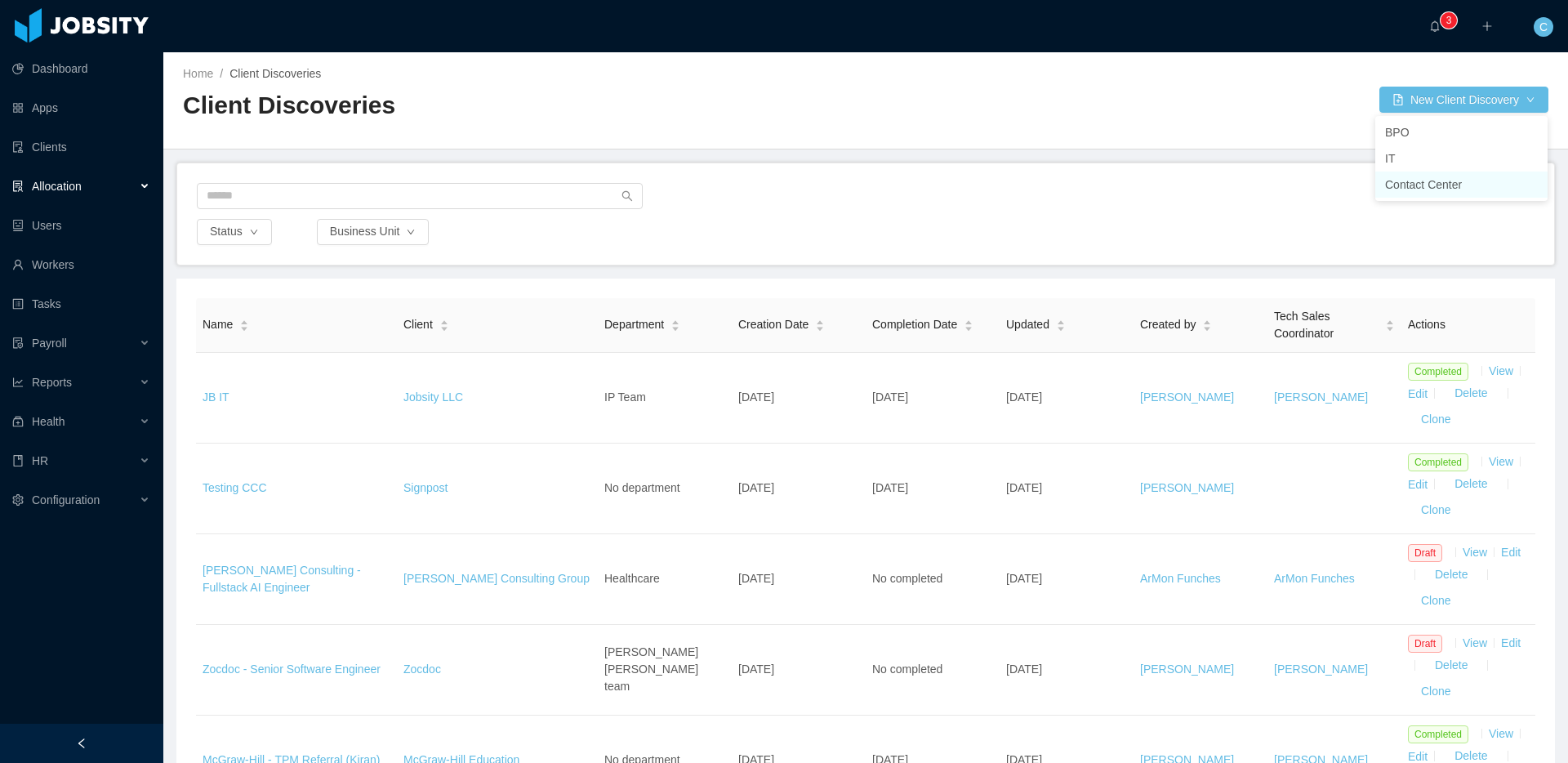
click at [1417, 184] on li "Contact Center" at bounding box center [1461, 185] width 173 height 26
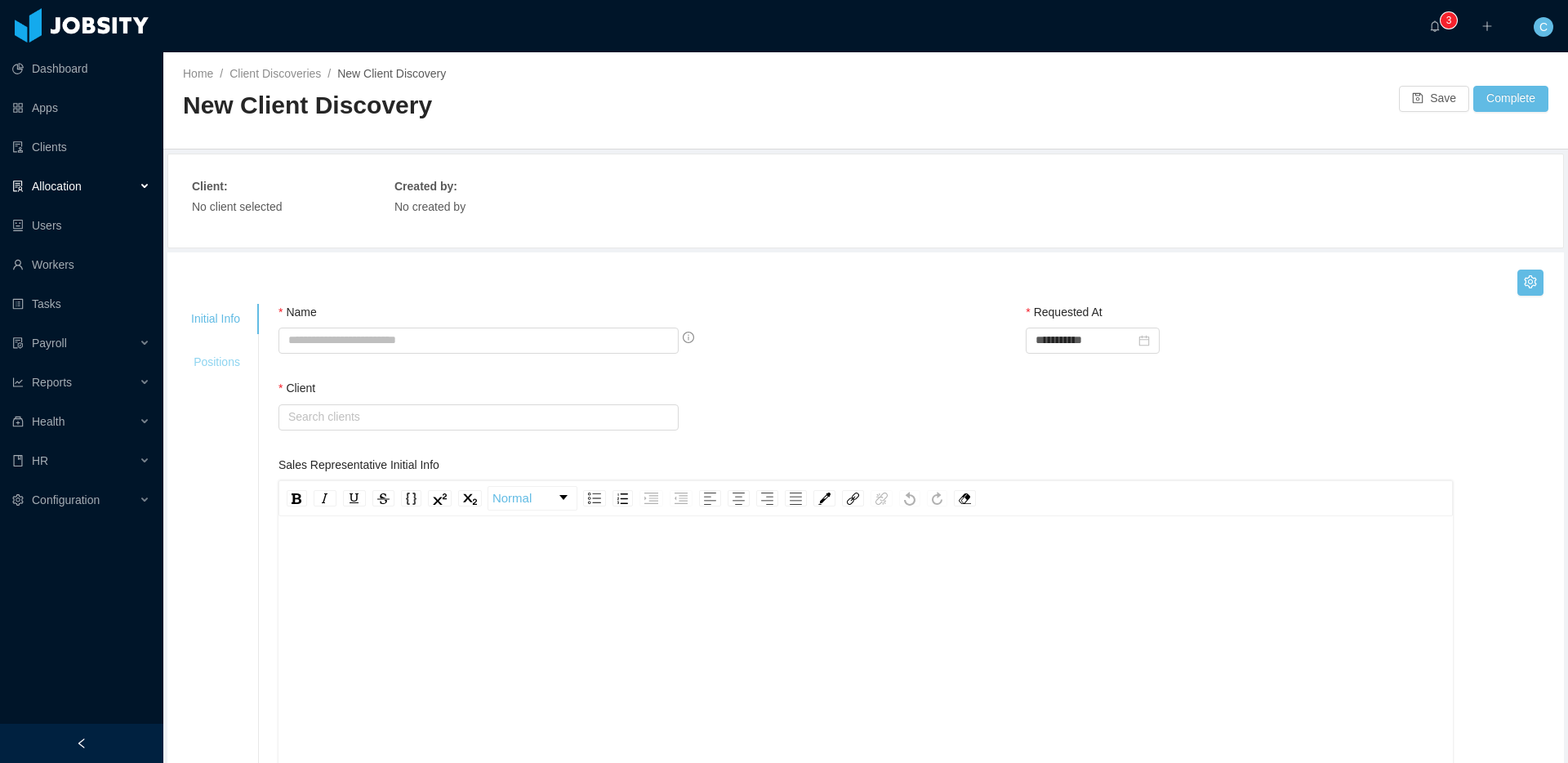
click at [225, 366] on div "Positions" at bounding box center [215, 362] width 88 height 31
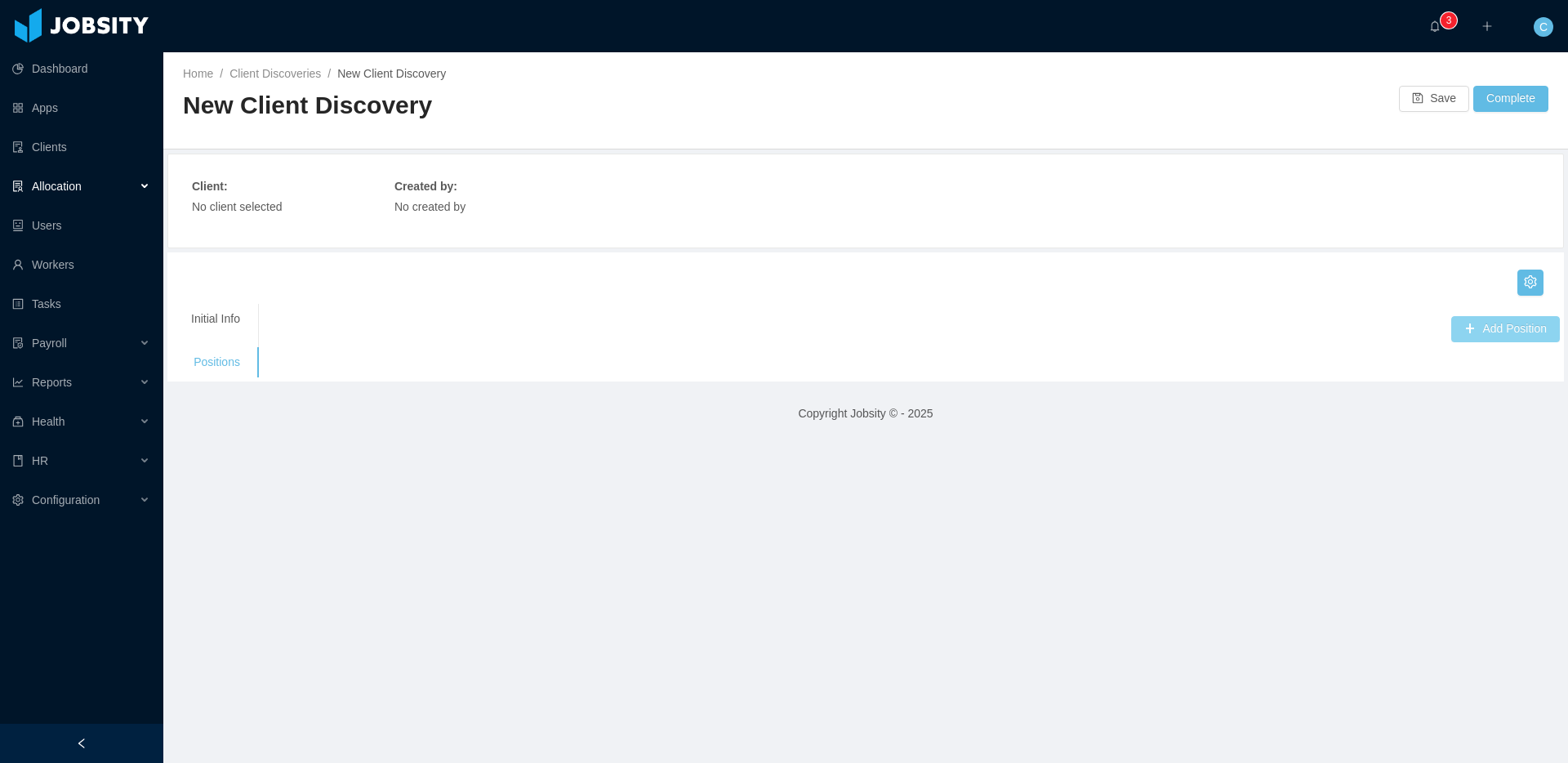
click at [1486, 335] on button "Add Position" at bounding box center [1505, 329] width 109 height 26
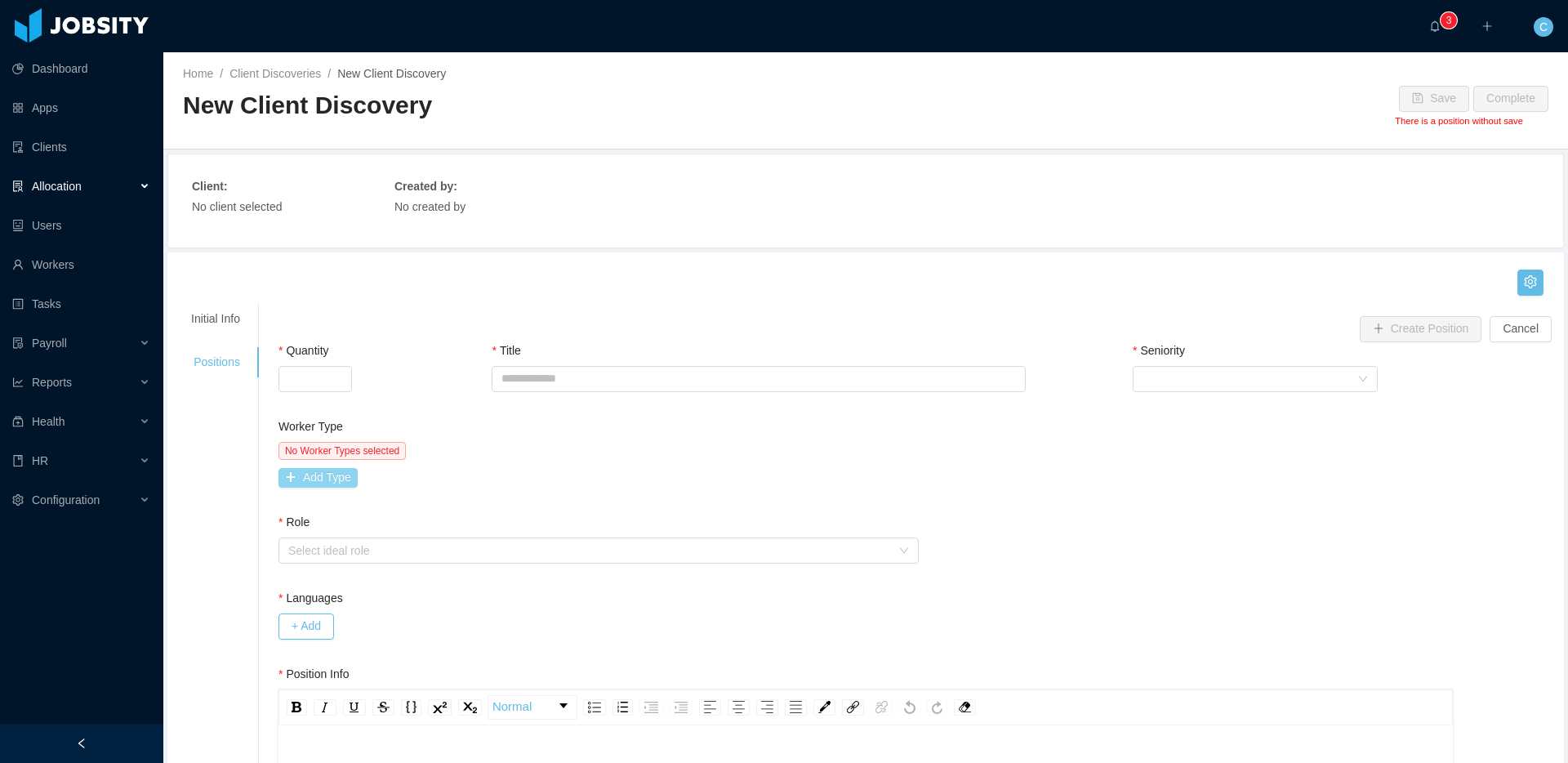
click at [338, 480] on button "Add Type" at bounding box center [317, 477] width 79 height 19
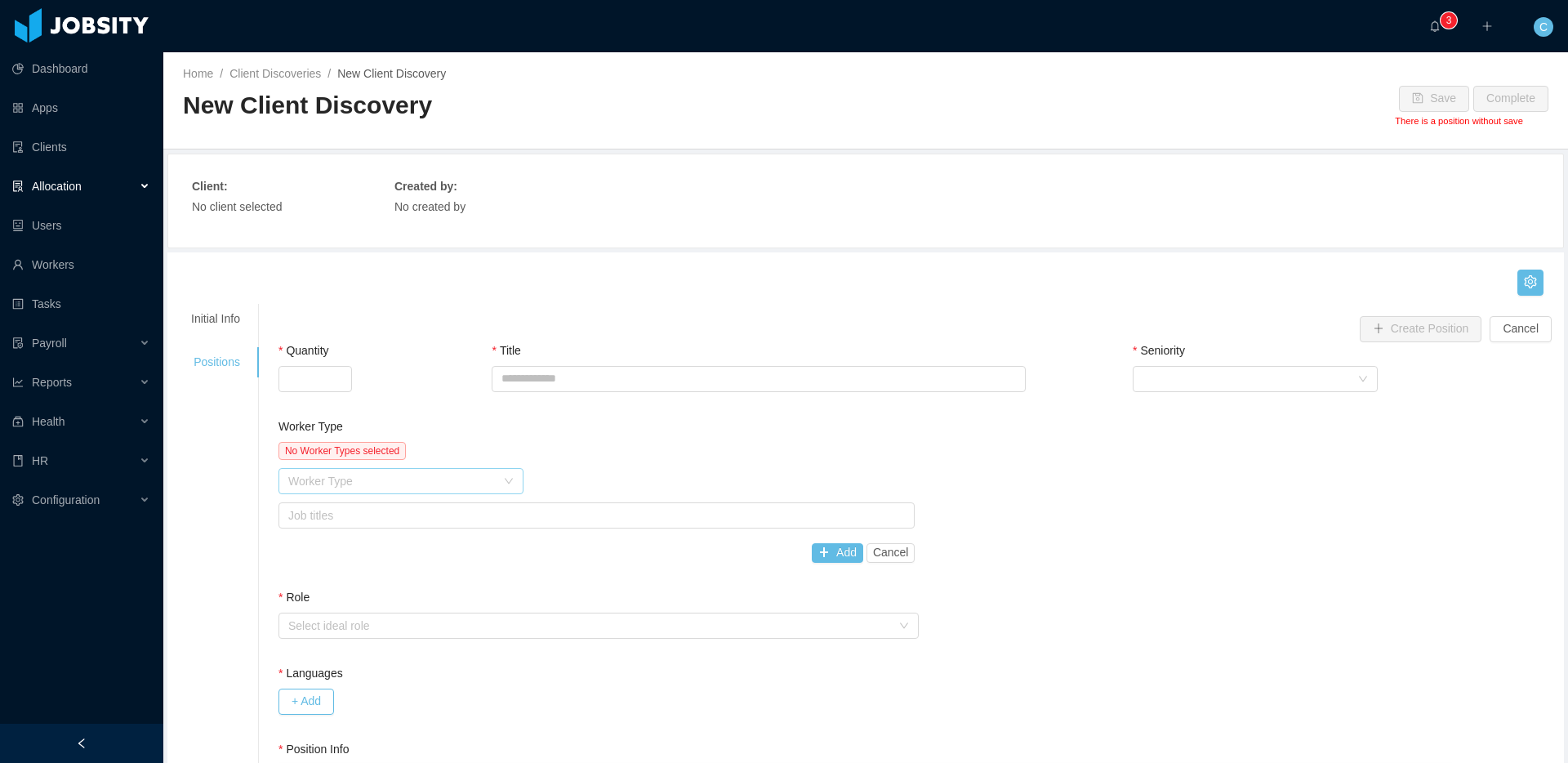
click at [347, 480] on div "Worker Type" at bounding box center [391, 481] width 207 height 17
click at [124, 500] on div "Configuration" at bounding box center [82, 499] width 163 height 32
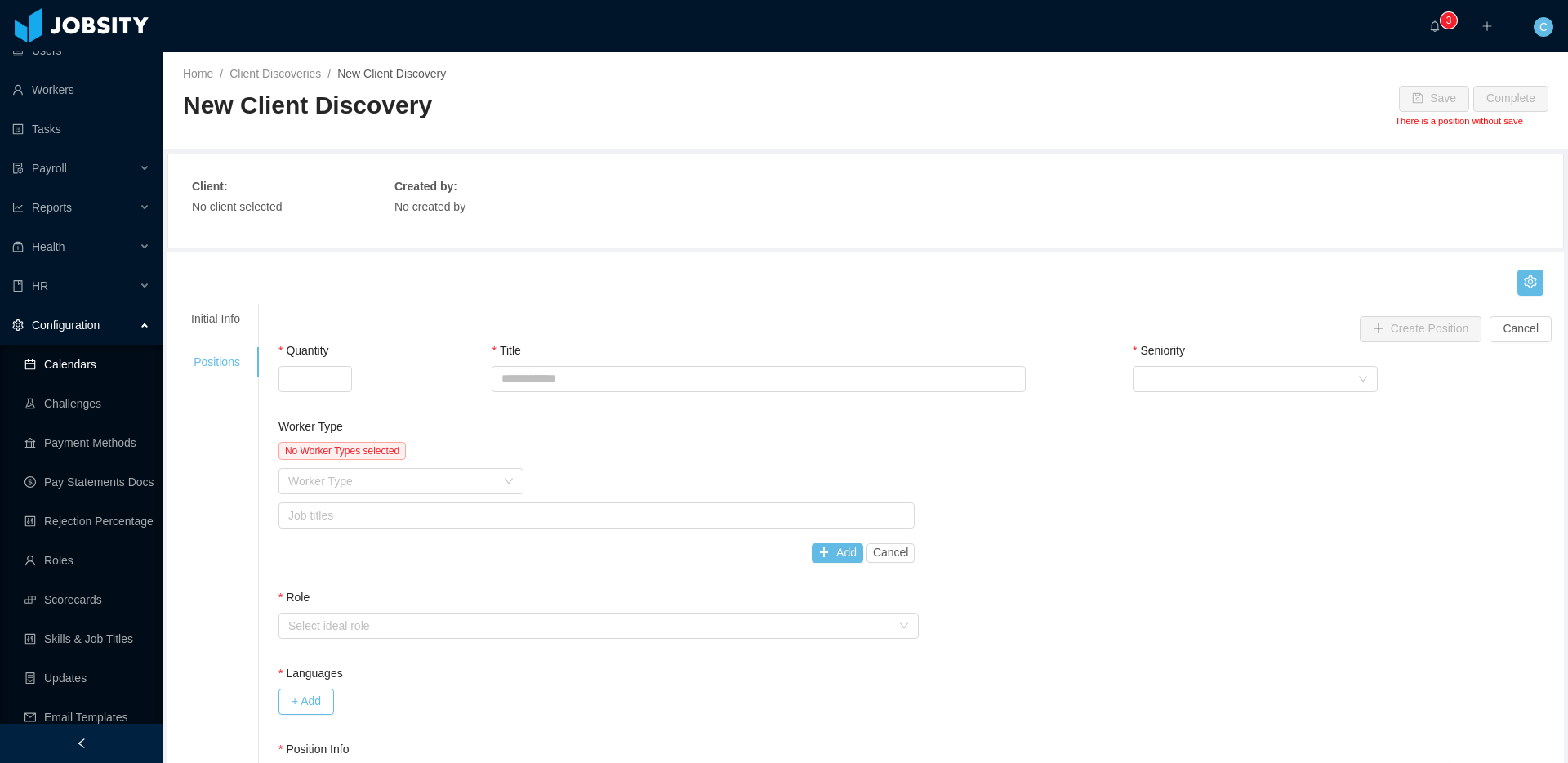
scroll to position [178, 0]
click at [138, 322] on div "Configuration" at bounding box center [82, 321] width 163 height 32
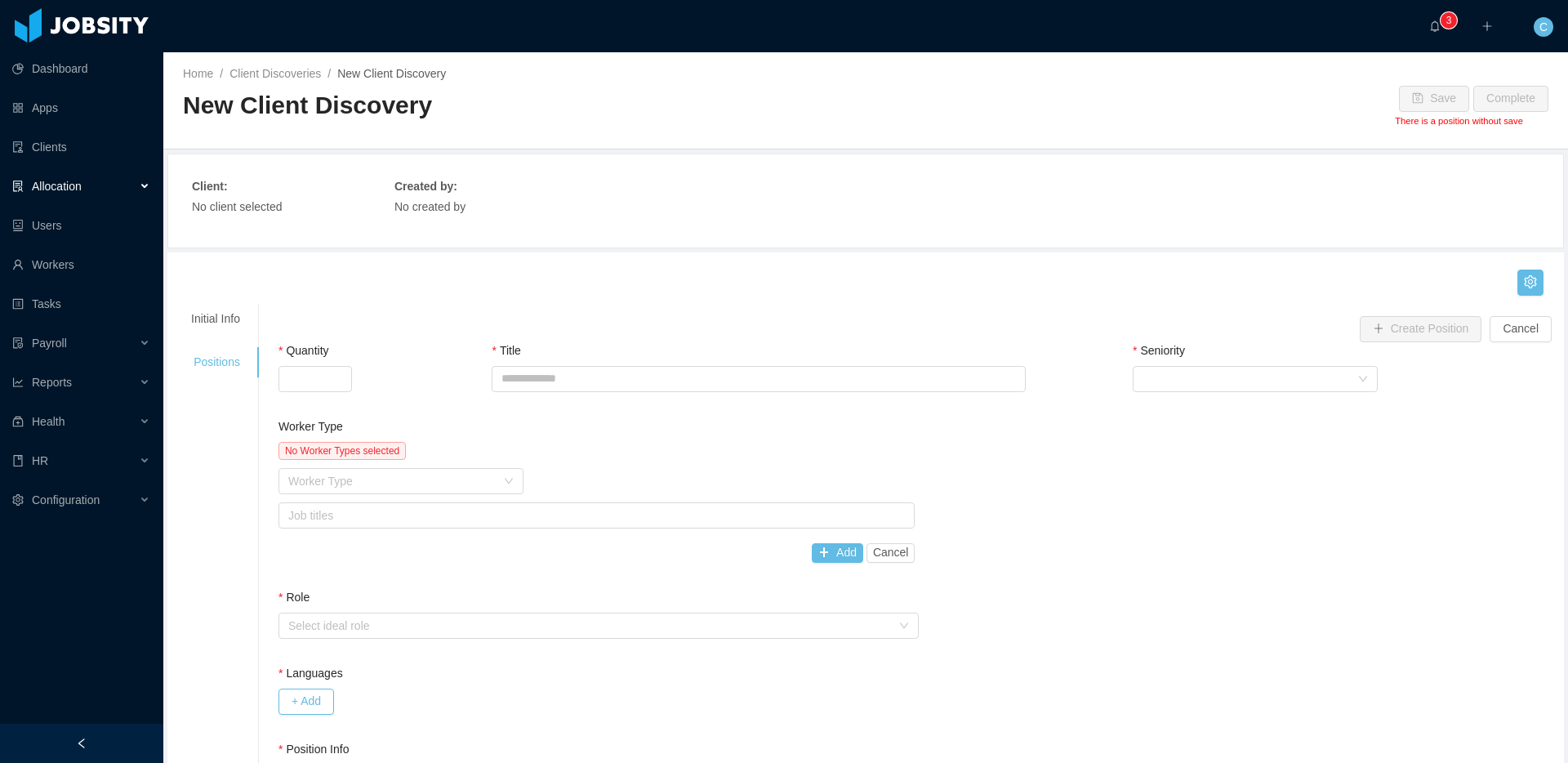
click at [983, 250] on main "**********" at bounding box center [865, 407] width 1405 height 710
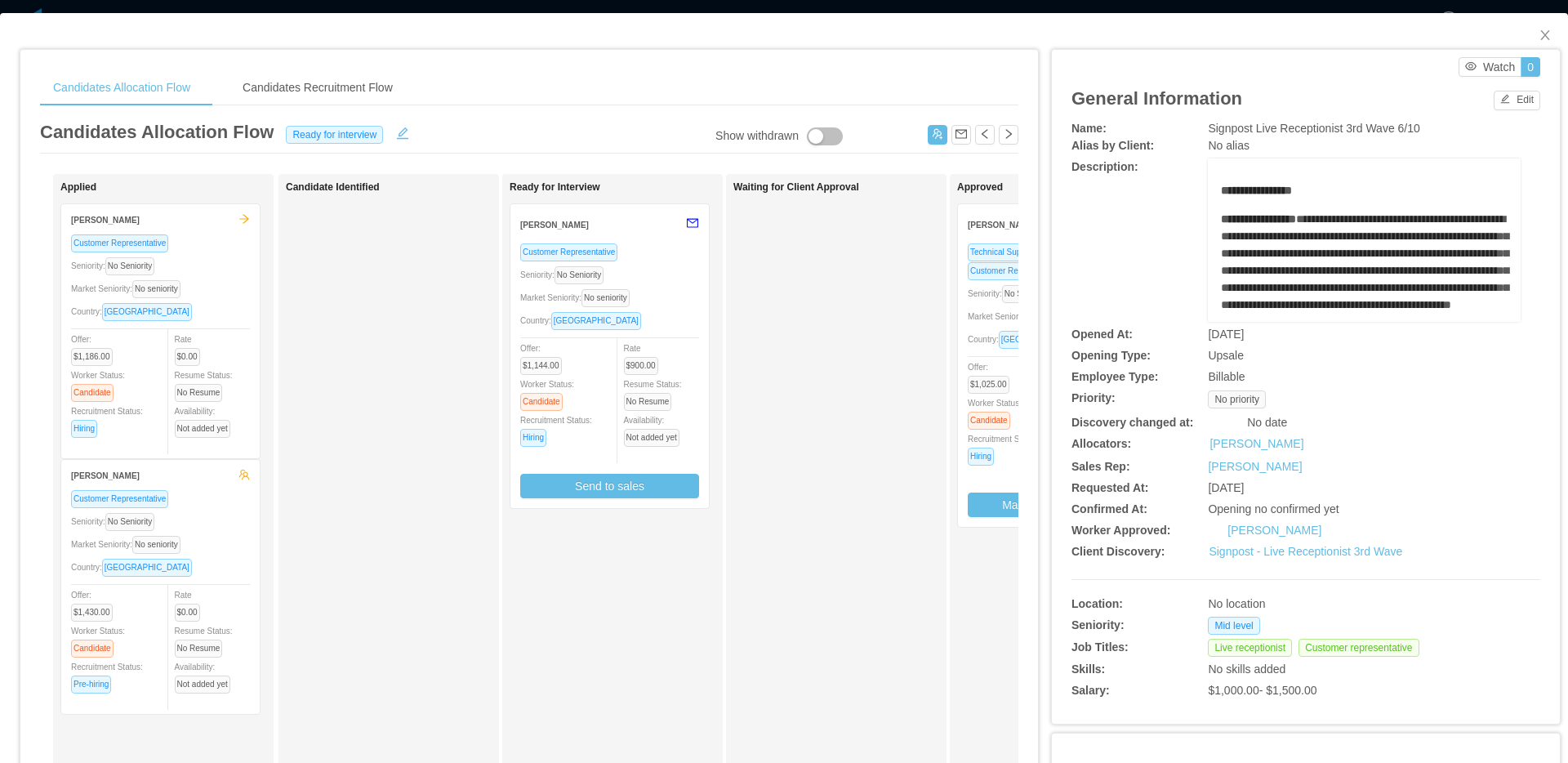
click at [661, 285] on div "Customer Representative Seniority: No Seniority Market Seniority: No seniority …" at bounding box center [609, 369] width 179 height 255
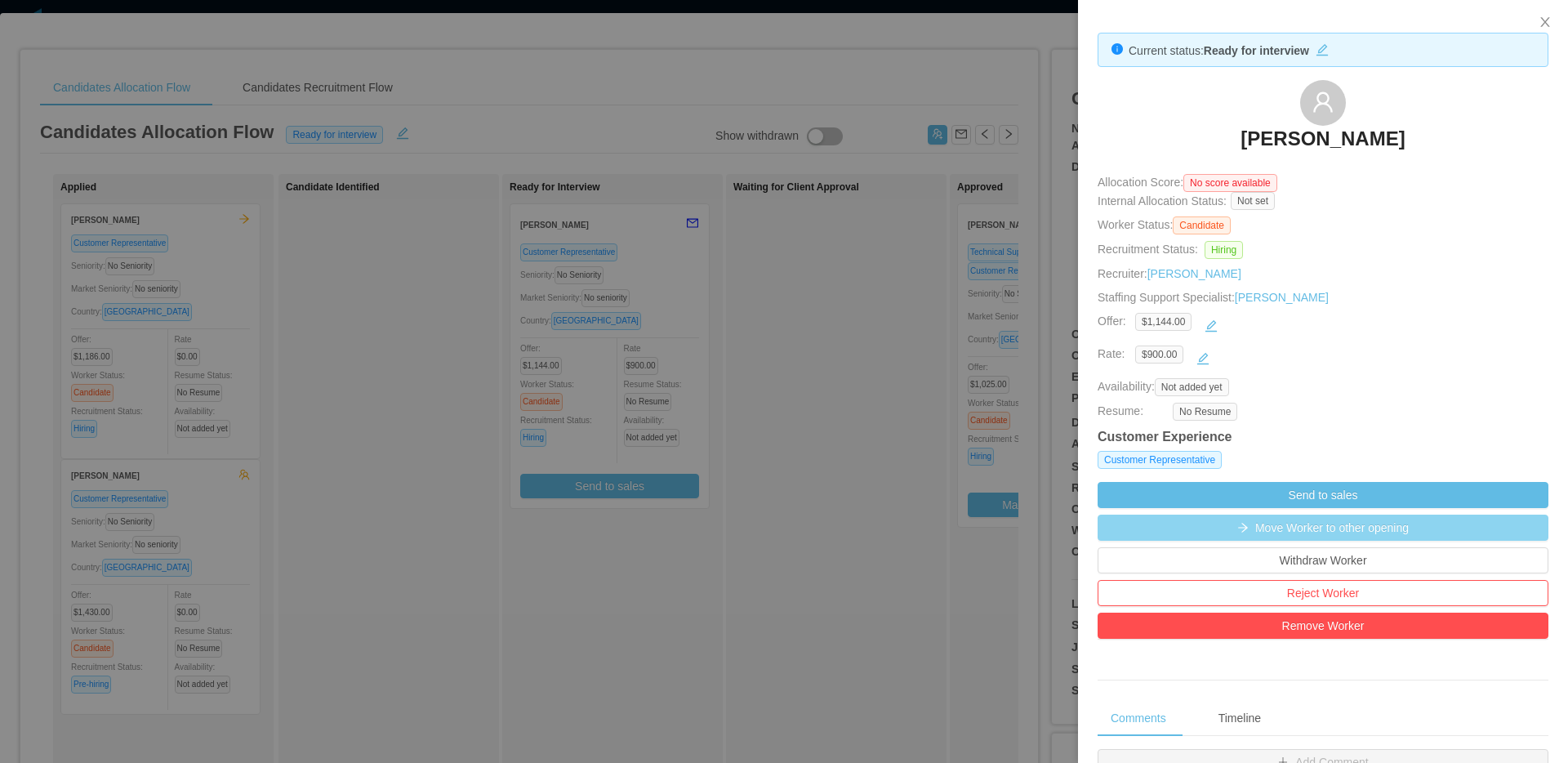
click at [1299, 530] on button "Move Worker to other opening" at bounding box center [1323, 527] width 451 height 26
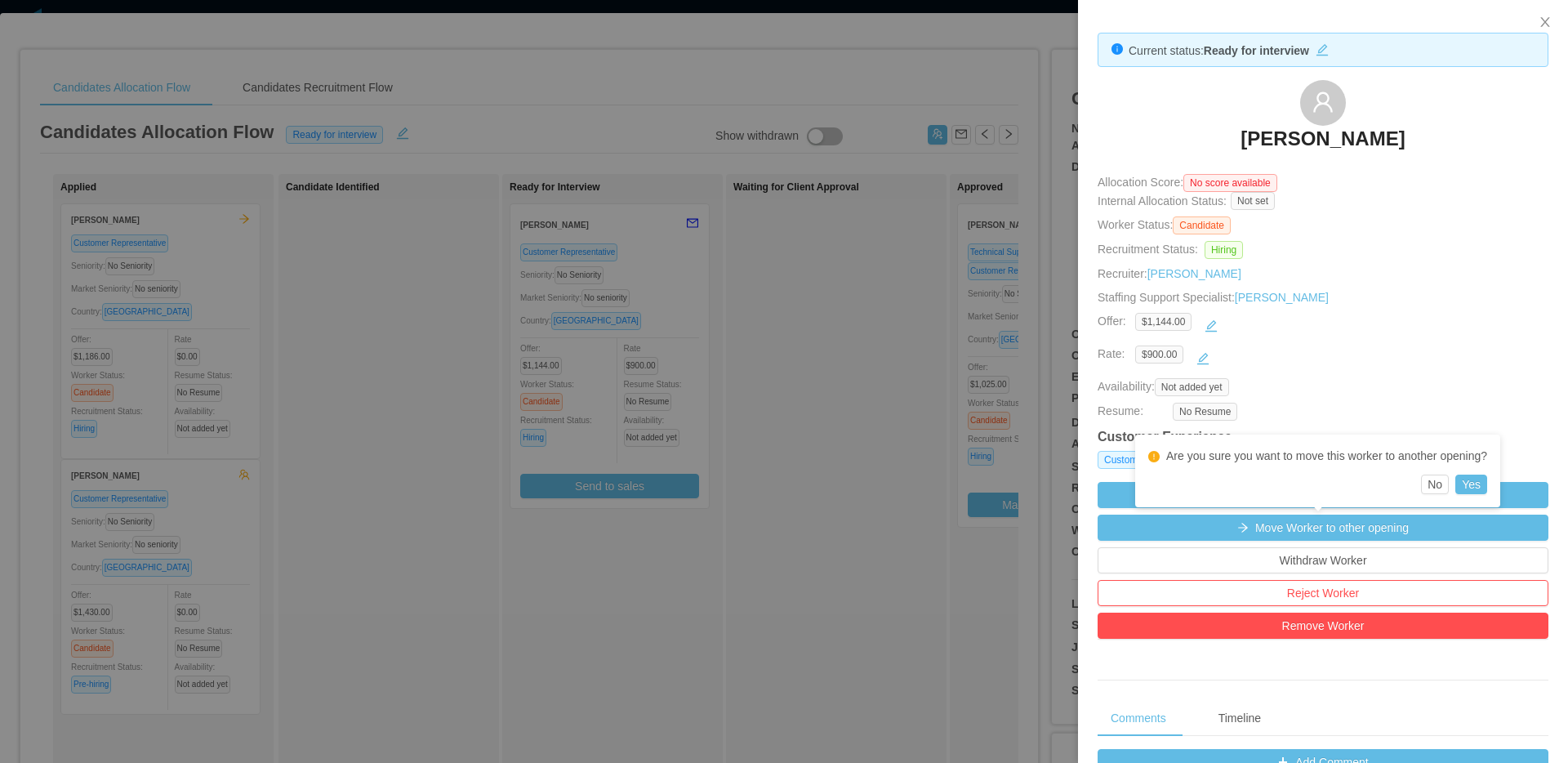
click at [1434, 407] on div "Resume: No Resume" at bounding box center [1323, 411] width 451 height 18
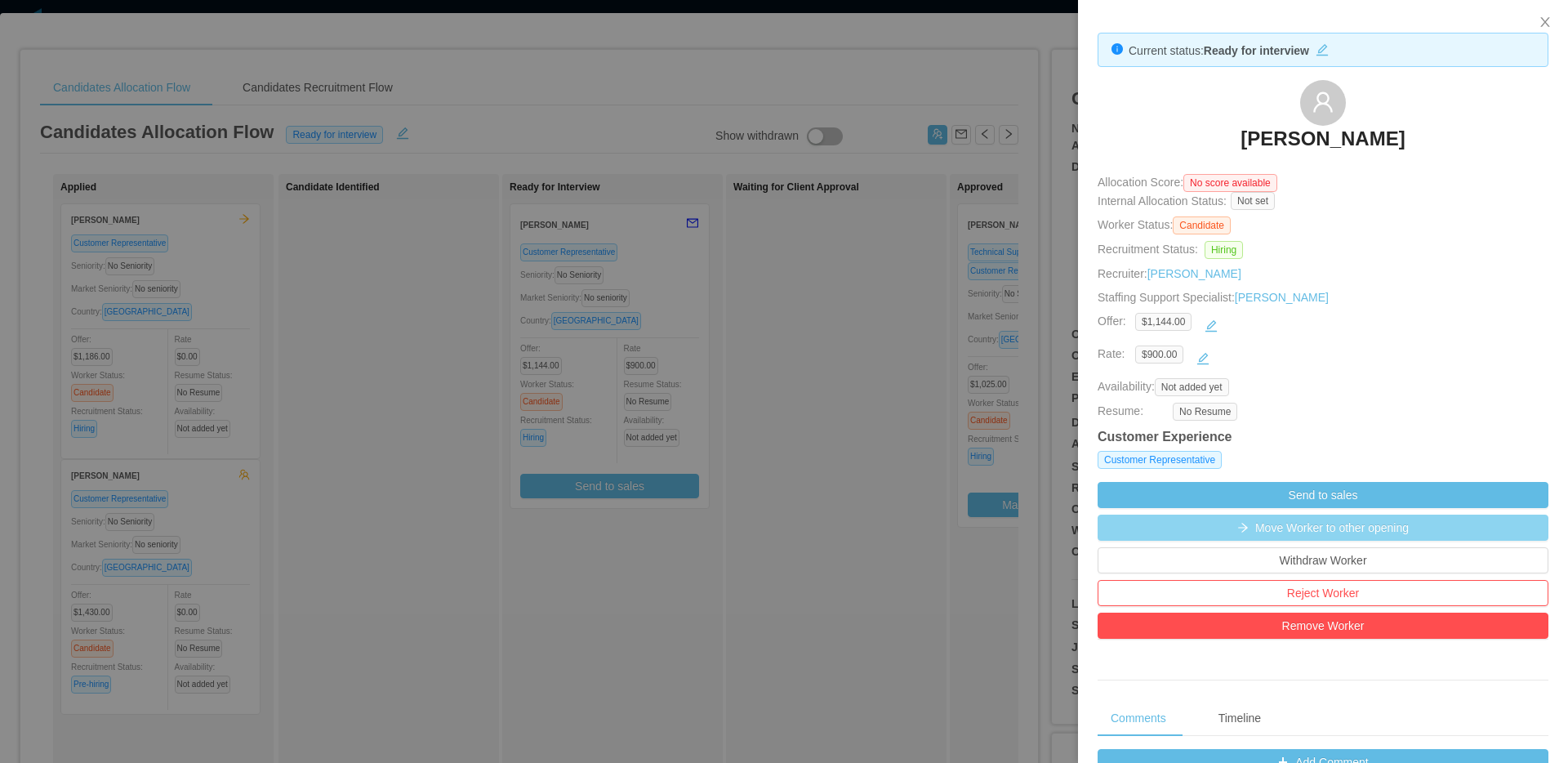
click at [1369, 533] on button "Move Worker to other opening" at bounding box center [1323, 527] width 451 height 26
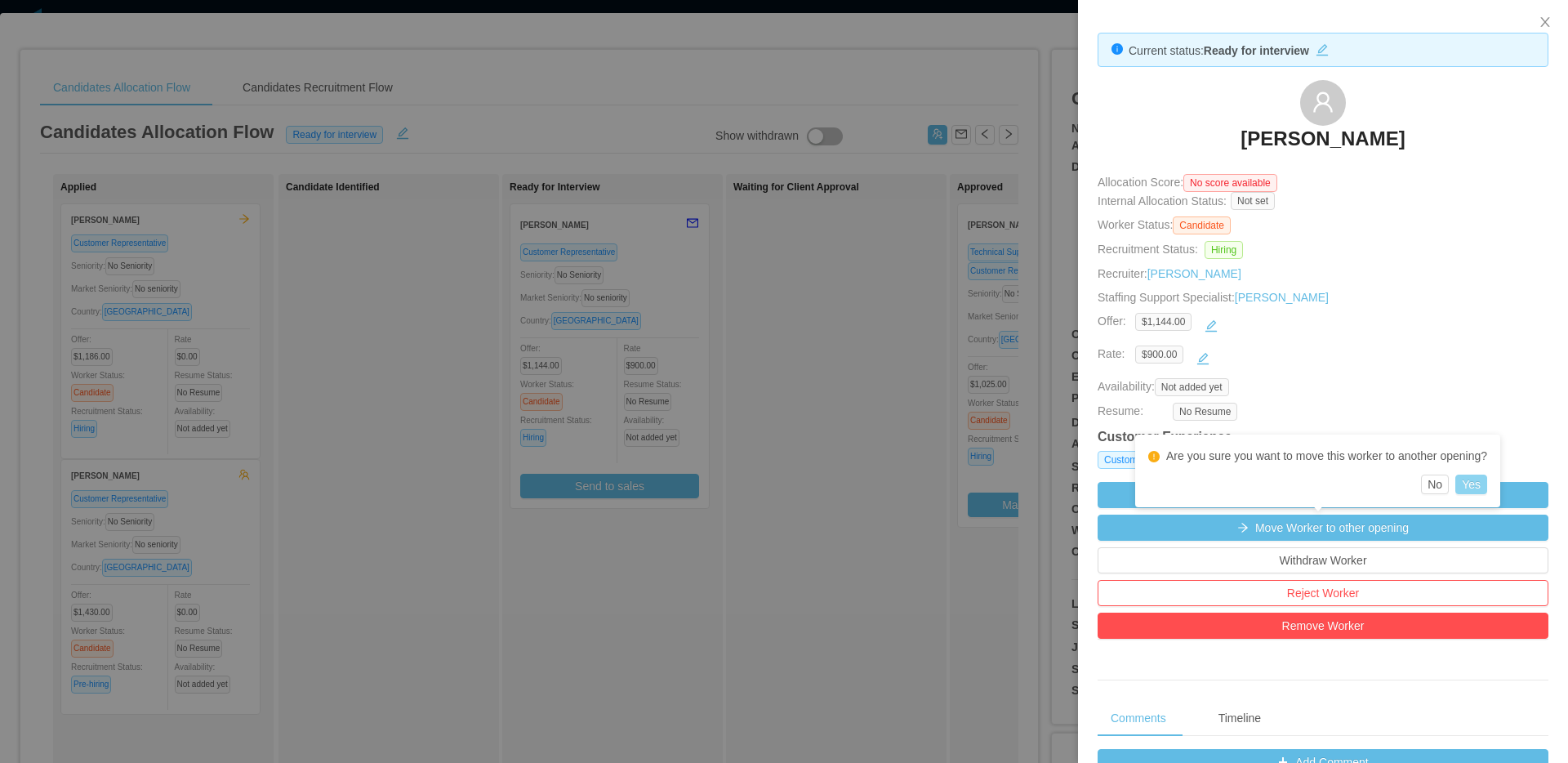
click at [1484, 484] on button "Yes" at bounding box center [1471, 484] width 32 height 19
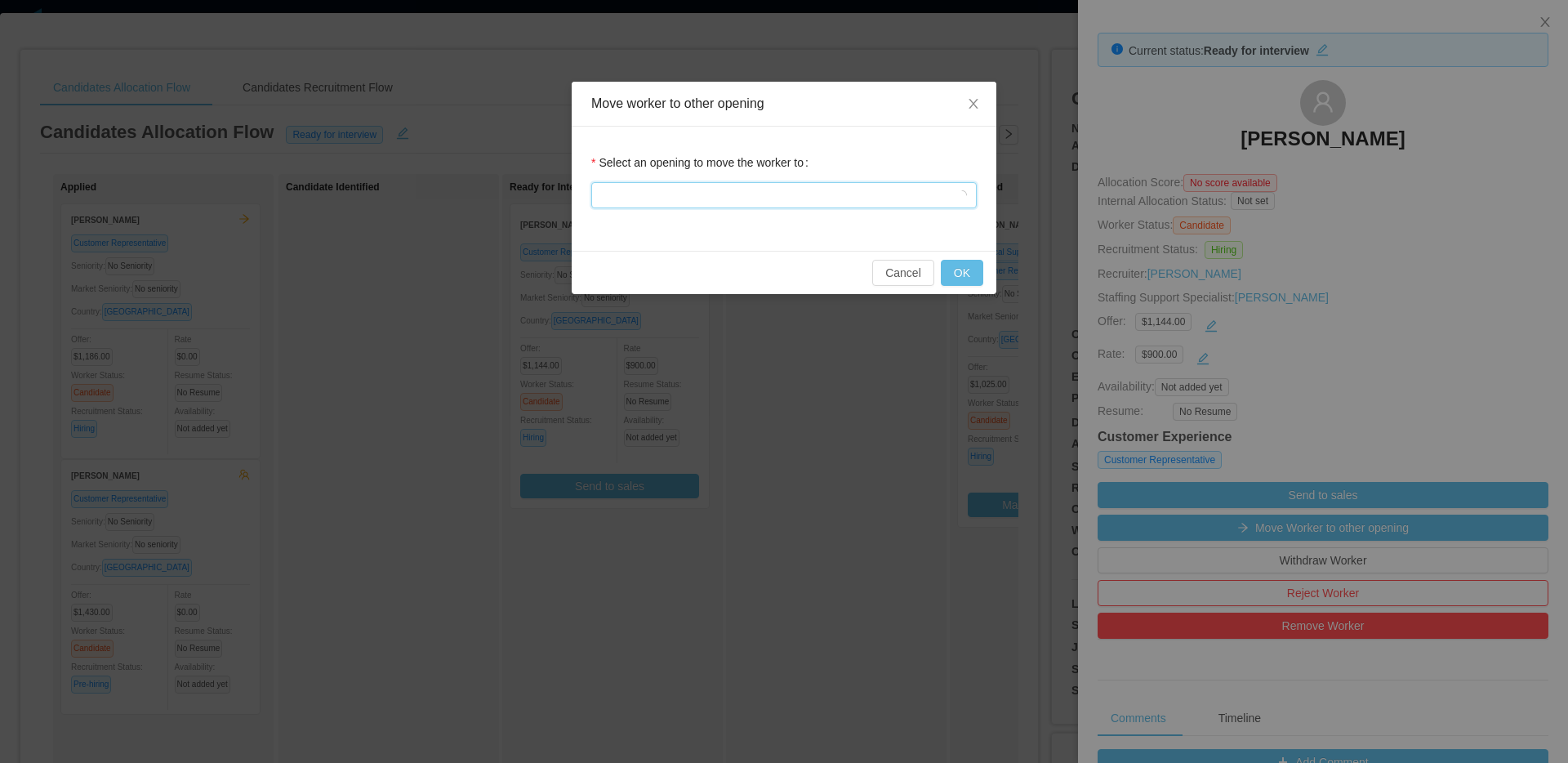
click at [748, 198] on div at bounding box center [778, 195] width 356 height 24
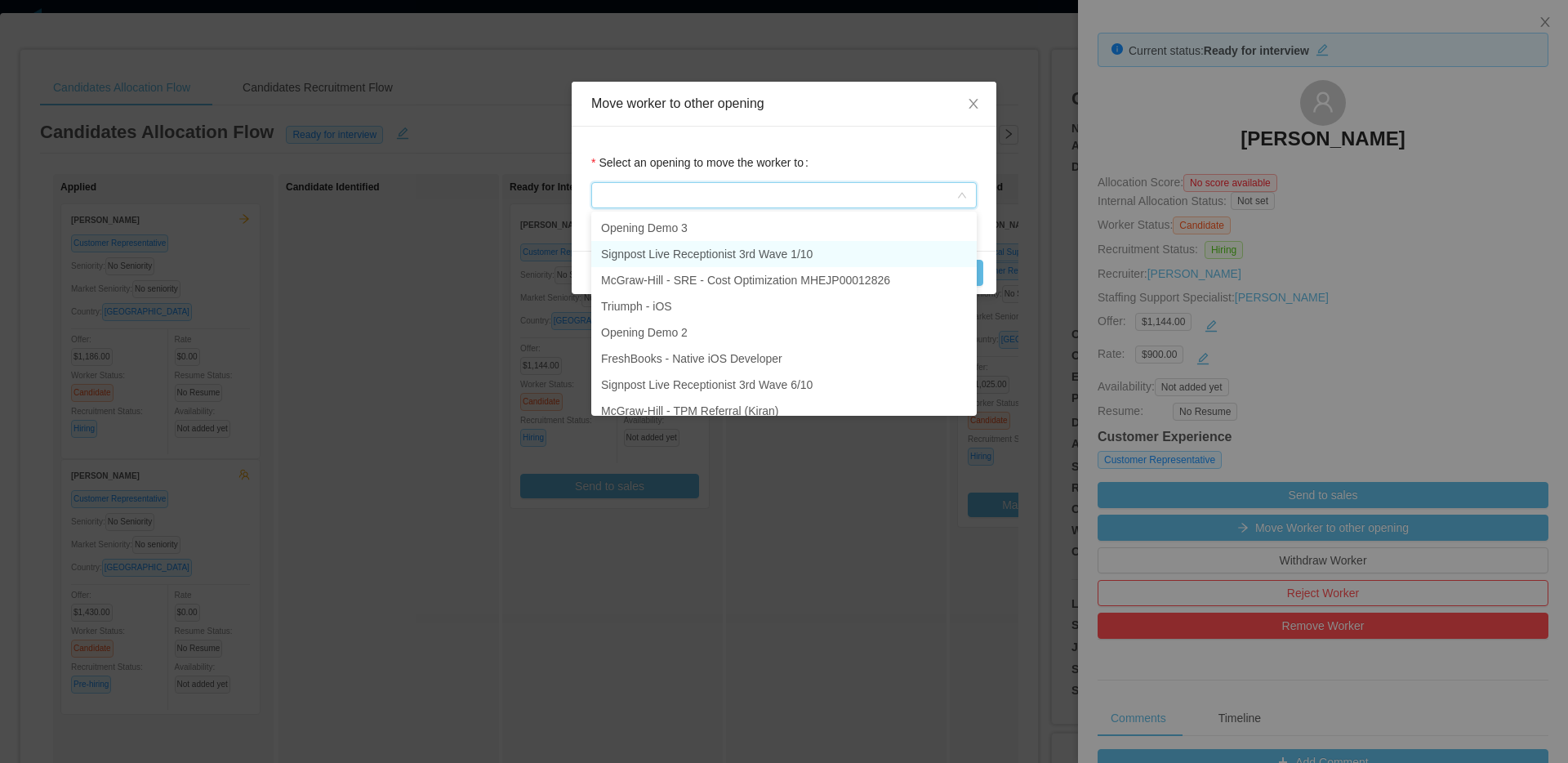
click at [763, 253] on li "Signpost Live Receptionist 3rd Wave 1/10" at bounding box center [784, 253] width 385 height 26
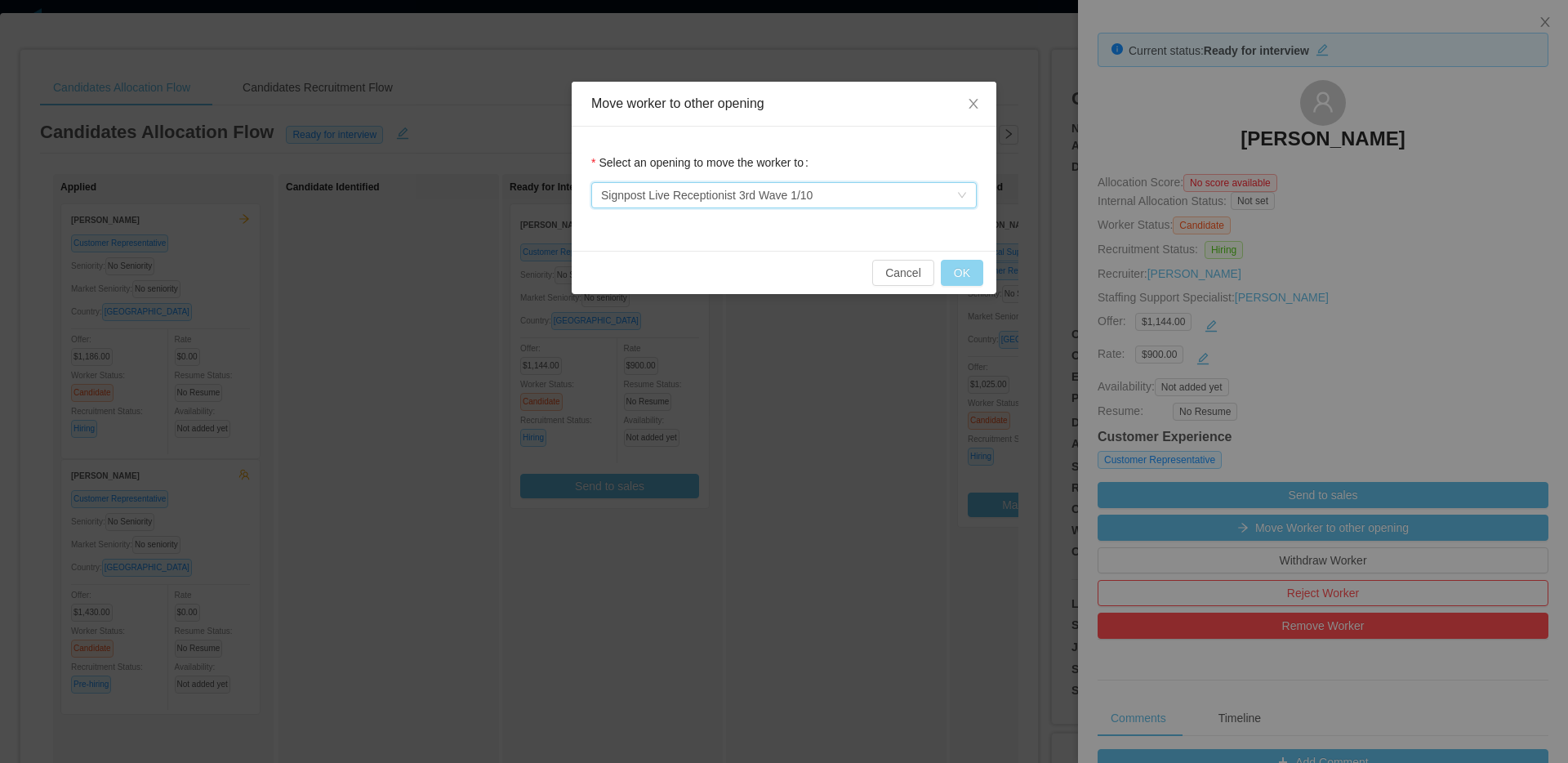
click at [969, 273] on button "OK" at bounding box center [962, 273] width 43 height 26
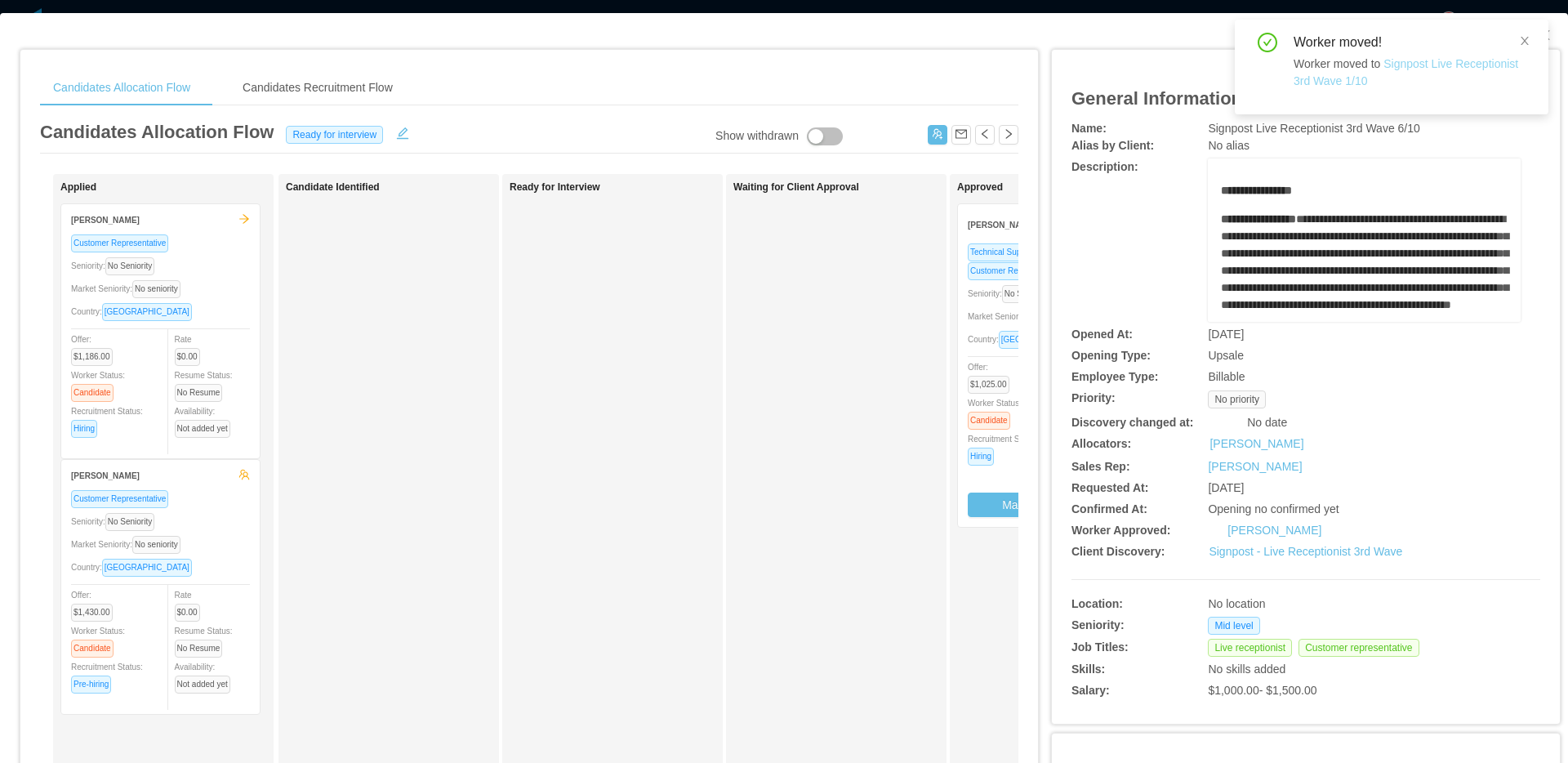
click at [1420, 66] on link "Signpost Live Receptionist 3rd Wave 1/10" at bounding box center [1406, 72] width 225 height 31
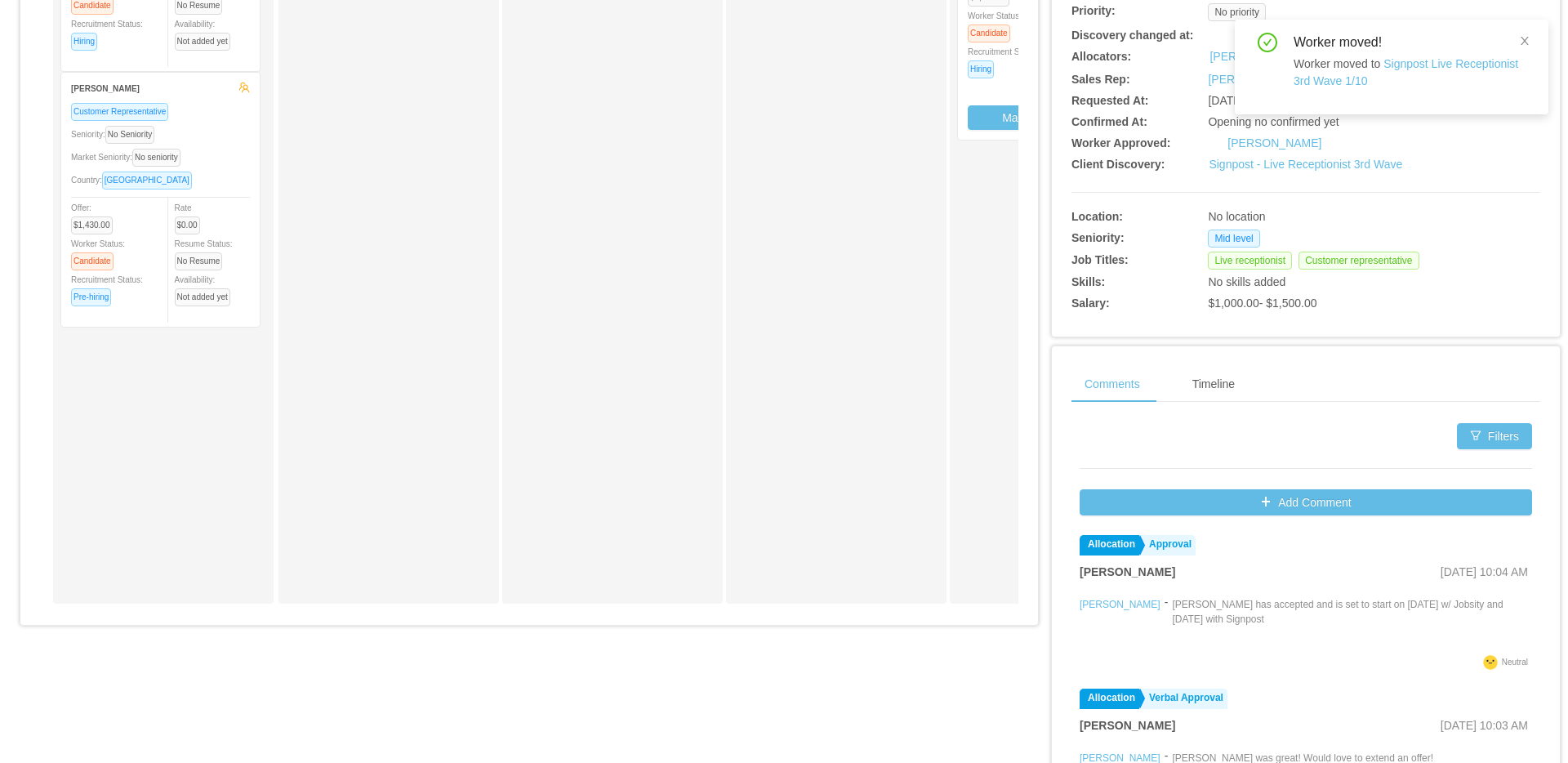
scroll to position [394, 0]
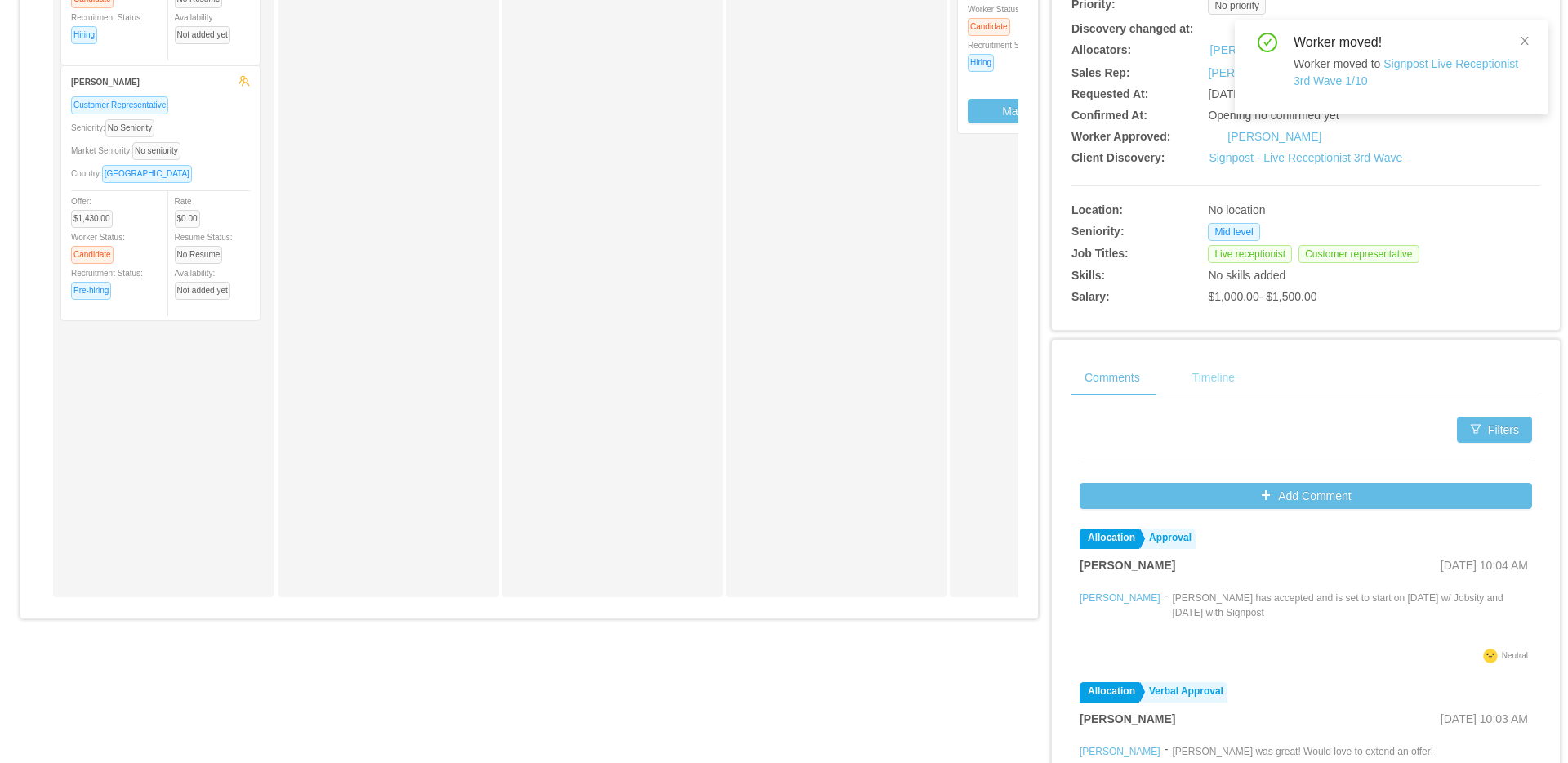
click at [1225, 376] on div "Timeline" at bounding box center [1213, 378] width 69 height 37
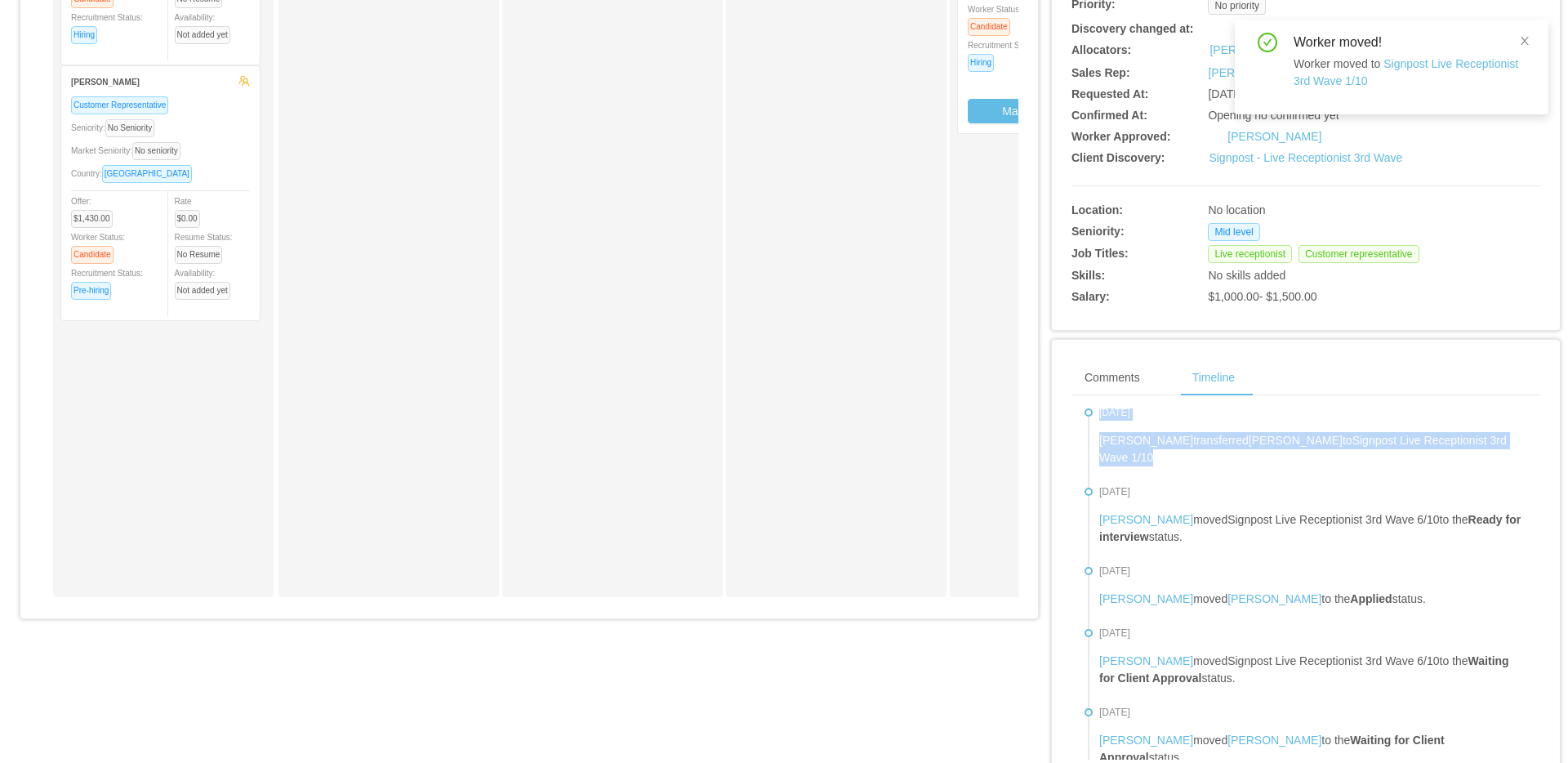
drag, startPoint x: 1160, startPoint y: 465, endPoint x: 1095, endPoint y: 416, distance: 81.4
click at [1095, 416] on li "Sep 12th, 2025 Cristian Fierro transferred Eduardo Arias to Signpost Live Recep…" at bounding box center [1305, 447] width 443 height 79
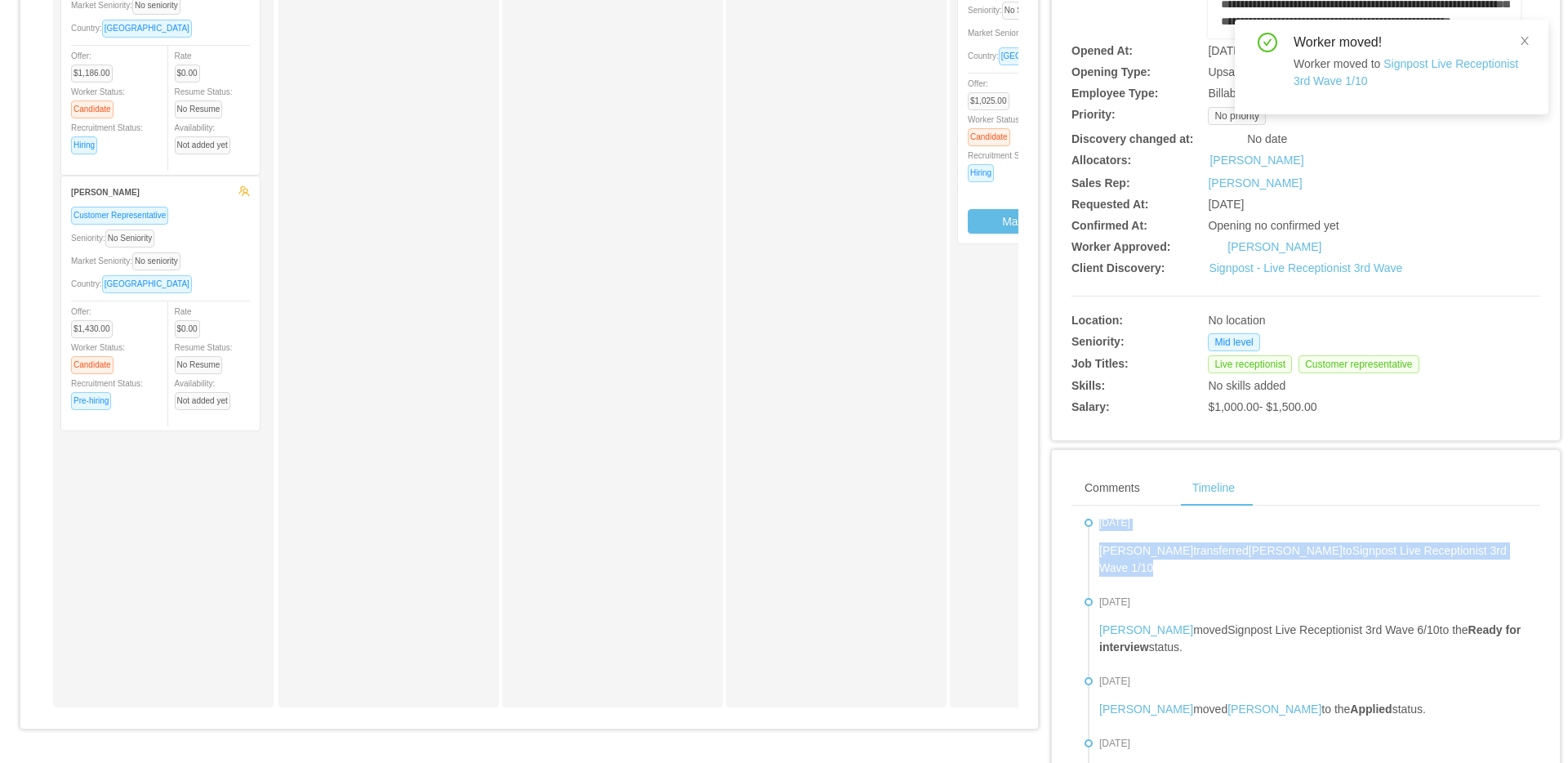
scroll to position [282, 0]
click at [1261, 534] on div "Sep 12th, 2025 Cristian Fierro transferred Eduardo Arias to Signpost Live Recep…" at bounding box center [1313, 546] width 428 height 63
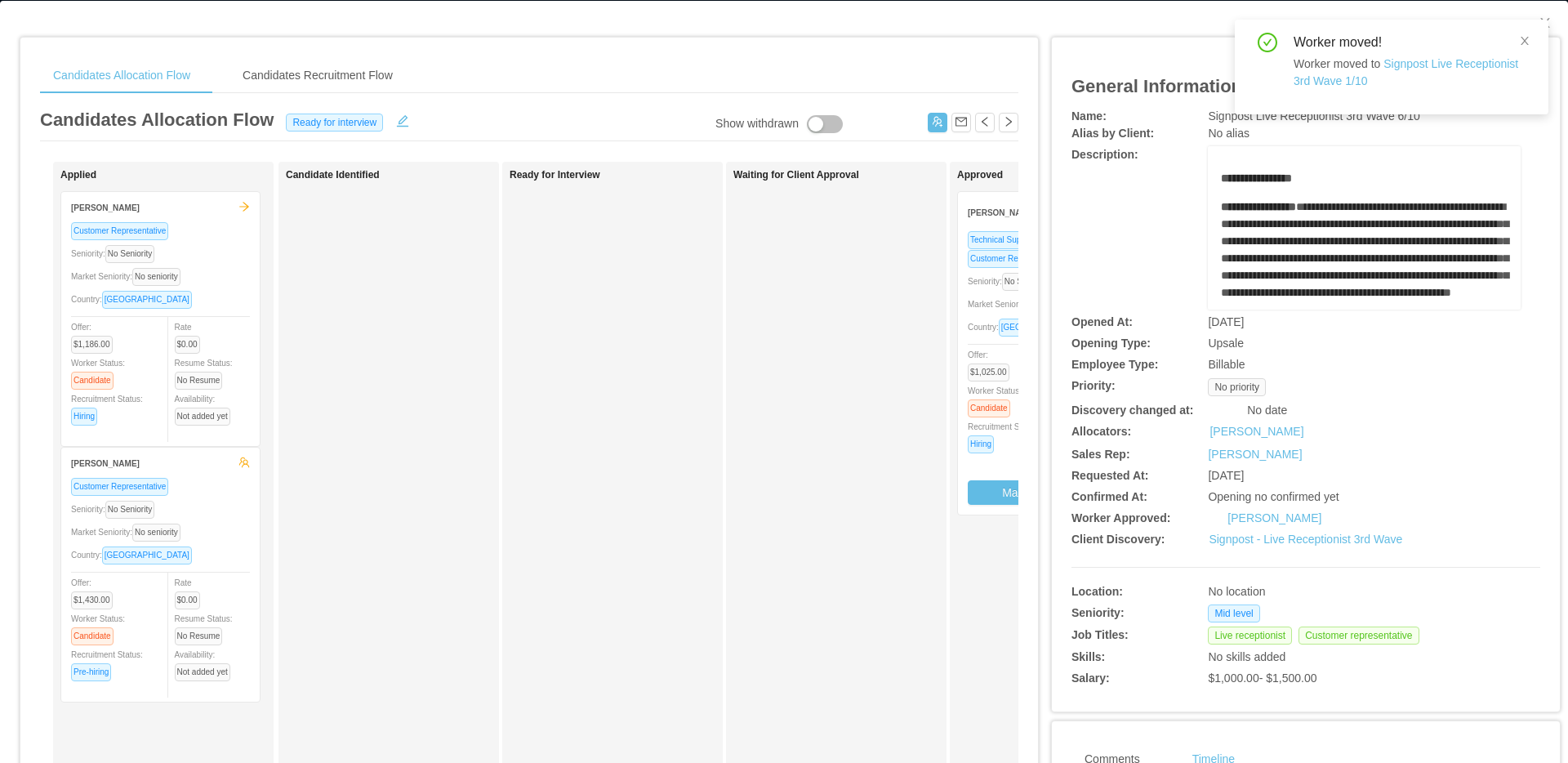
scroll to position [0, 0]
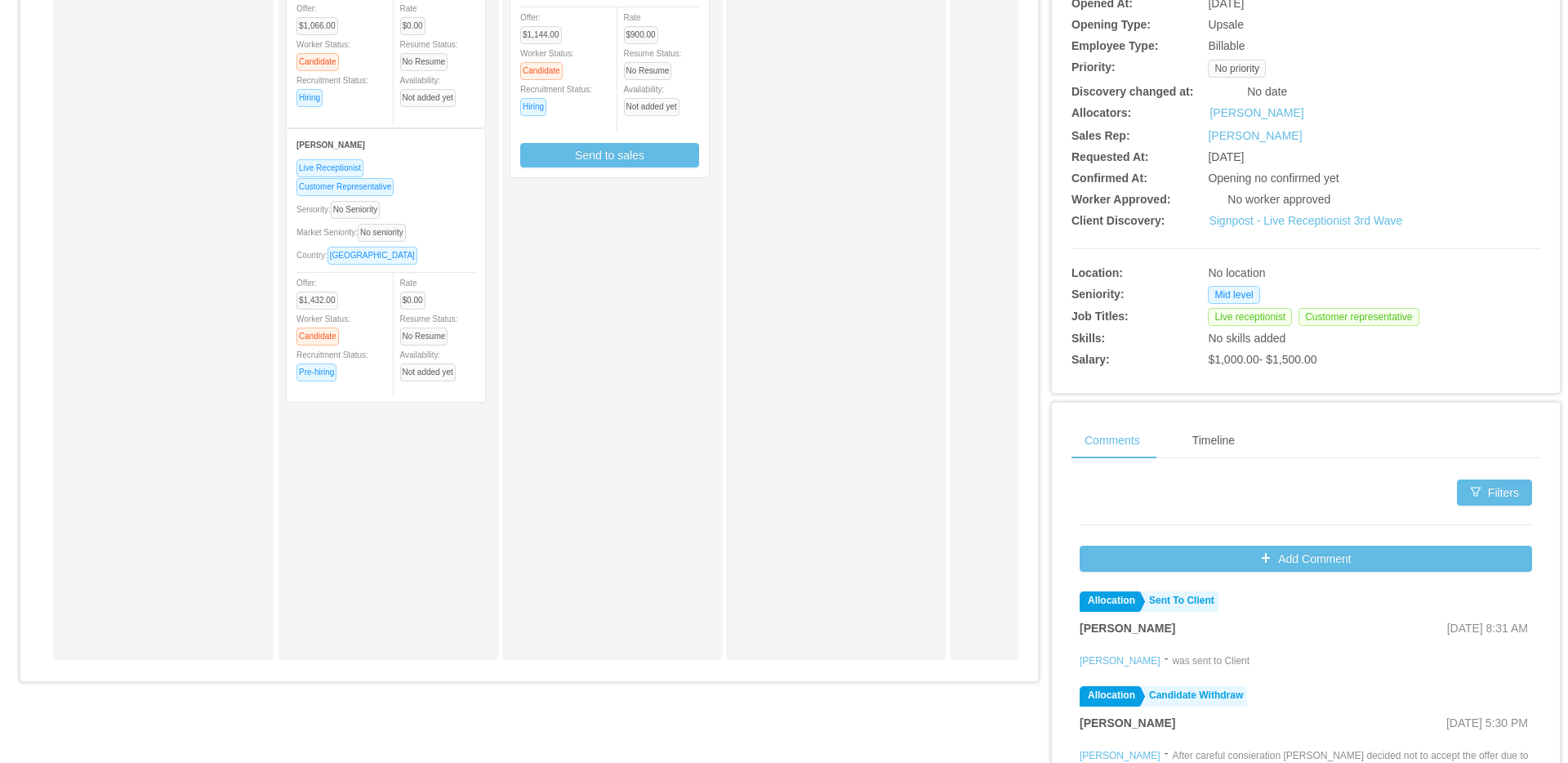
scroll to position [461, 0]
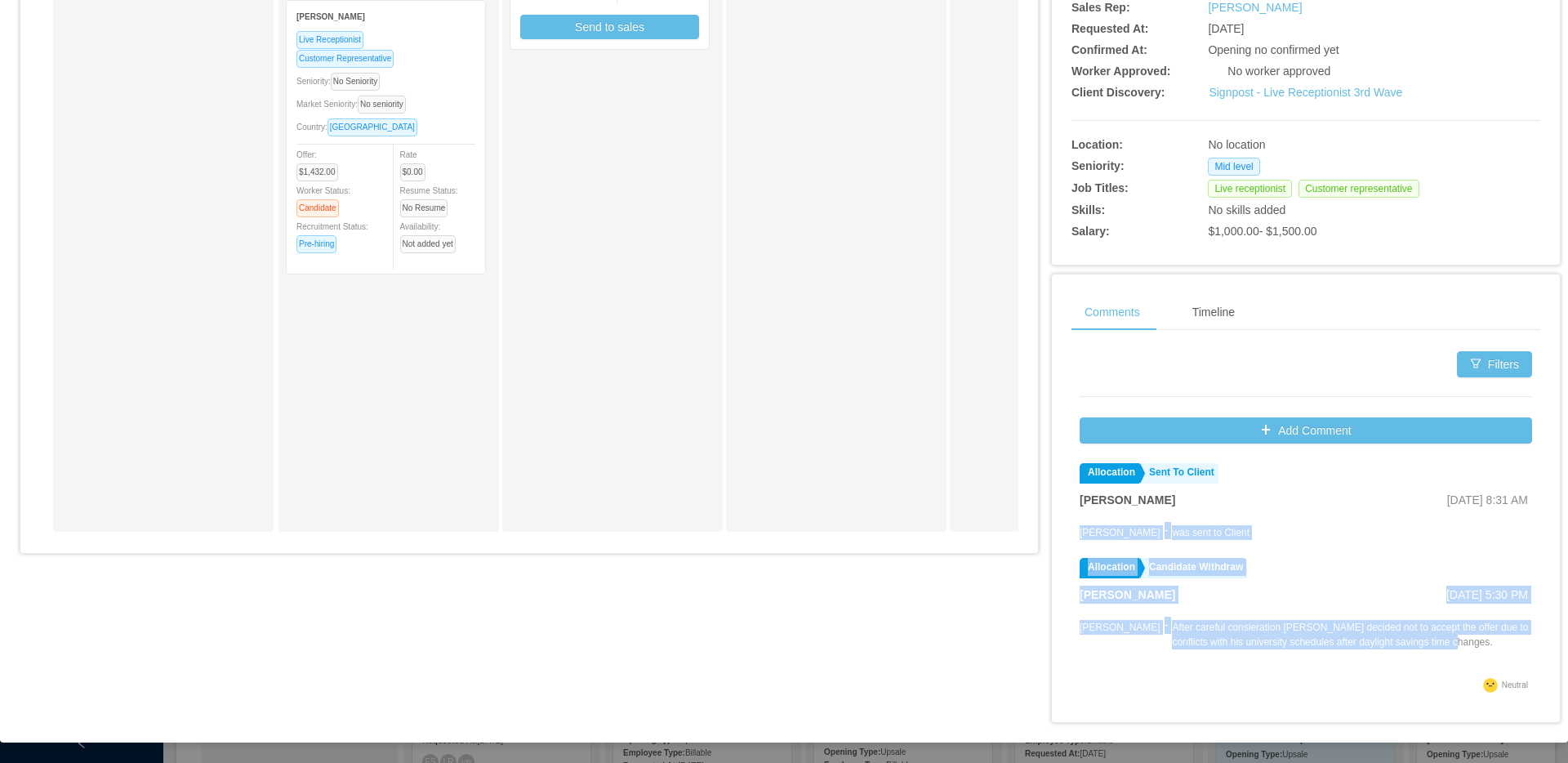
drag, startPoint x: 1415, startPoint y: 644, endPoint x: 1143, endPoint y: 516, distance: 300.6
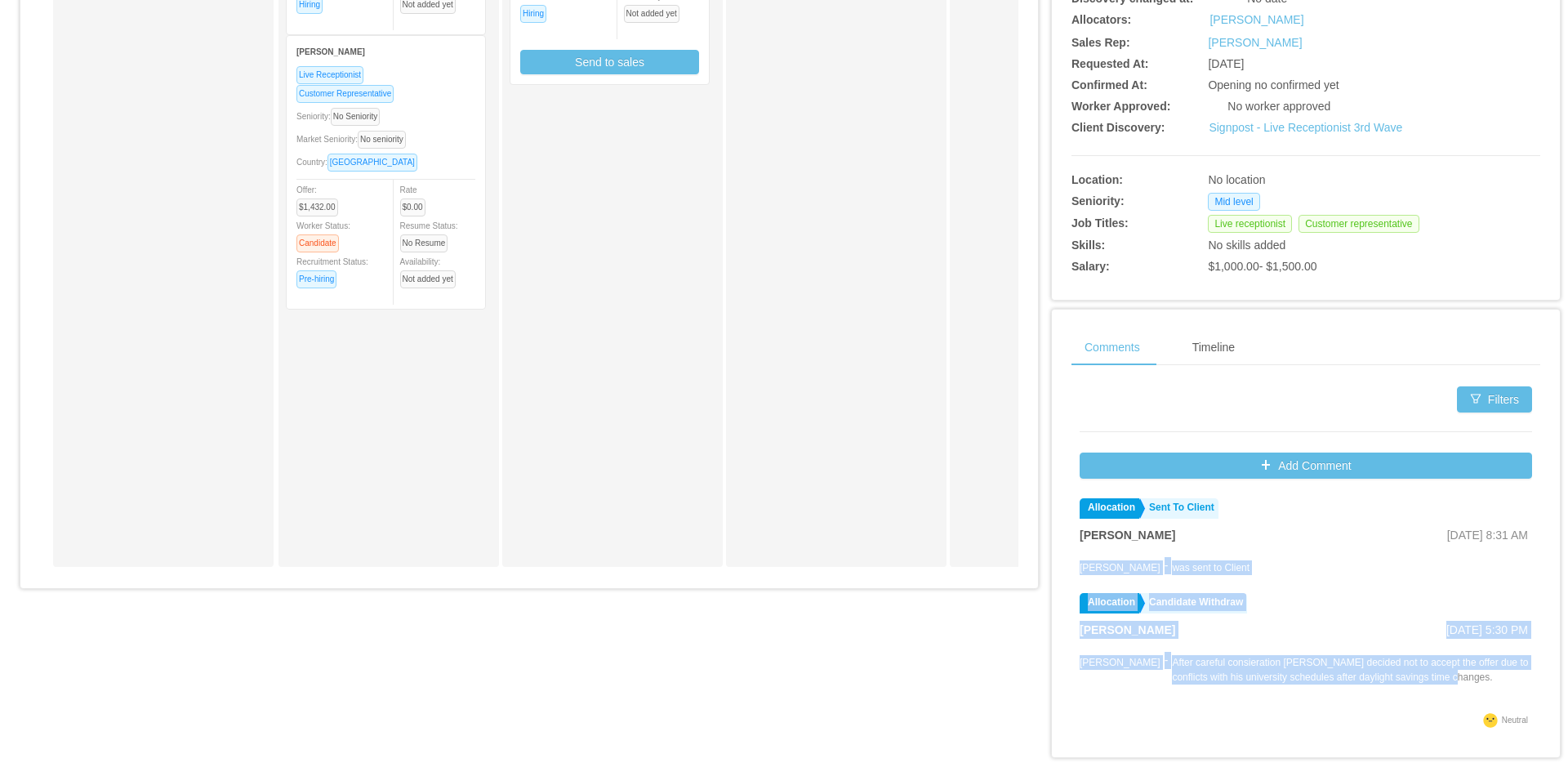
scroll to position [421, 0]
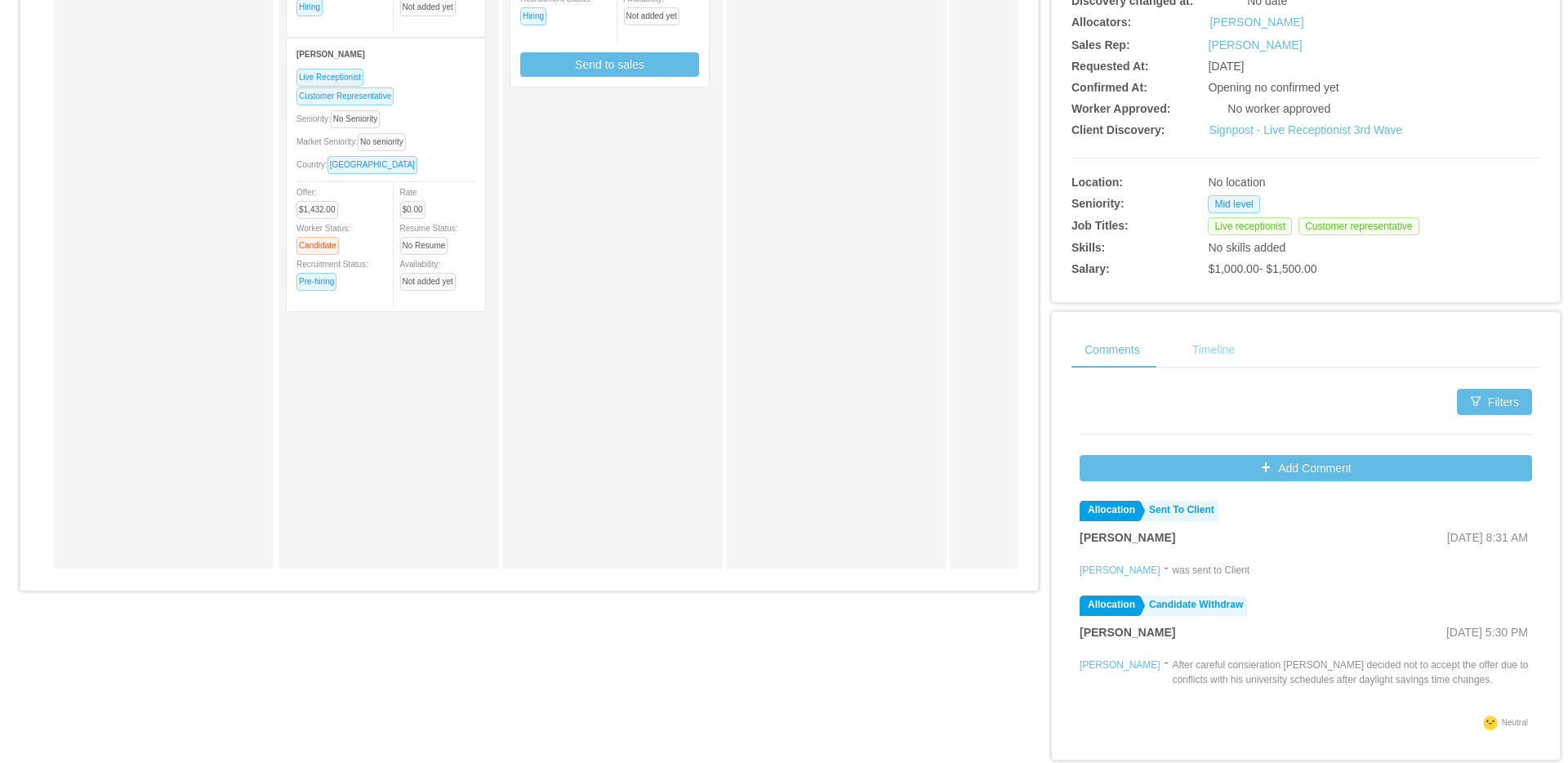
click at [1208, 344] on div "Timeline" at bounding box center [1213, 350] width 69 height 37
